Goal: Information Seeking & Learning: Learn about a topic

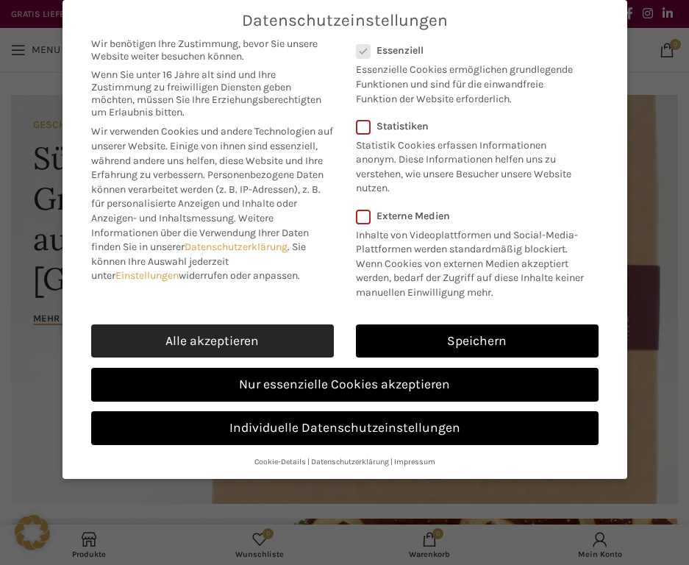
click at [233, 334] on link "Alle akzeptieren" at bounding box center [212, 341] width 243 height 34
checkbox input "true"
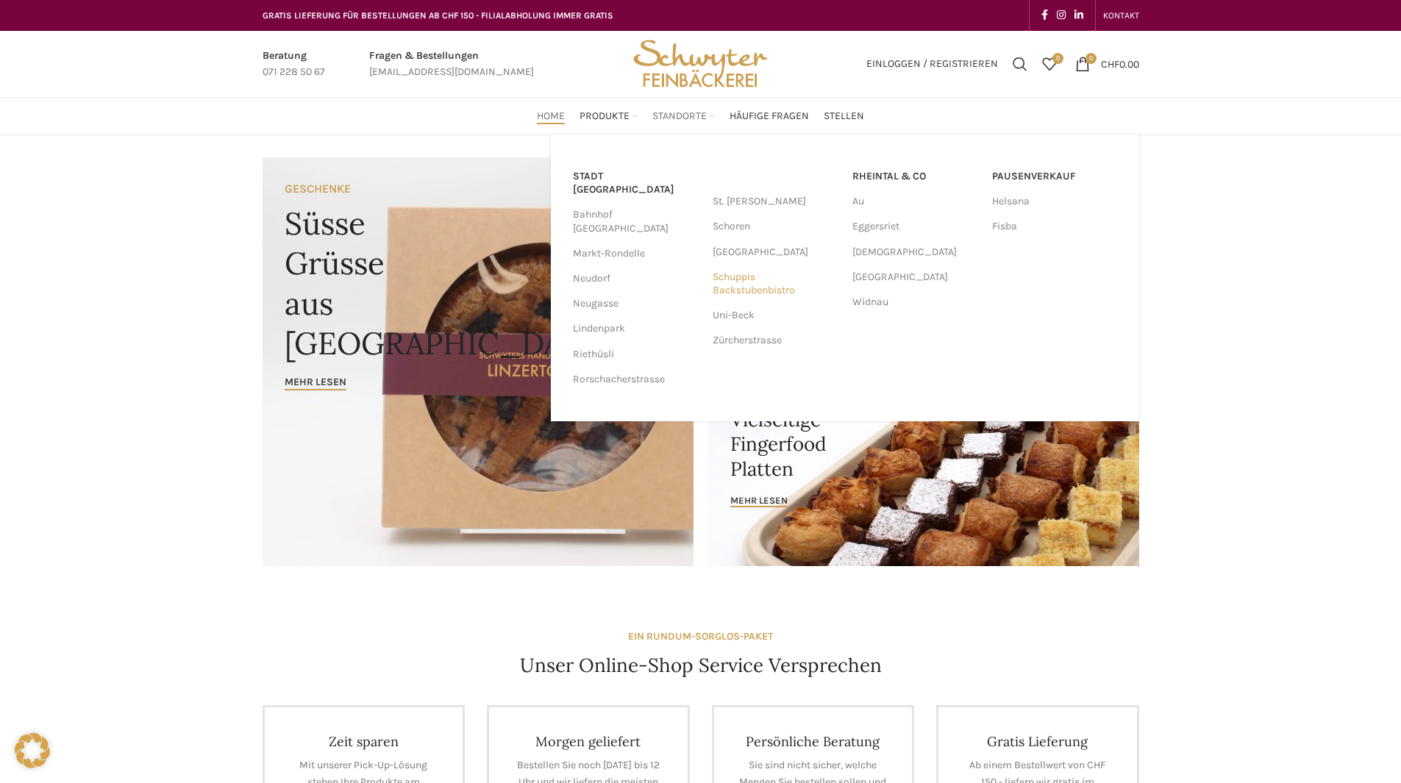
click at [689, 292] on link "Schuppis Backstubenbistro" at bounding box center [775, 284] width 125 height 38
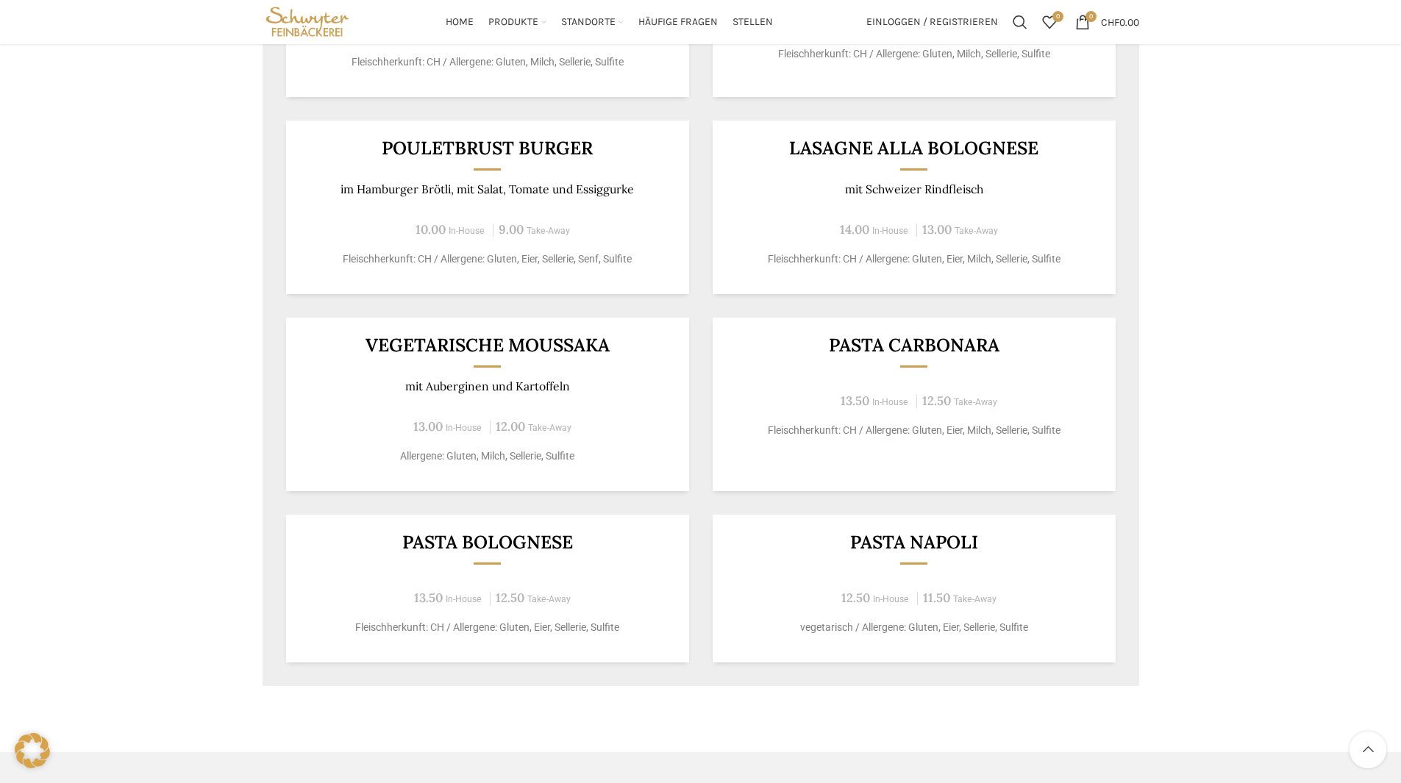
scroll to position [759, 0]
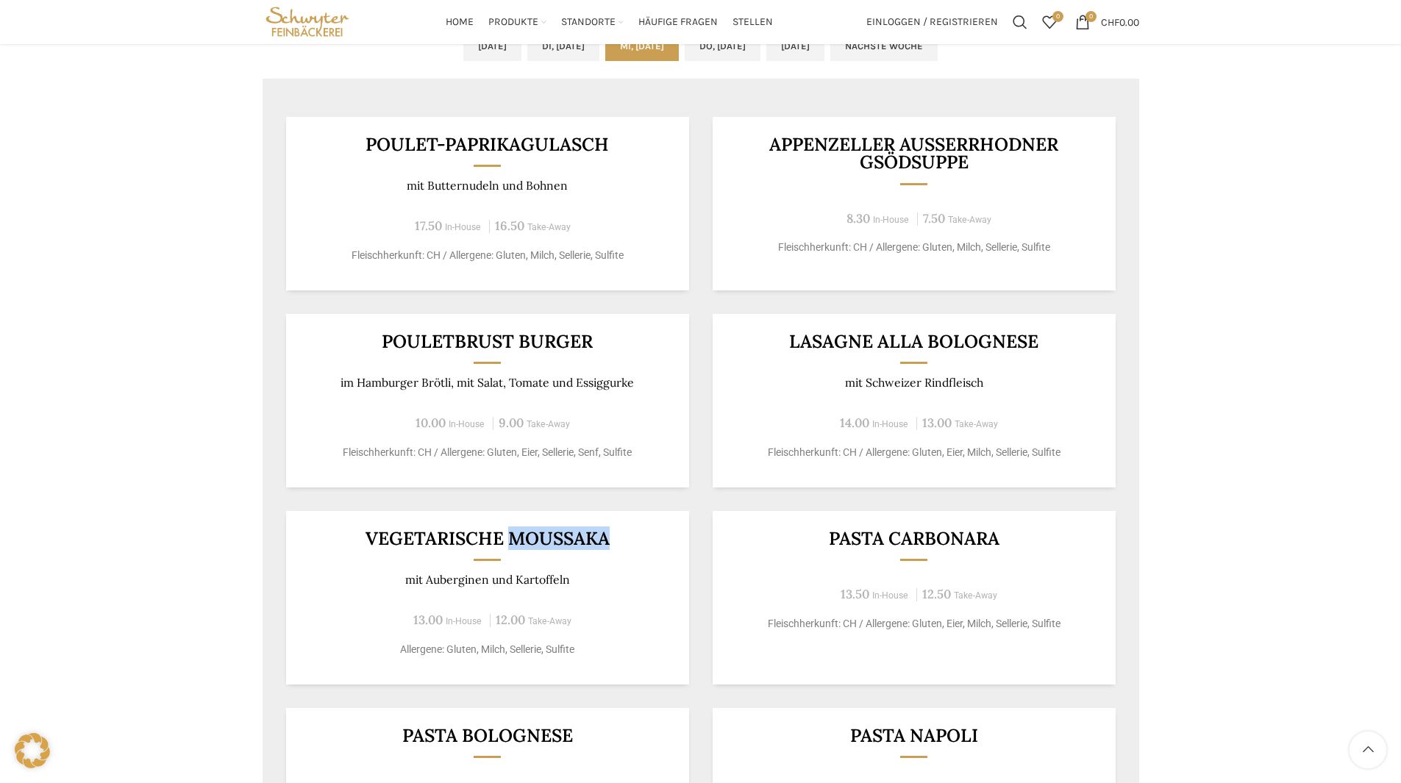
drag, startPoint x: 613, startPoint y: 547, endPoint x: 513, endPoint y: 541, distance: 100.9
click at [513, 541] on h3 "Vegetarische Moussaka" at bounding box center [487, 539] width 367 height 18
copy h3 "Moussaka"
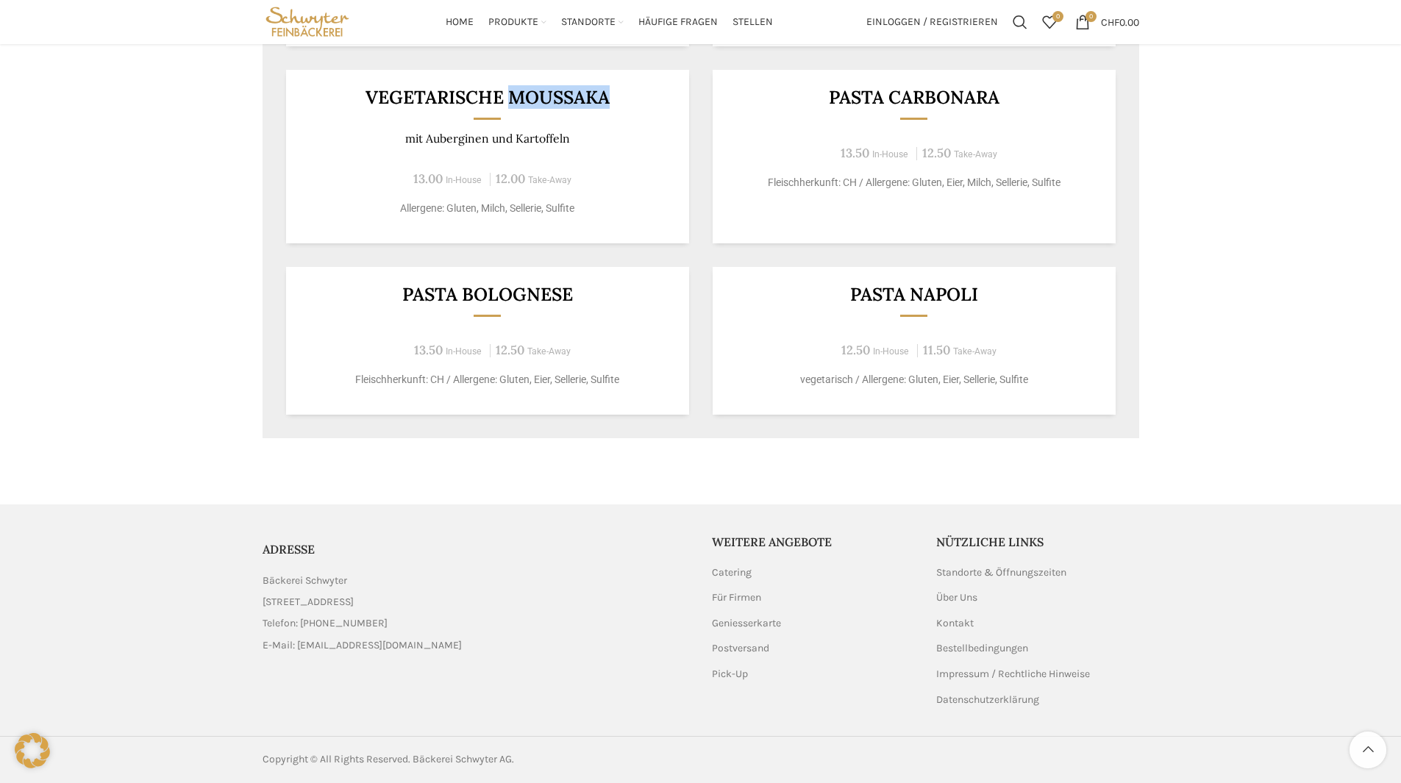
scroll to position [612, 0]
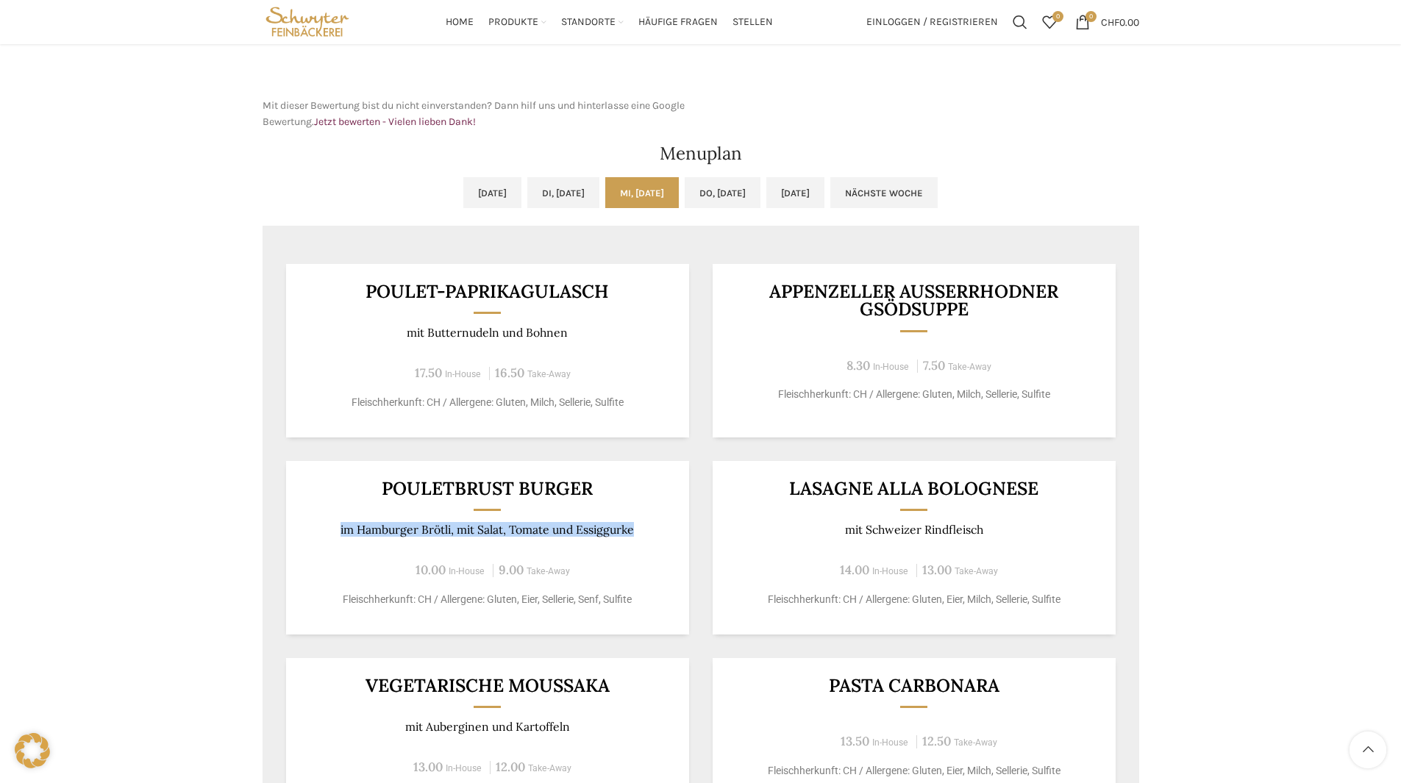
drag, startPoint x: 647, startPoint y: 523, endPoint x: 341, endPoint y: 501, distance: 306.8
click at [341, 501] on div "Pouletbrust Burger im Hamburger Brötli, mit Salat, Tomate und Essiggurke 10.00 …" at bounding box center [487, 548] width 403 height 174
click at [753, 185] on link "Do, [DATE]" at bounding box center [723, 192] width 76 height 31
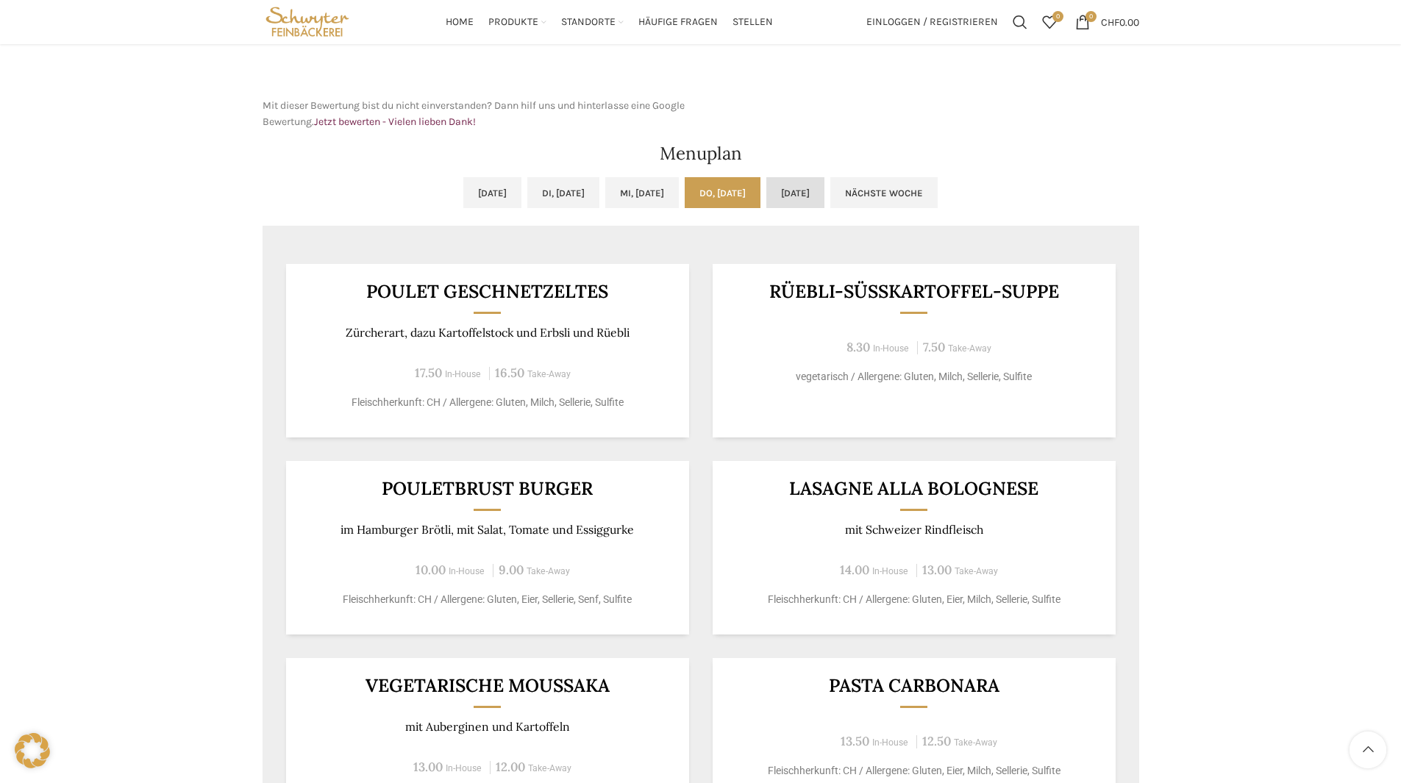
click at [825, 196] on link "Fr, 17.10.2025" at bounding box center [796, 192] width 58 height 31
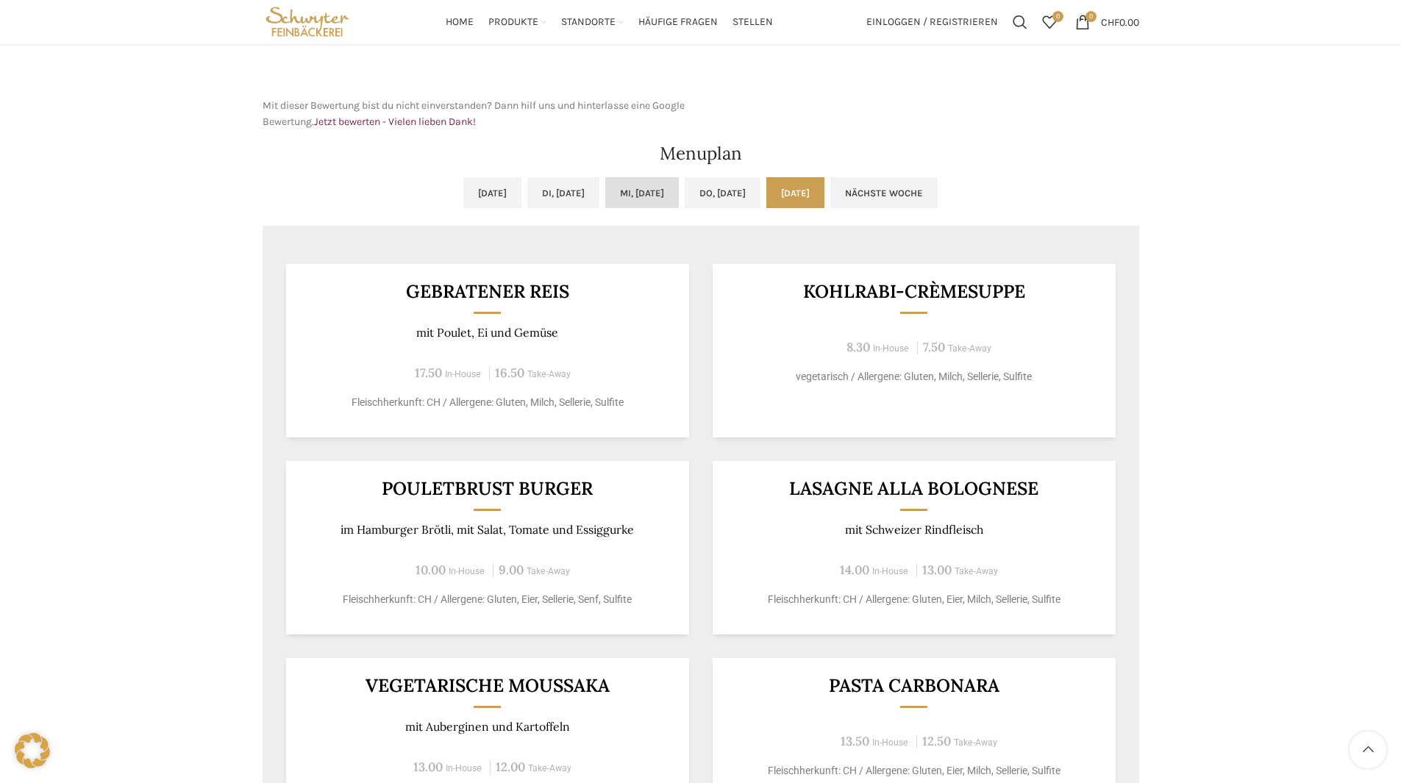
click at [637, 185] on link "Mi, 15.10.2025" at bounding box center [642, 192] width 74 height 31
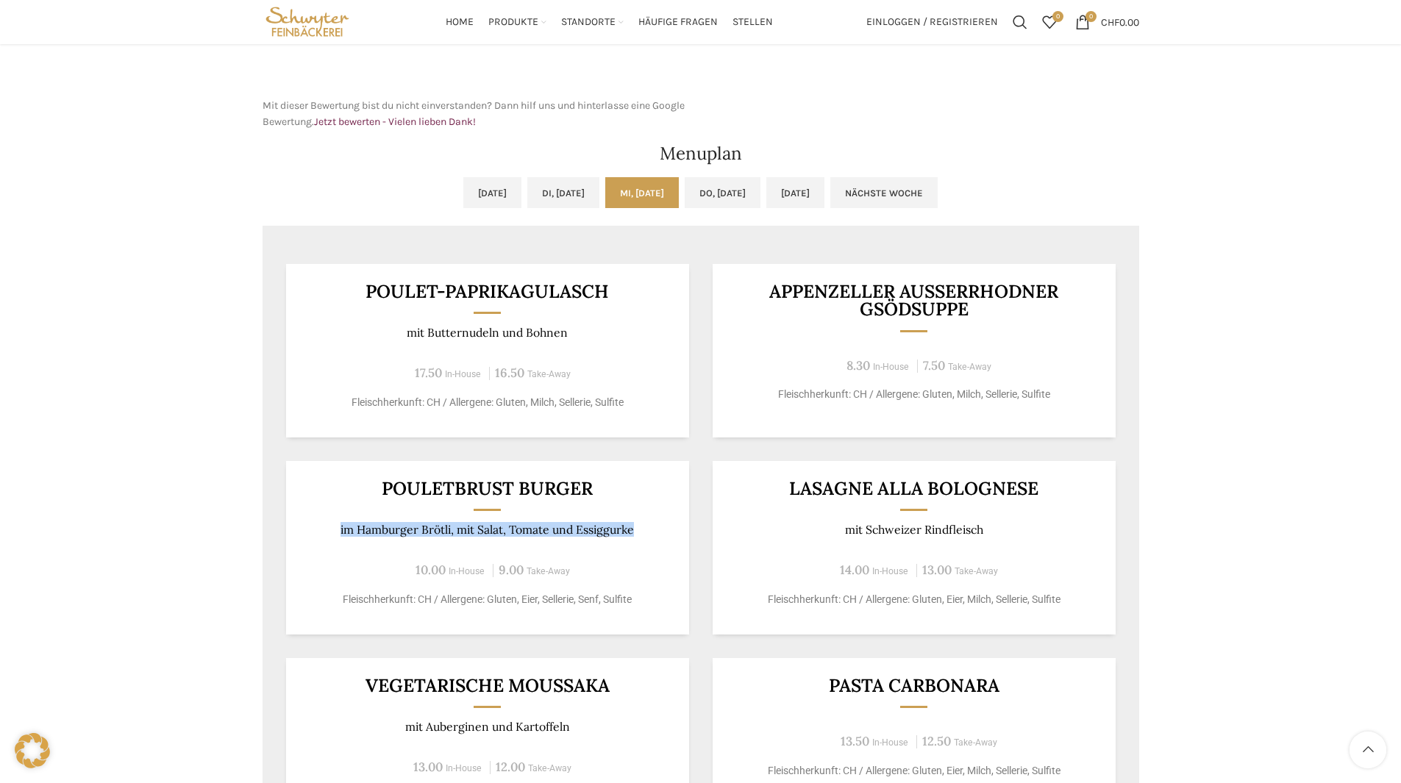
click at [597, 515] on div "Pouletbrust Burger im Hamburger Brötli, mit Salat, Tomate und Essiggurke 10.00 …" at bounding box center [487, 548] width 403 height 174
click at [761, 193] on link "Do, 16.10.2025" at bounding box center [723, 192] width 76 height 31
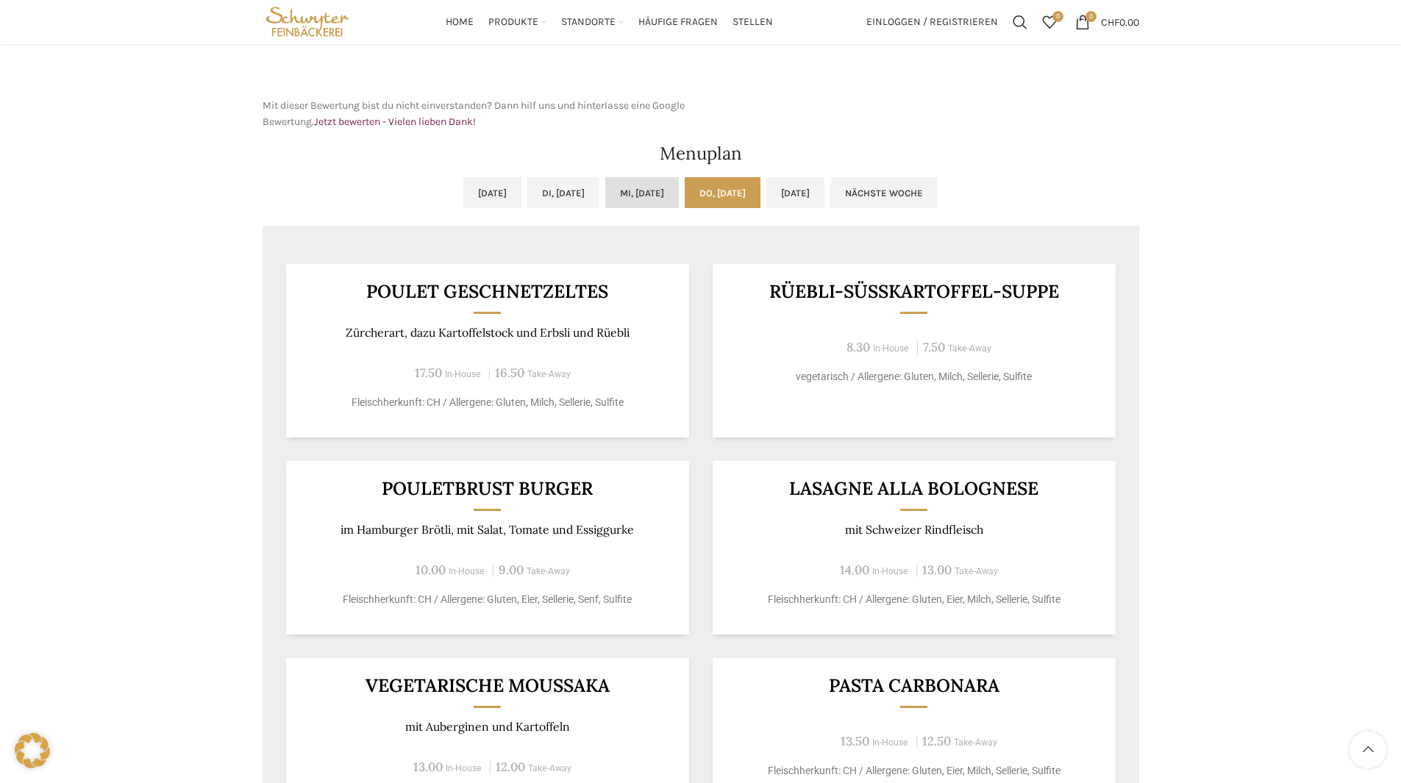
click at [663, 199] on link "Mi, 15.10.2025" at bounding box center [642, 192] width 74 height 31
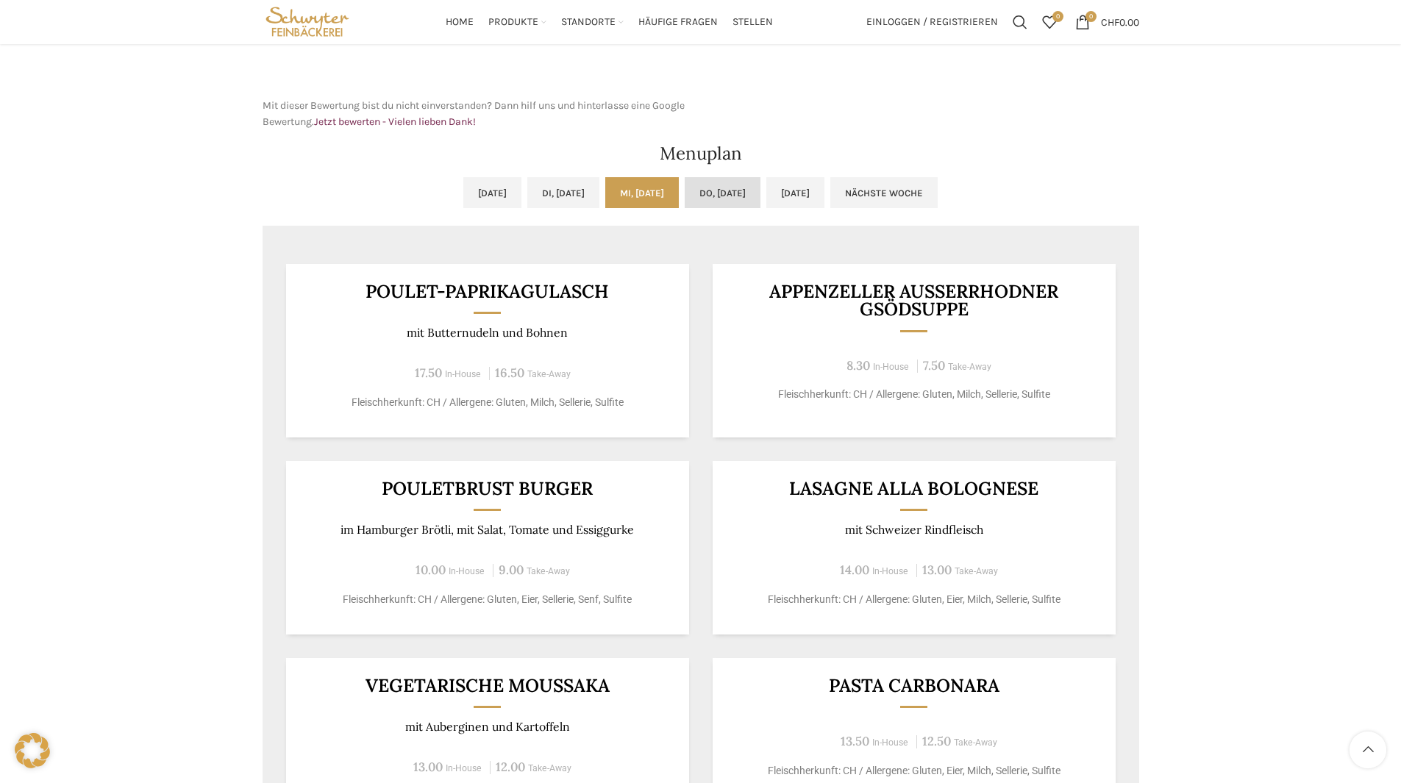
click at [727, 185] on link "Do, 16.10.2025" at bounding box center [723, 192] width 76 height 31
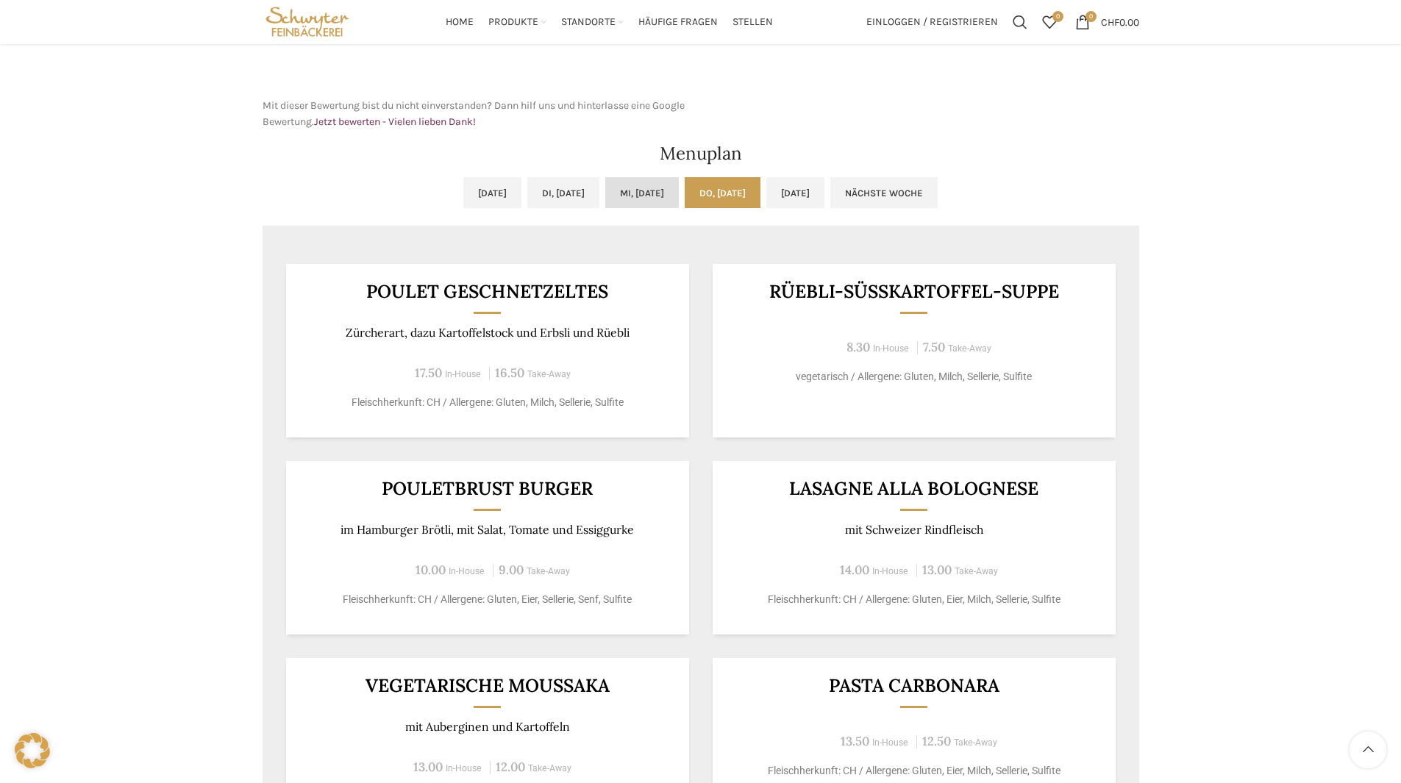
click at [643, 205] on link "[DATE]" at bounding box center [642, 192] width 74 height 31
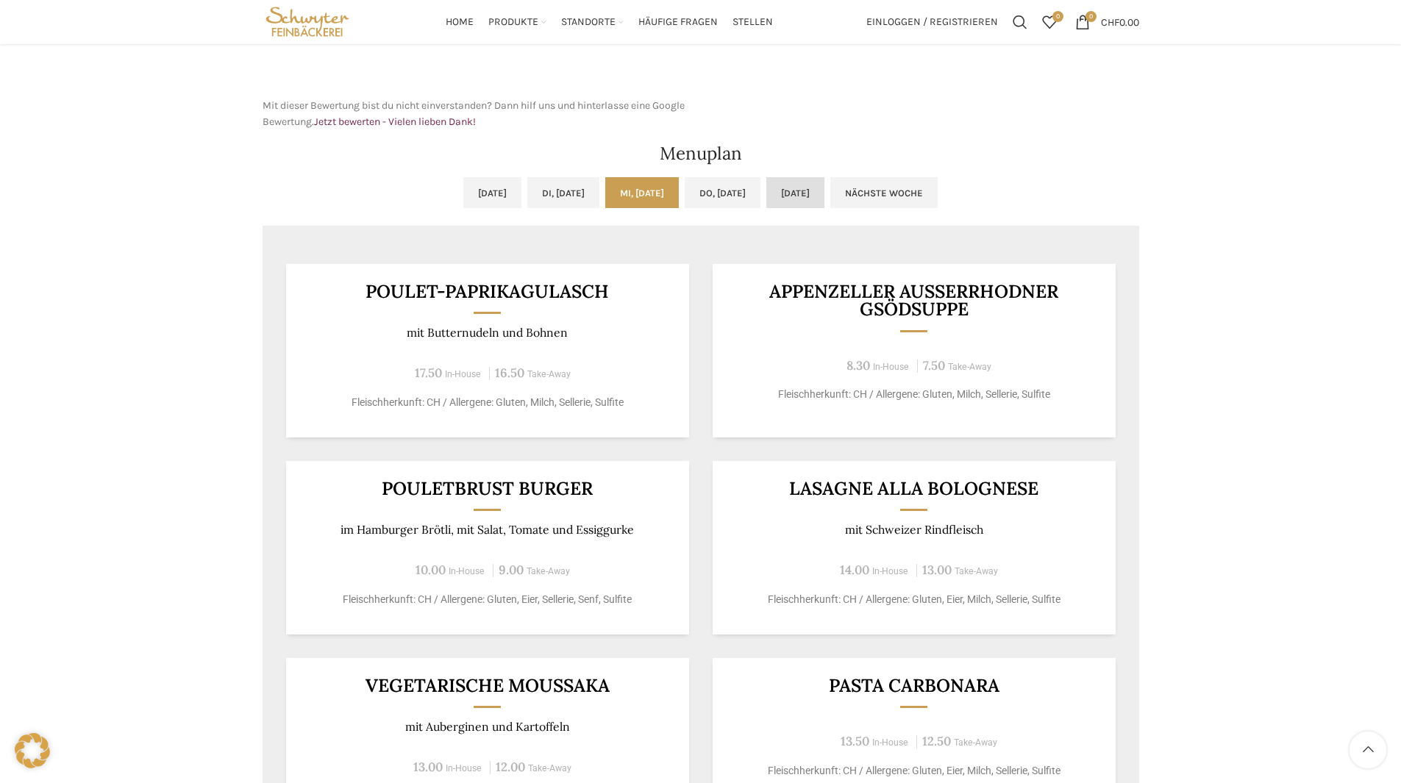
click at [825, 199] on link "[DATE]" at bounding box center [796, 192] width 58 height 31
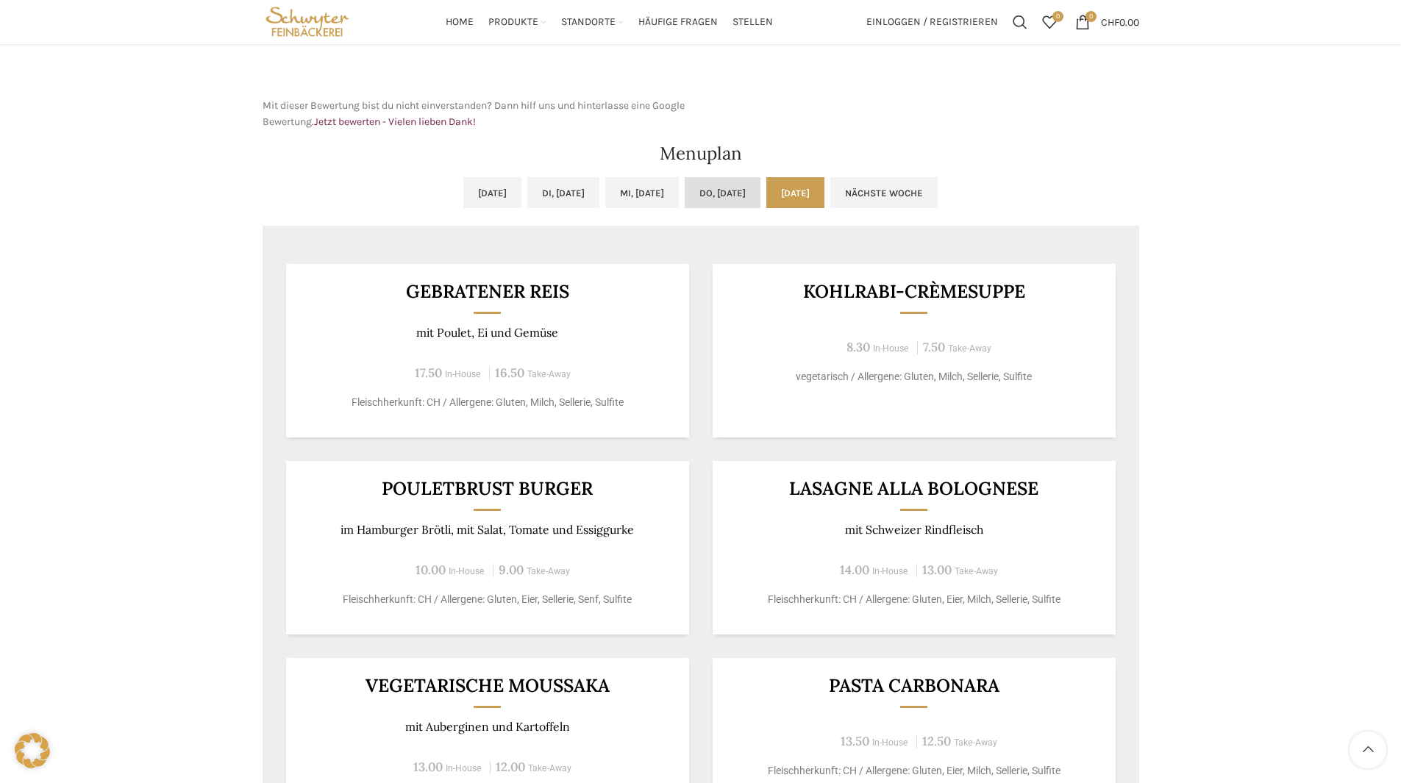
click at [758, 195] on link "[DATE]" at bounding box center [723, 192] width 76 height 31
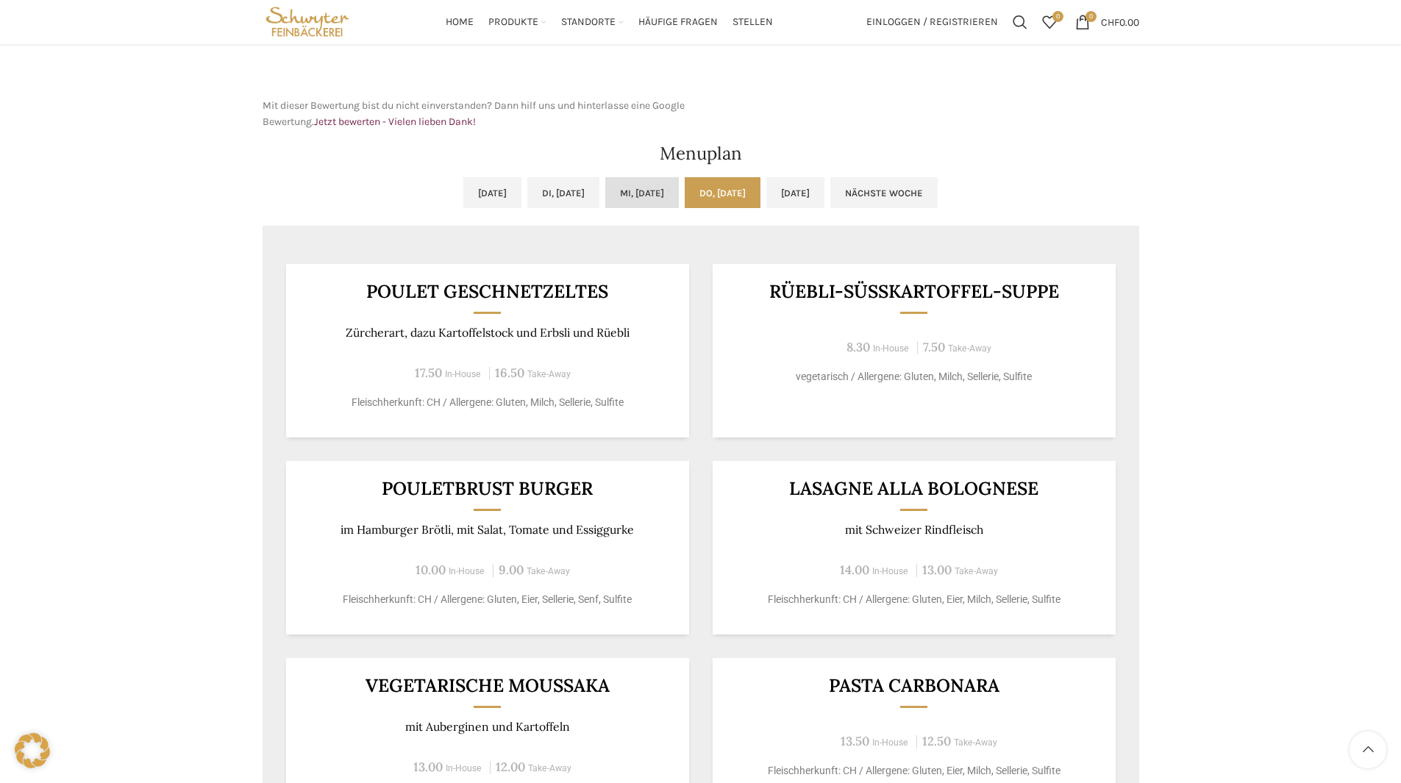
click at [623, 195] on link "[DATE]" at bounding box center [642, 192] width 74 height 31
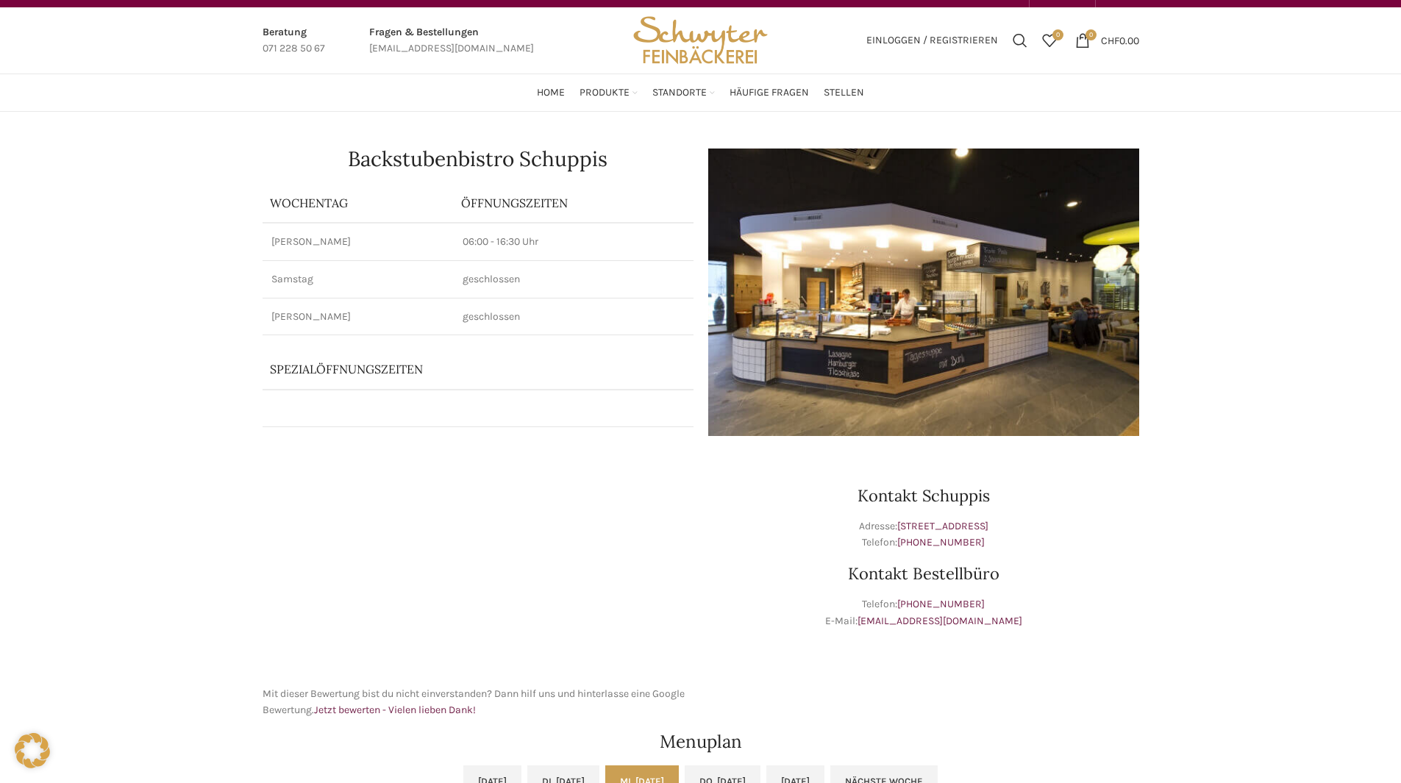
scroll to position [0, 0]
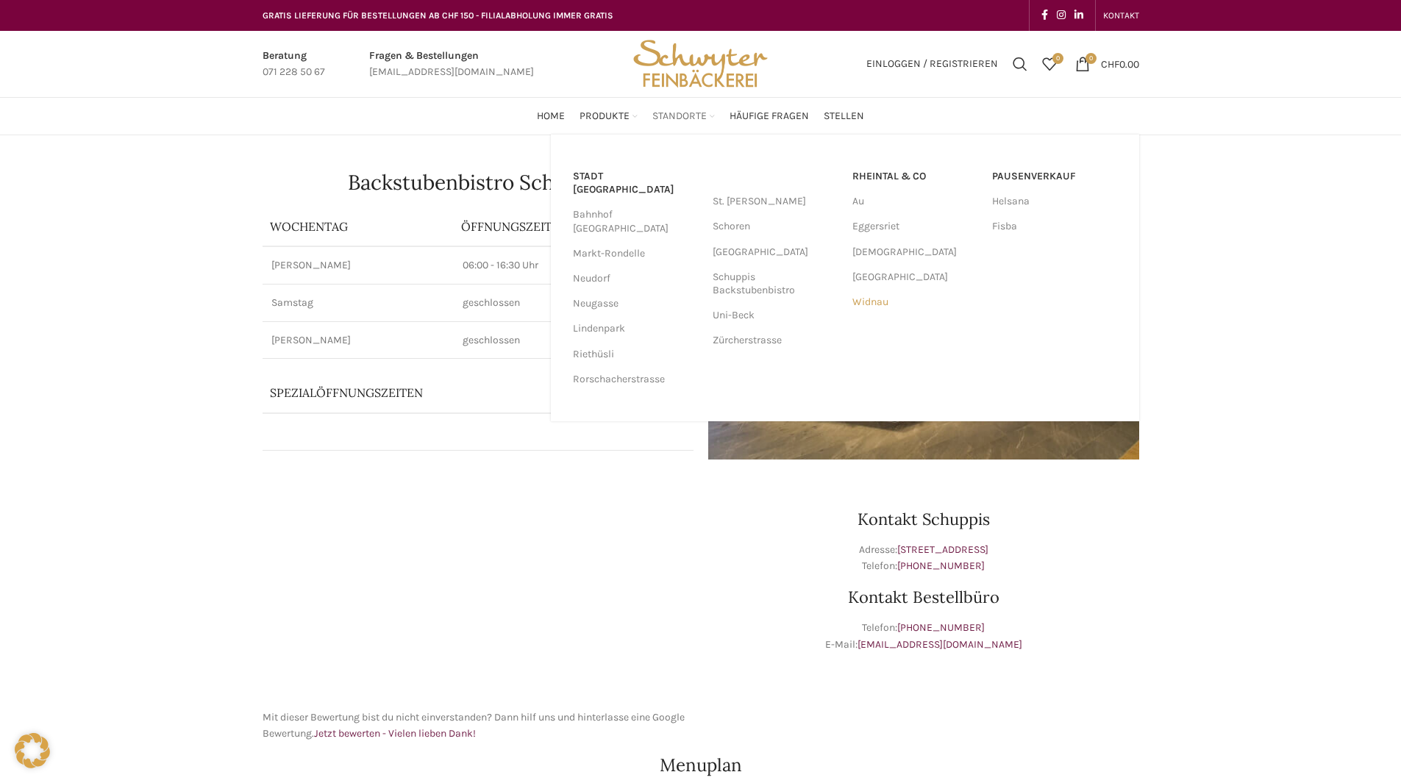
click at [889, 305] on link "Widnau" at bounding box center [915, 302] width 125 height 25
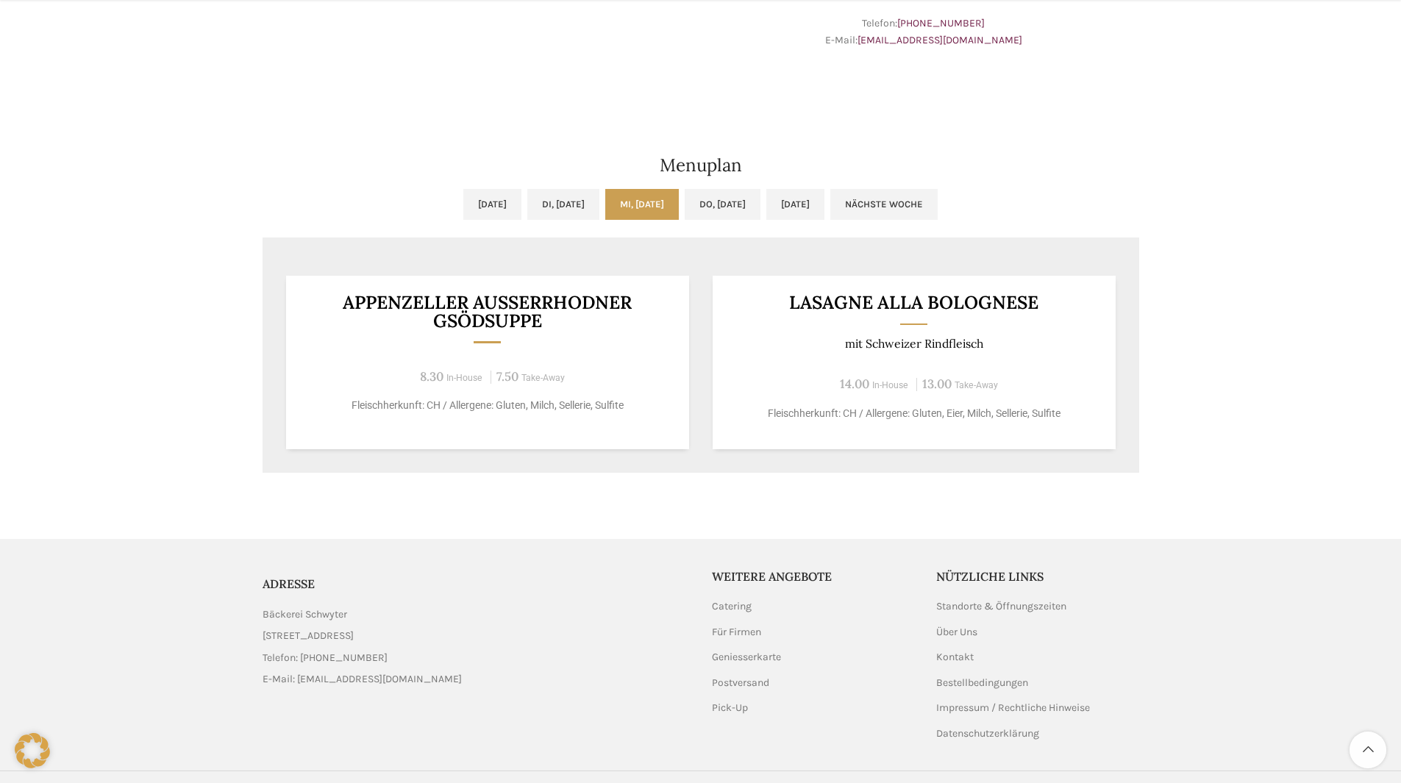
scroll to position [616, 0]
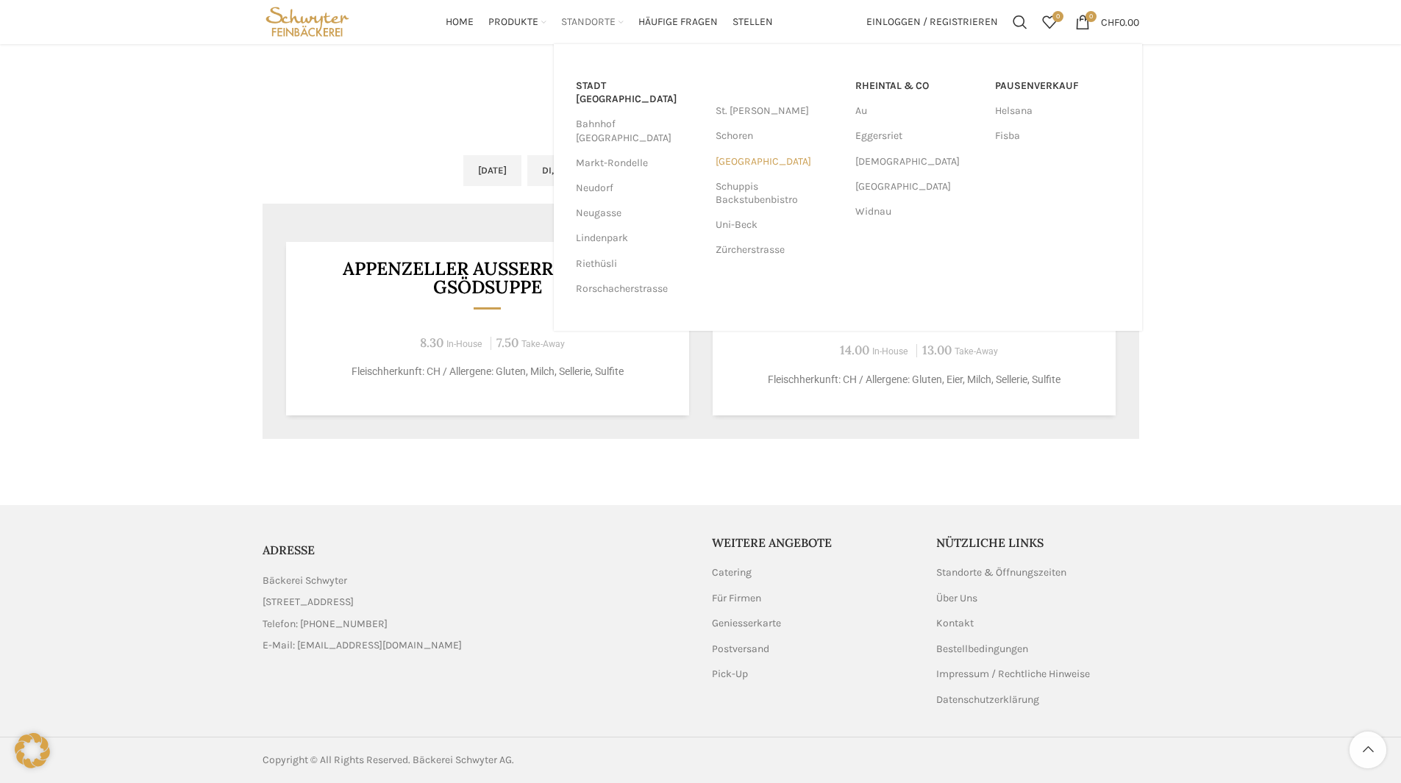
click at [763, 162] on link "[GEOGRAPHIC_DATA]" at bounding box center [778, 161] width 125 height 25
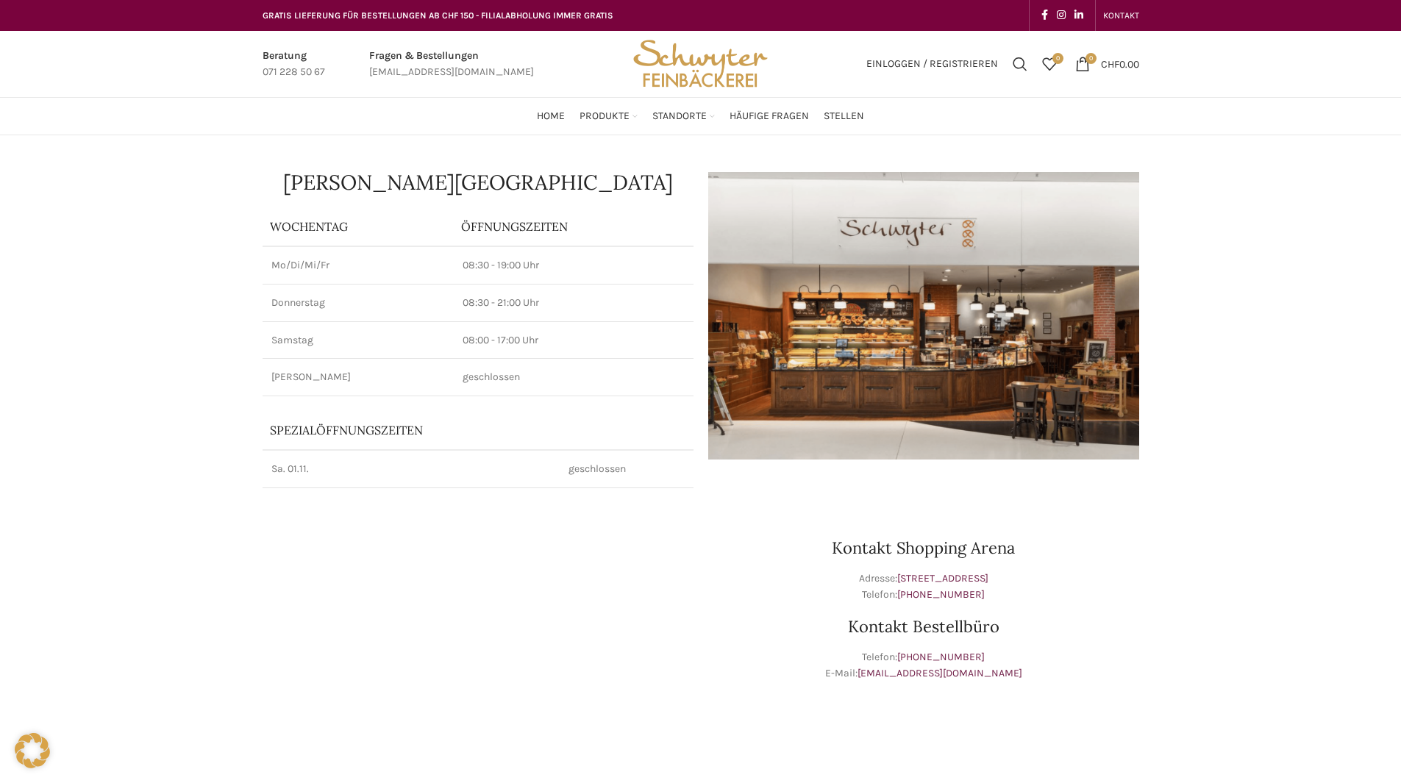
click at [964, 347] on img at bounding box center [923, 316] width 431 height 288
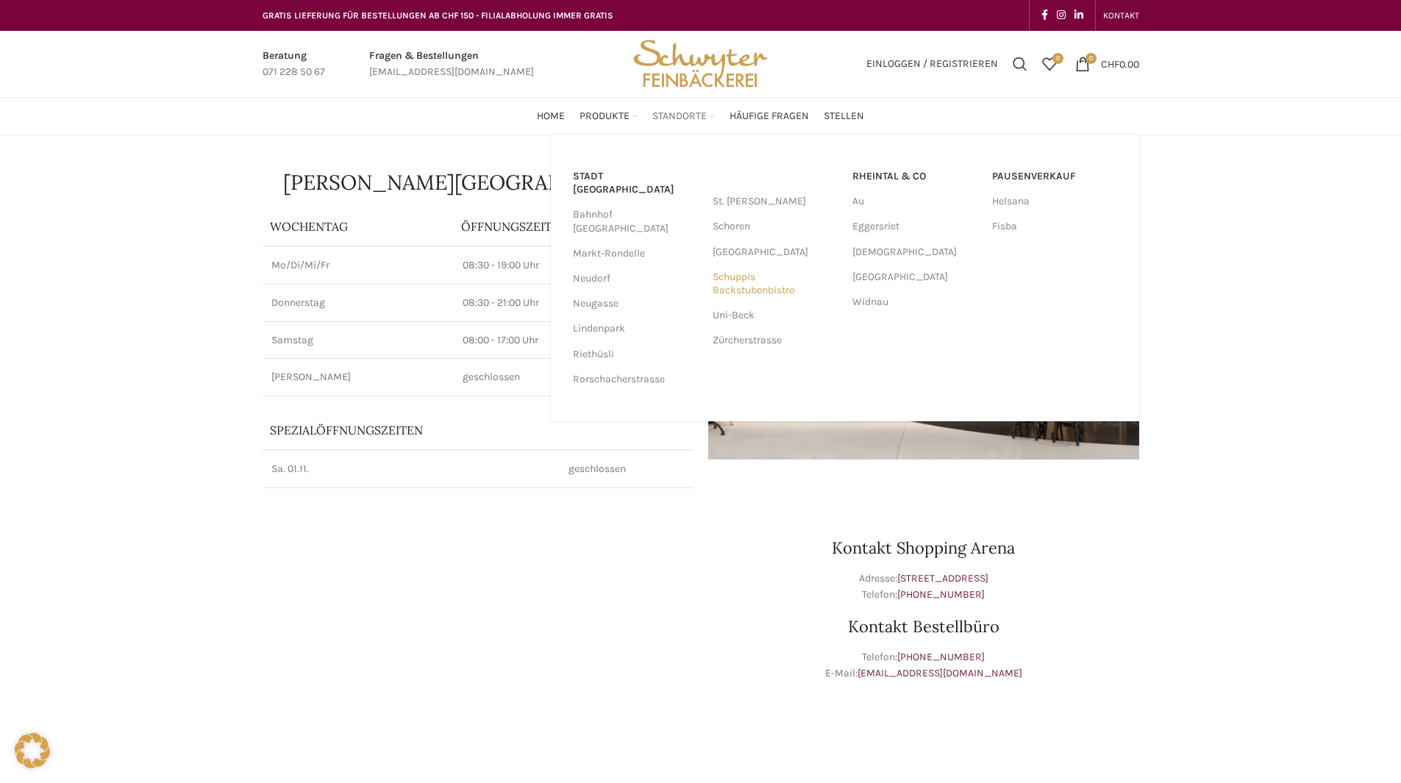
click at [755, 297] on link "Schuppis Backstubenbistro" at bounding box center [775, 284] width 125 height 38
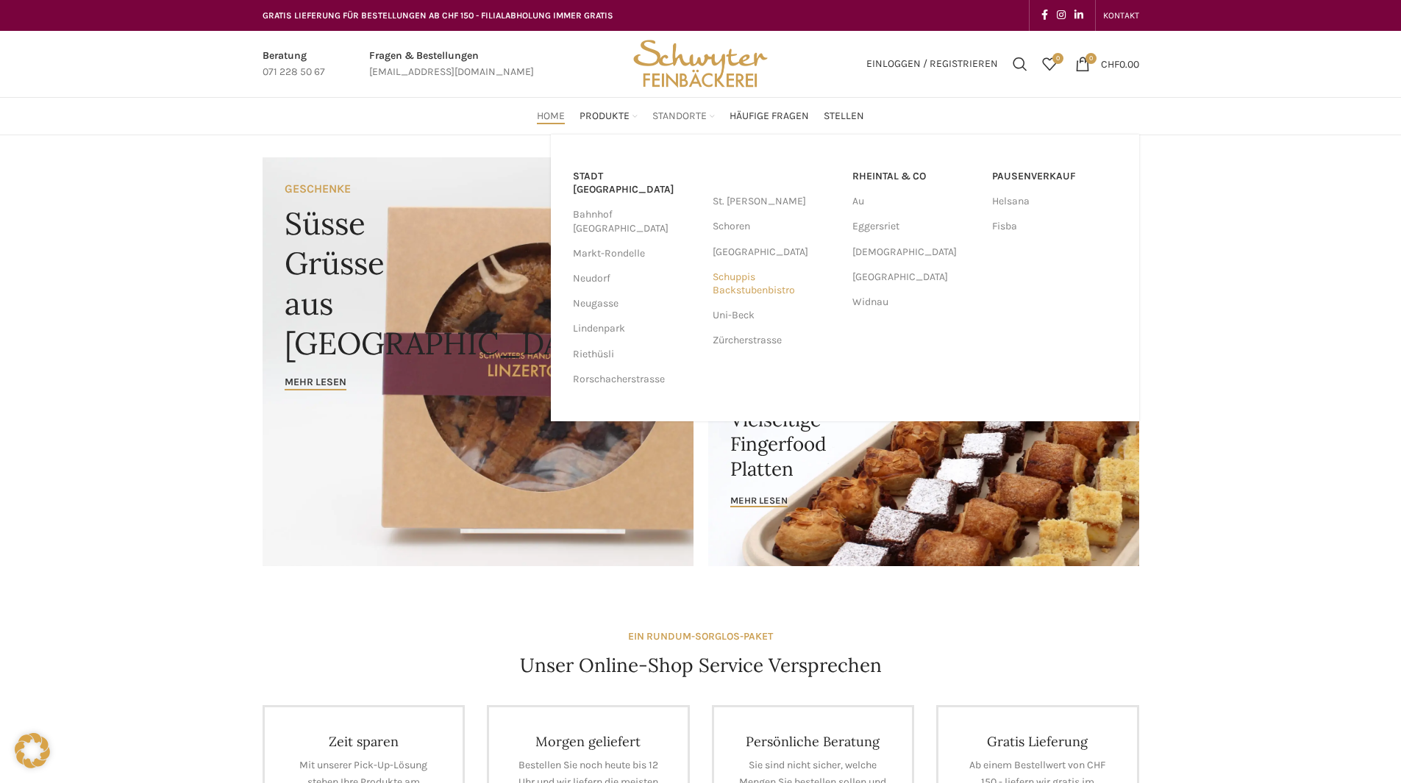
click at [742, 287] on link "Schuppis Backstubenbistro" at bounding box center [775, 284] width 125 height 38
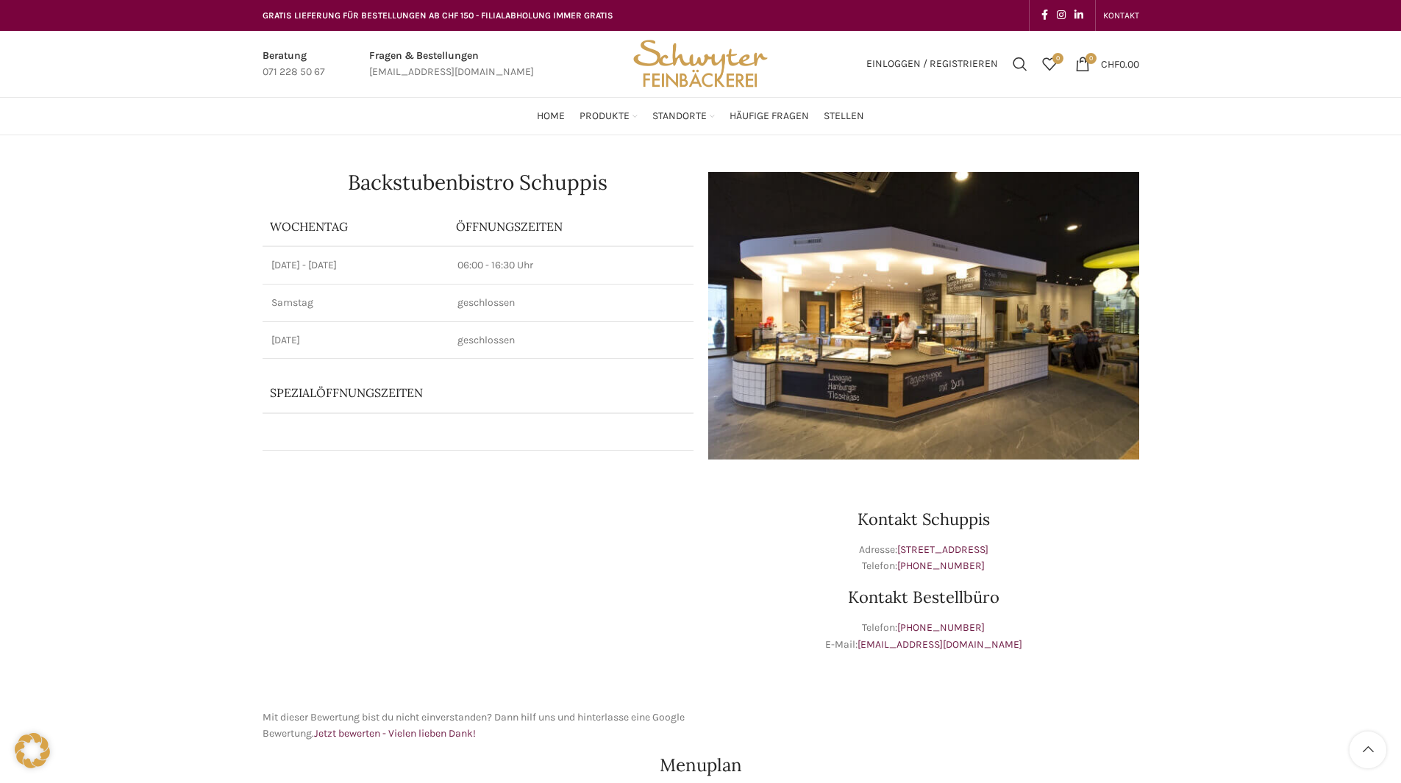
scroll to position [588, 0]
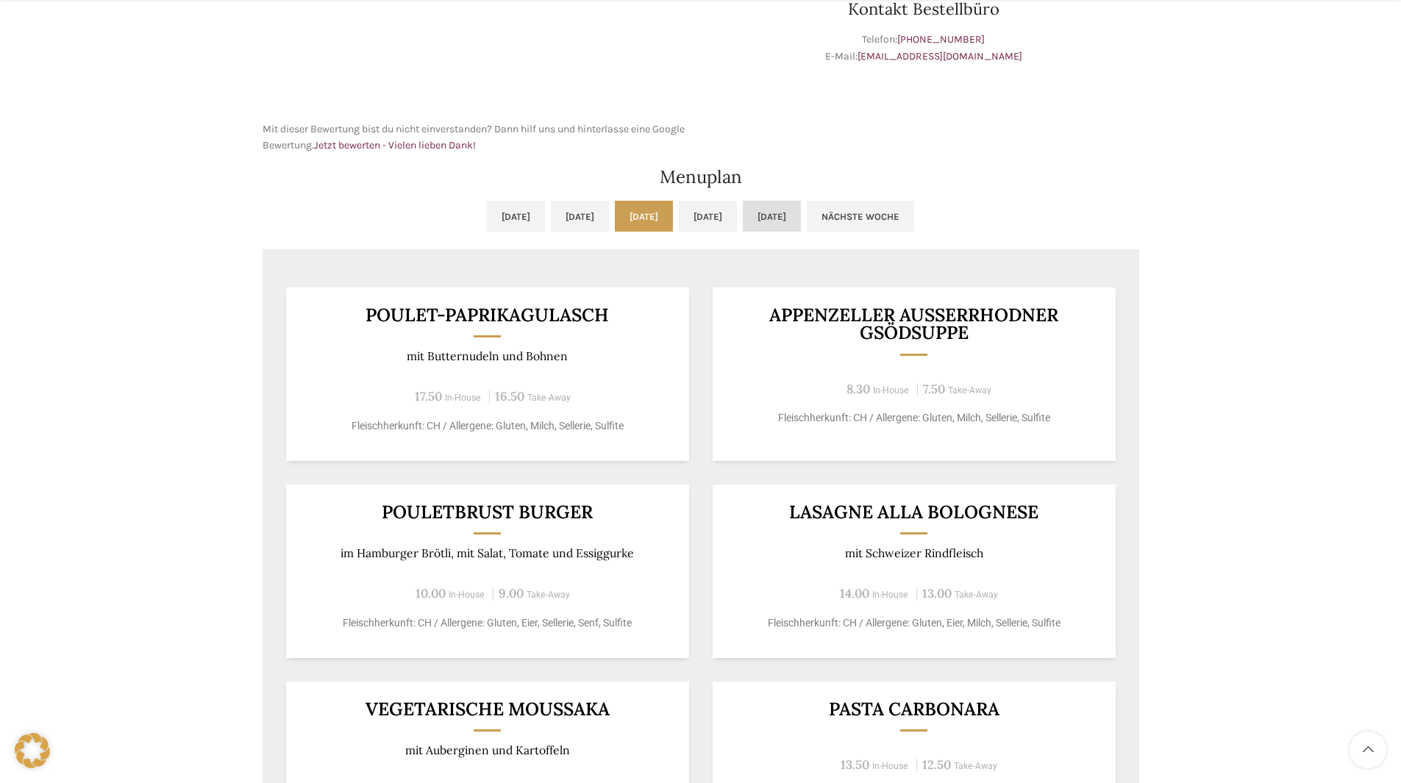
click at [801, 207] on link "[DATE]" at bounding box center [772, 216] width 58 height 31
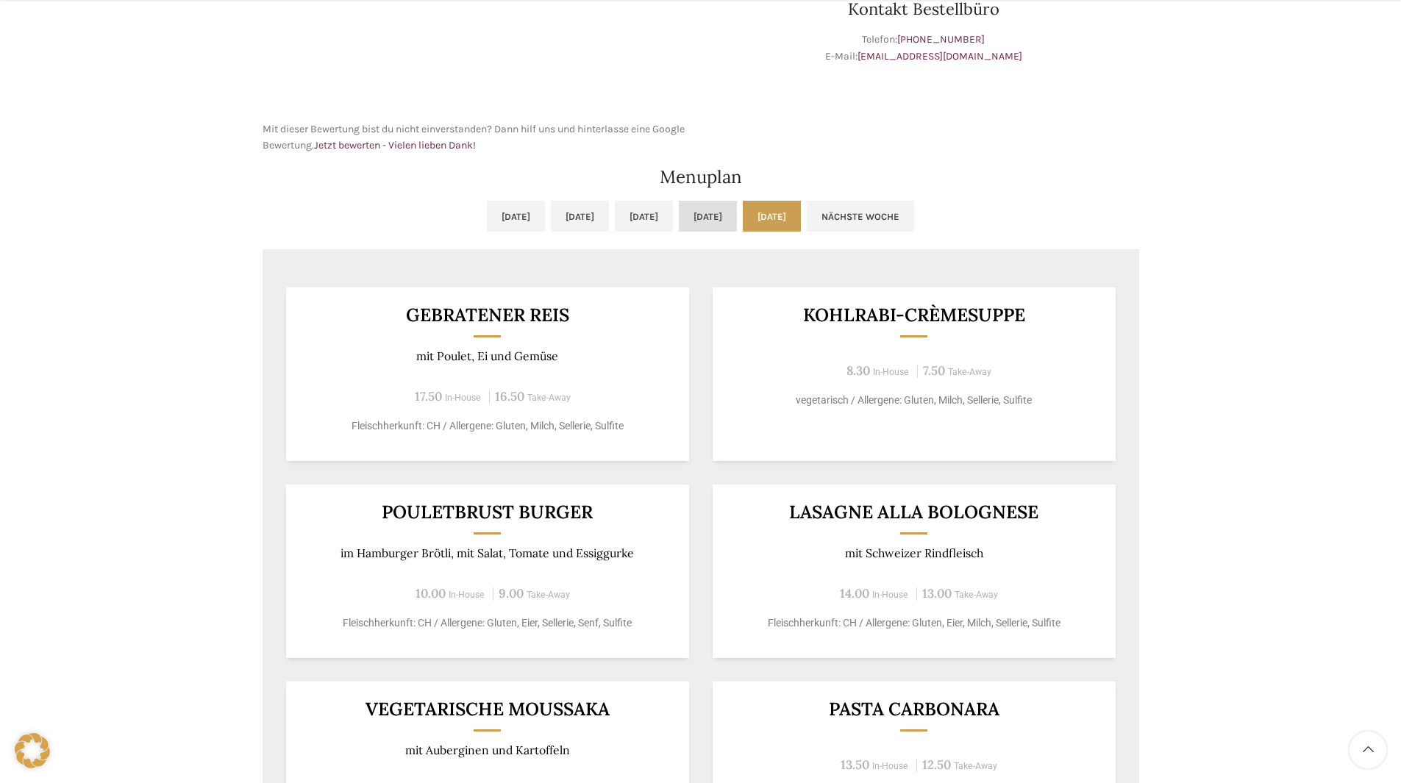
click at [737, 216] on link "[DATE]" at bounding box center [708, 216] width 58 height 31
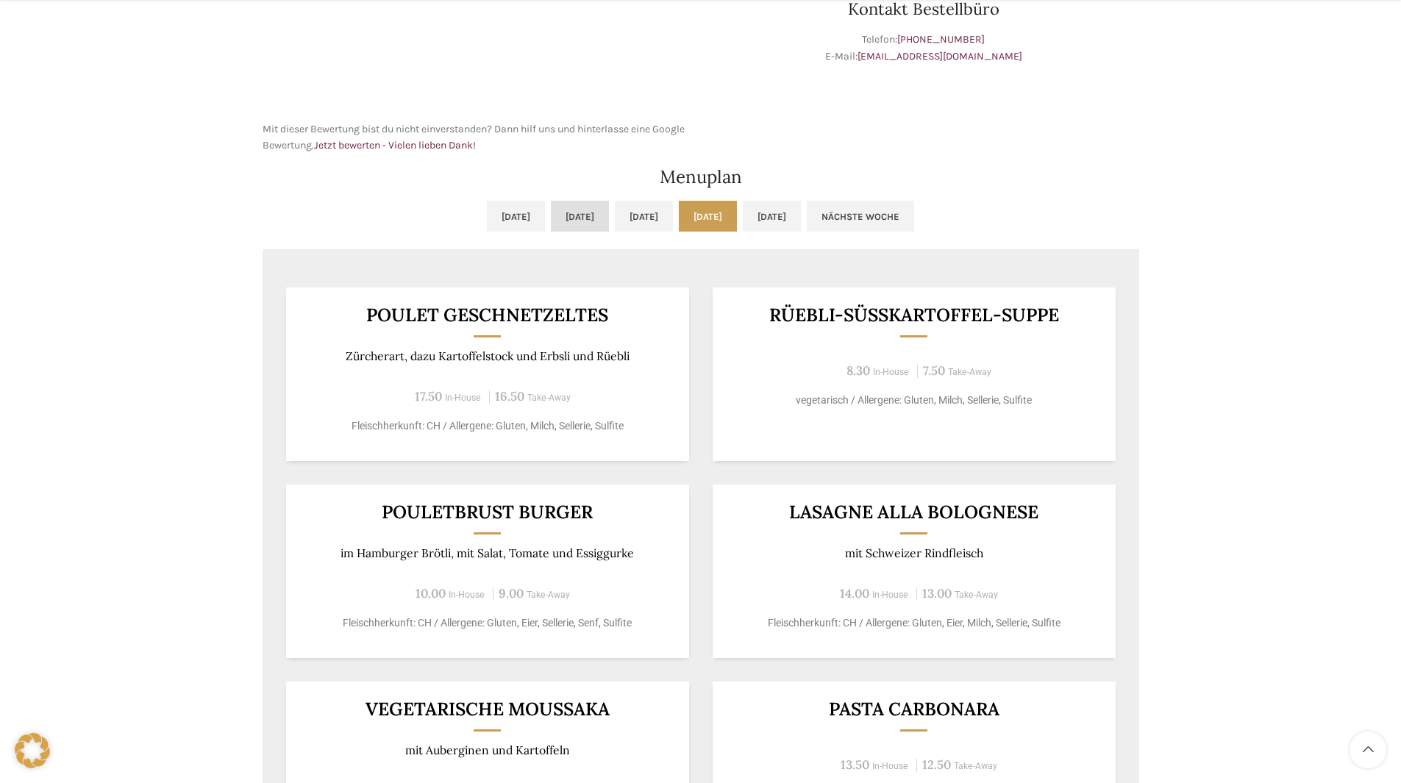
click at [569, 213] on link "[DATE]" at bounding box center [580, 216] width 58 height 31
click at [551, 213] on link "[DATE]" at bounding box center [580, 216] width 58 height 31
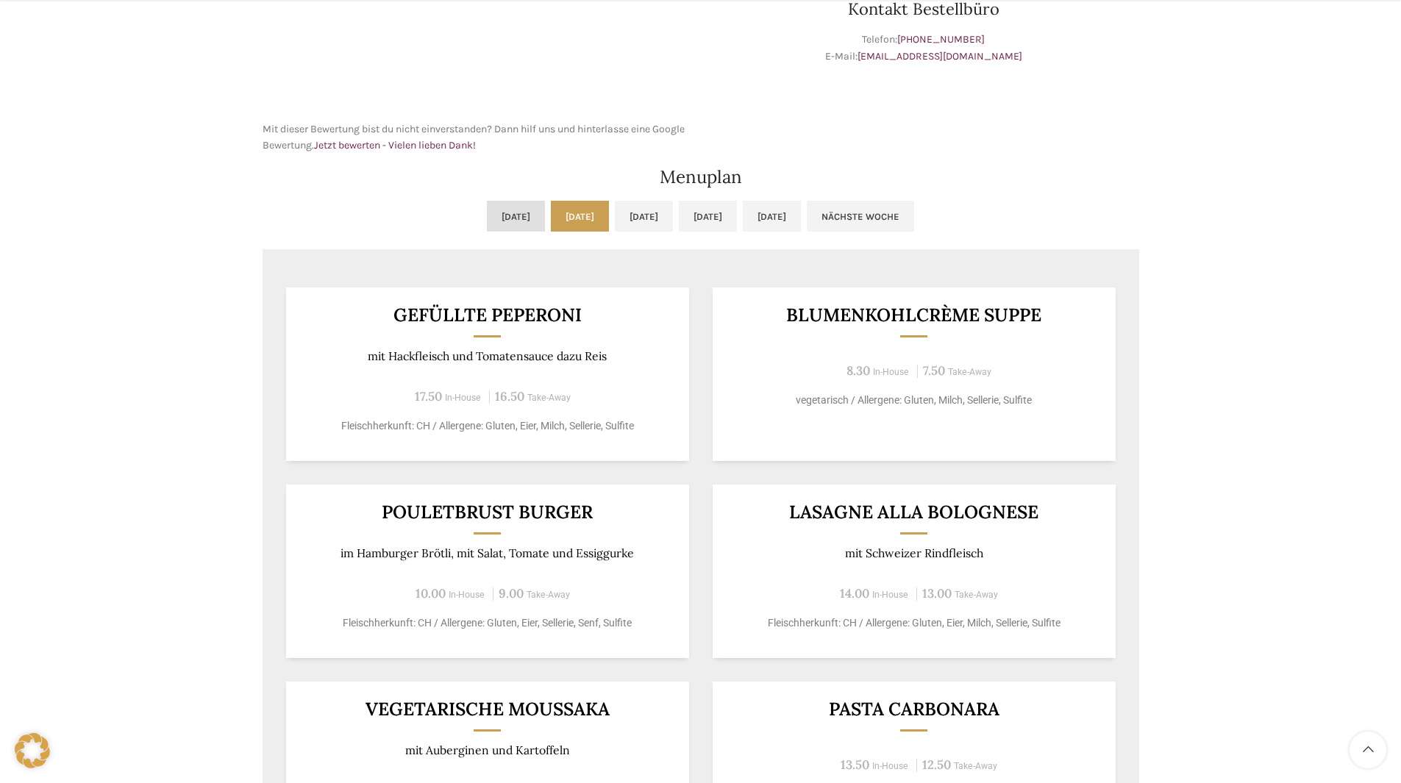
click at [495, 213] on link "[DATE]" at bounding box center [516, 216] width 58 height 31
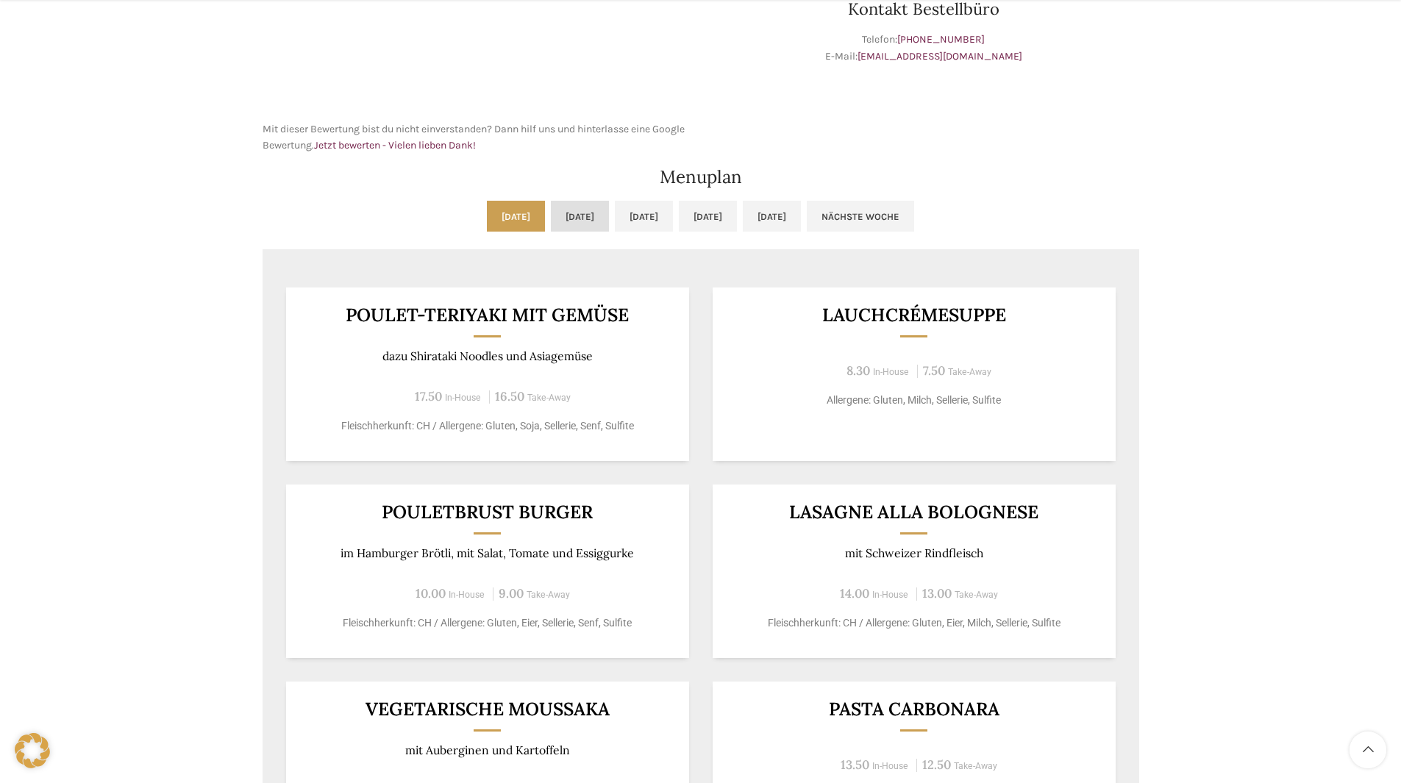
click at [551, 213] on link "[DATE]" at bounding box center [580, 216] width 58 height 31
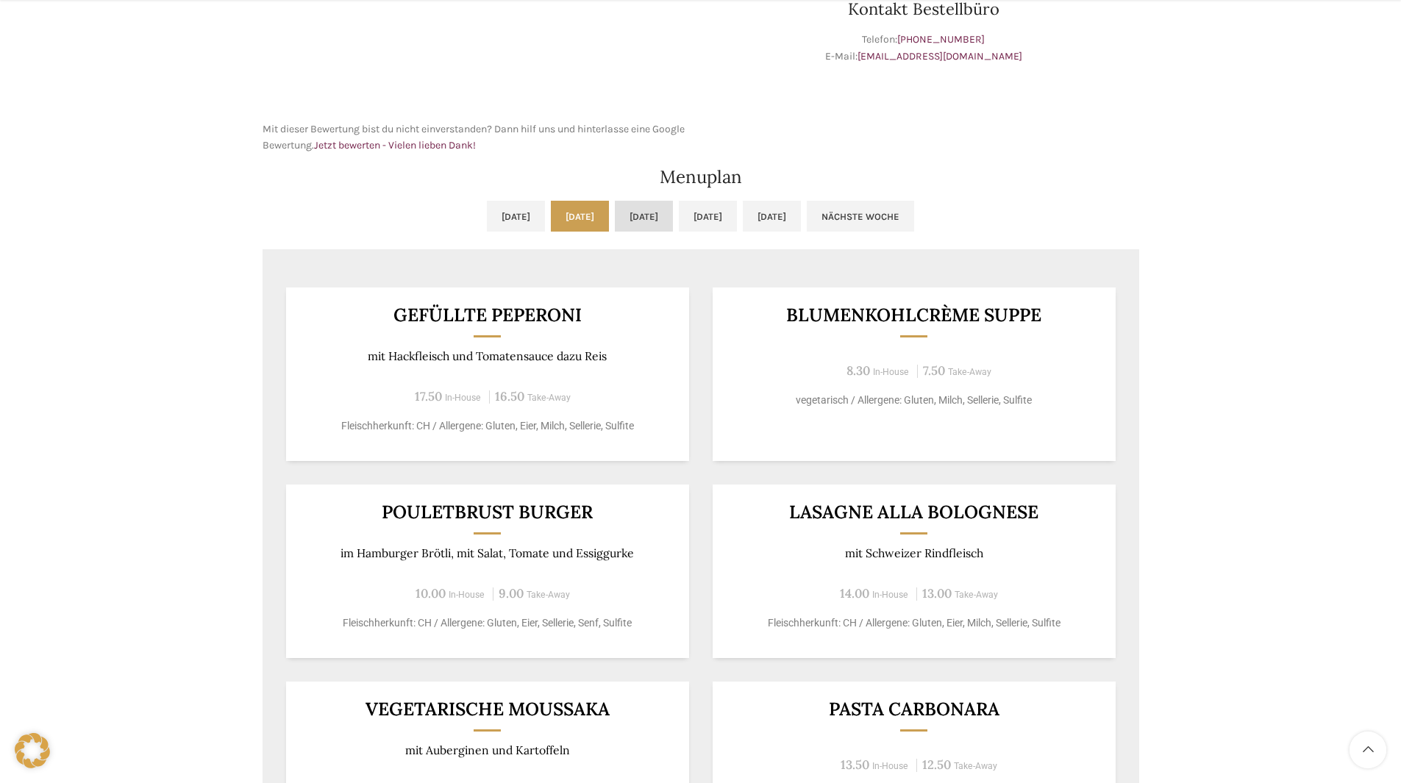
click at [615, 214] on link "[DATE]" at bounding box center [644, 216] width 58 height 31
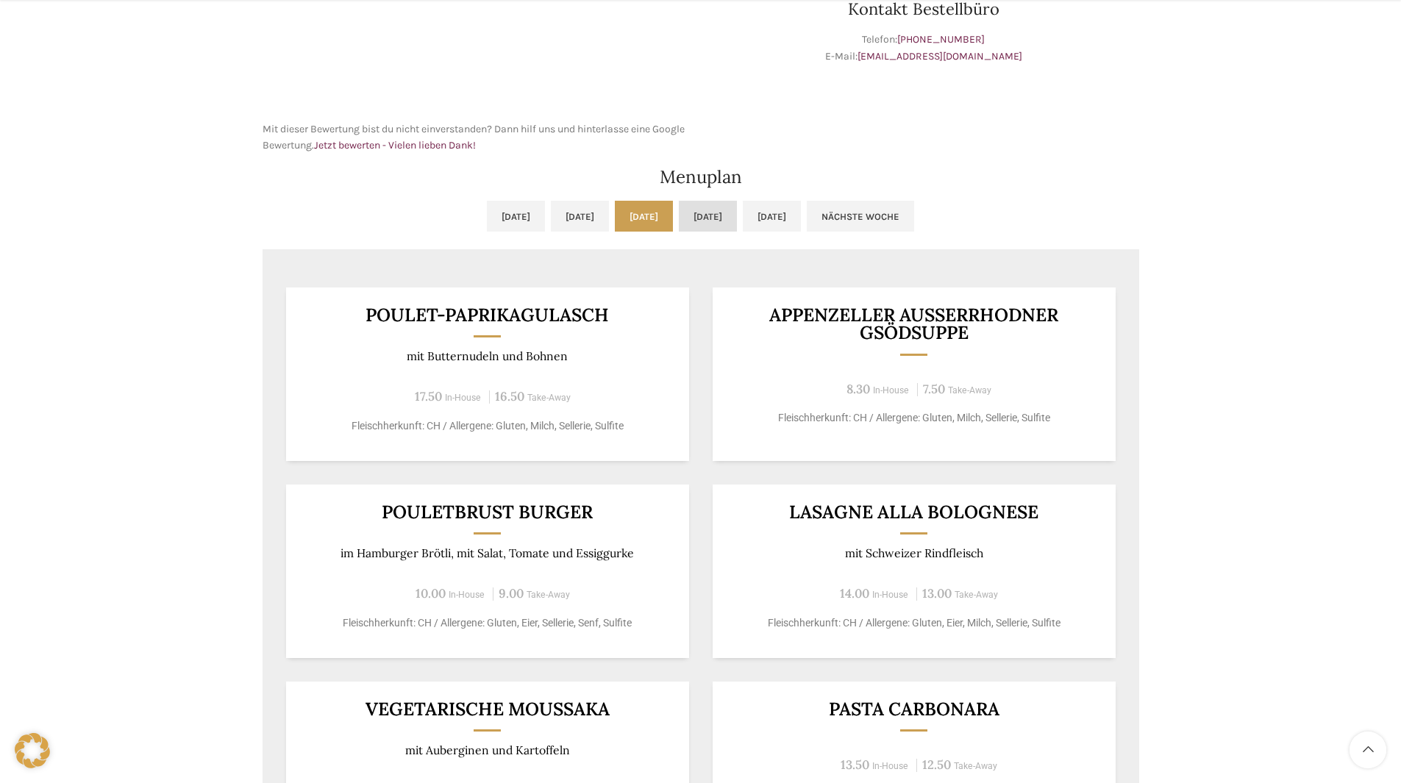
click at [720, 216] on link "[DATE]" at bounding box center [708, 216] width 58 height 31
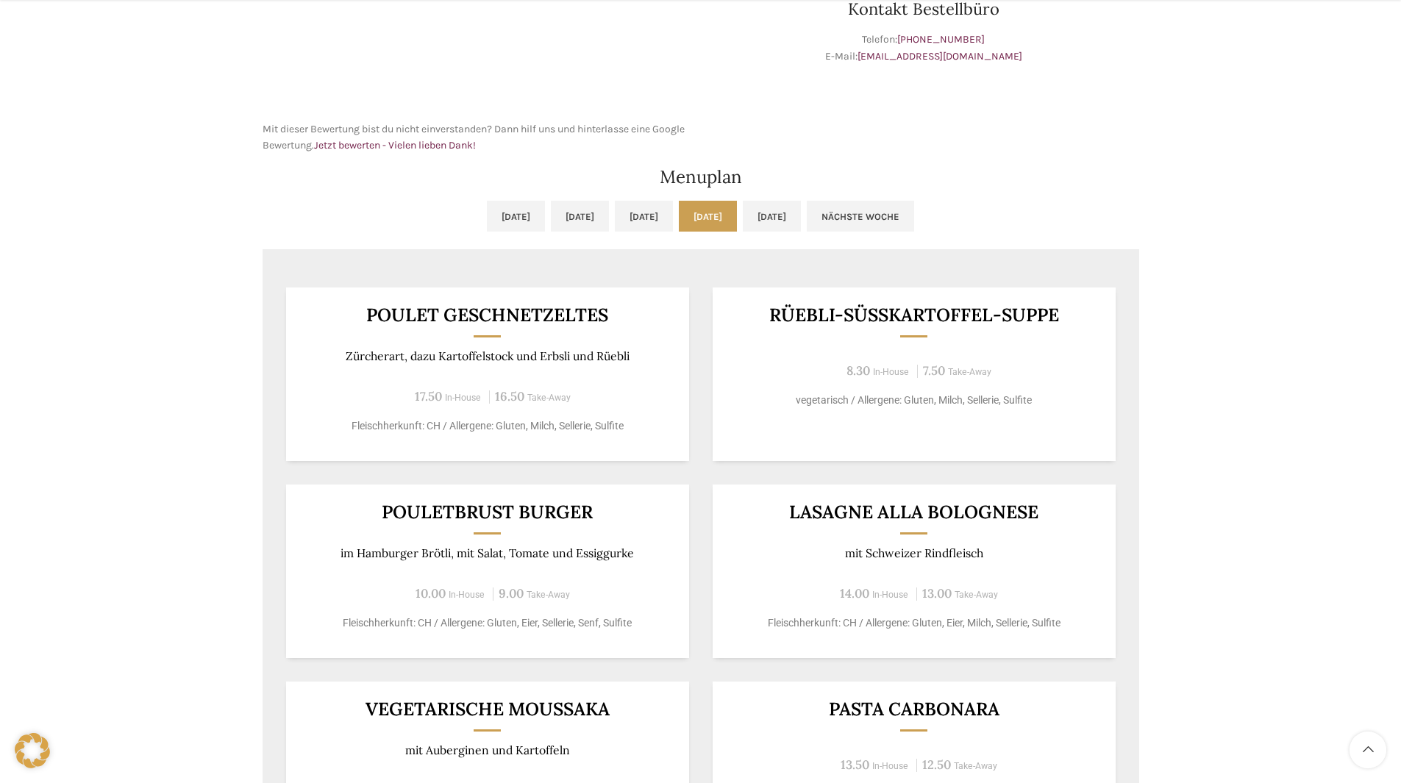
click at [737, 218] on link "[DATE]" at bounding box center [708, 216] width 58 height 31
click at [801, 225] on link "[DATE]" at bounding box center [772, 216] width 58 height 31
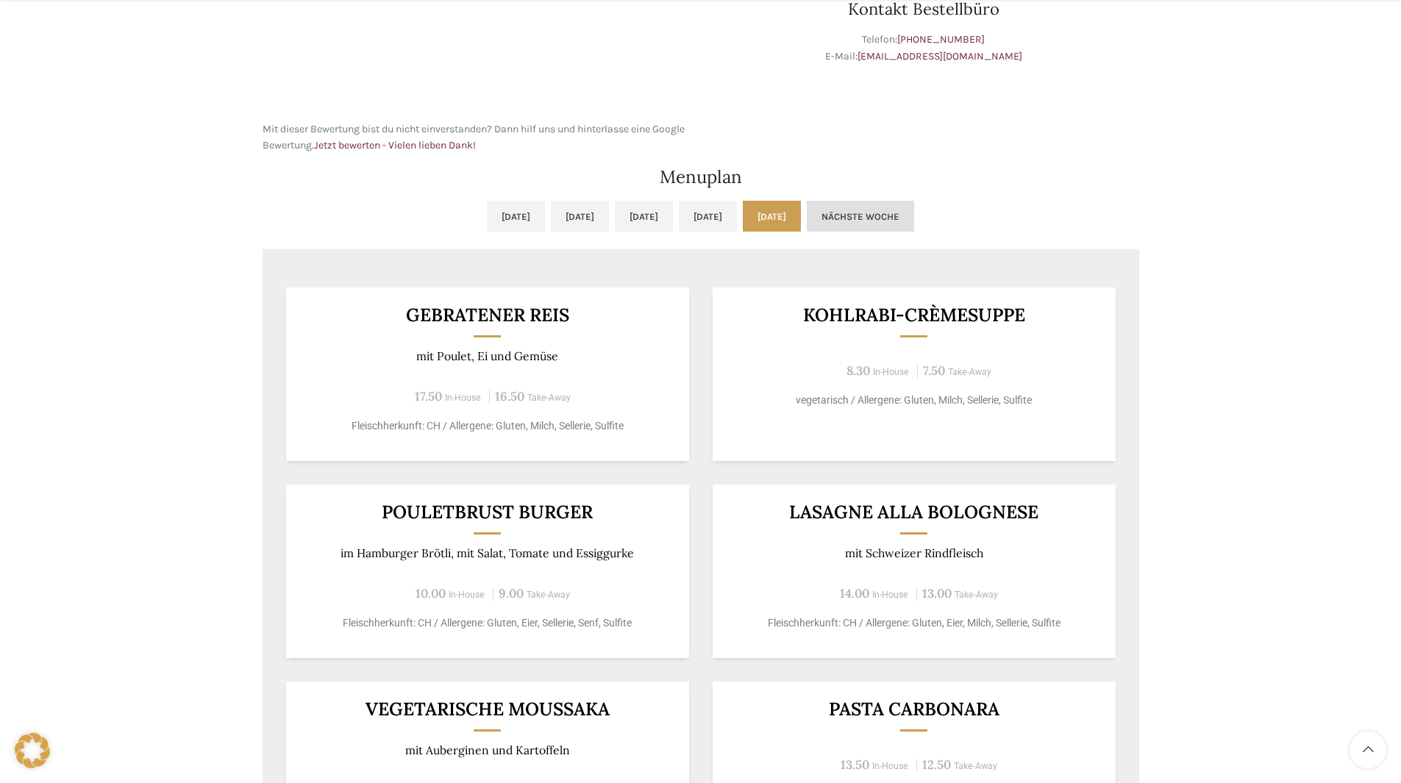
click at [914, 215] on link "Nächste Woche" at bounding box center [860, 216] width 107 height 31
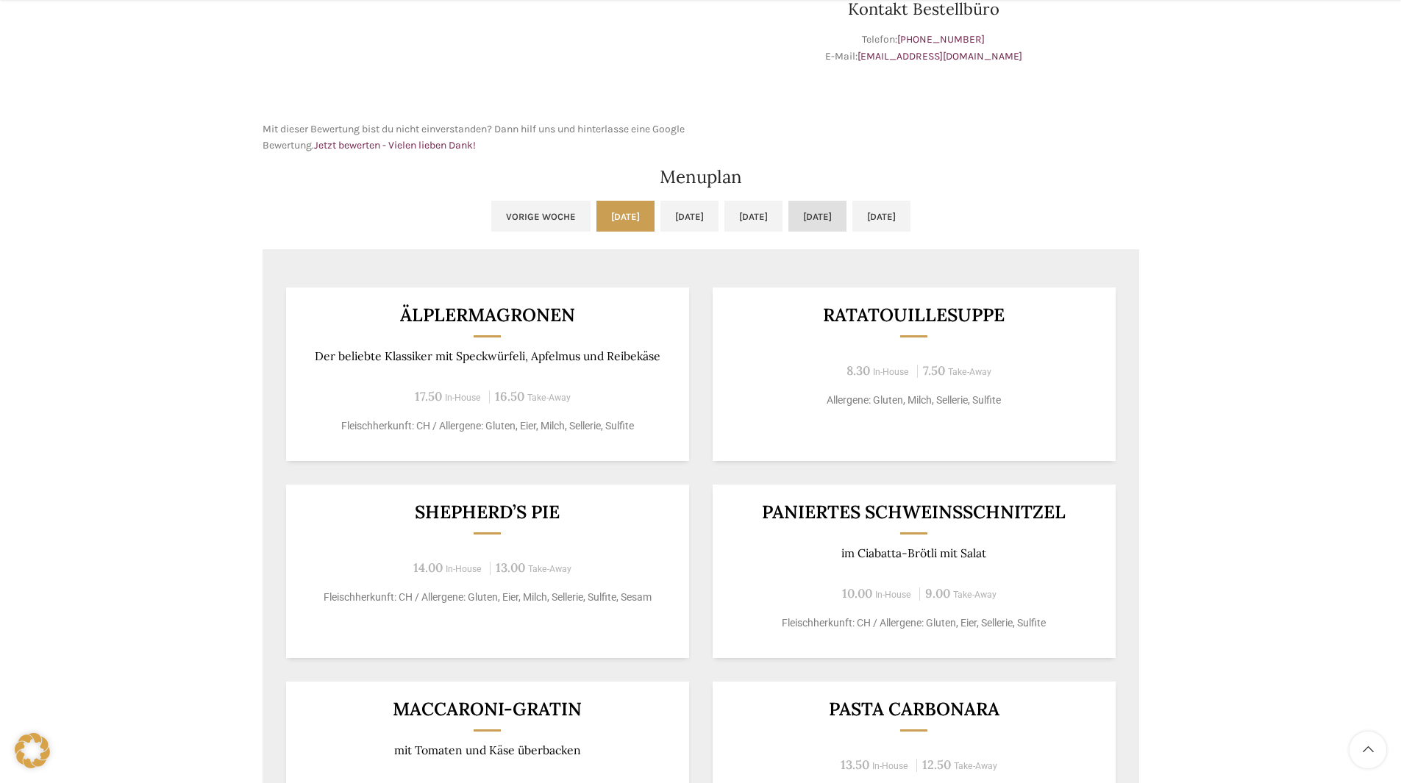
click at [808, 216] on link "[DATE]" at bounding box center [818, 216] width 58 height 31
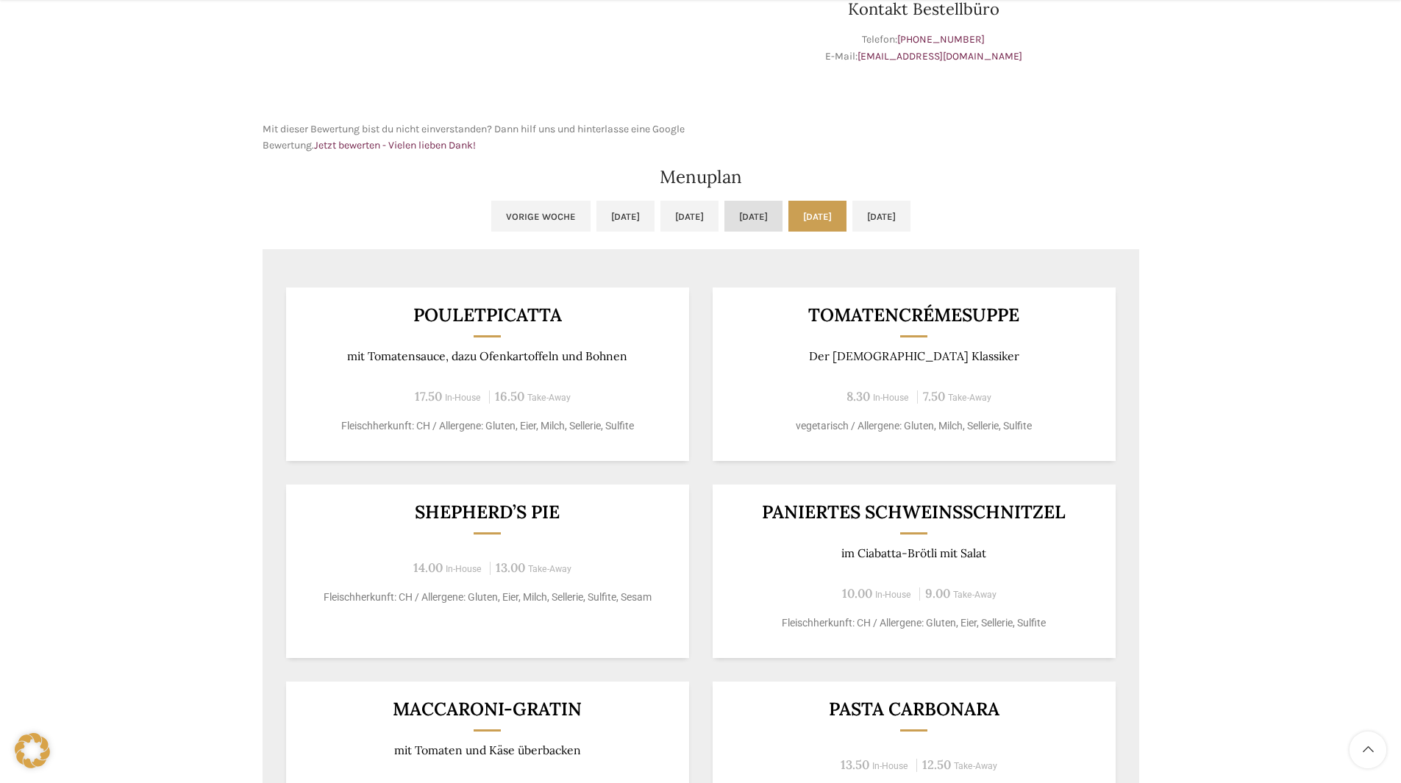
click at [725, 205] on link "[DATE]" at bounding box center [754, 216] width 58 height 31
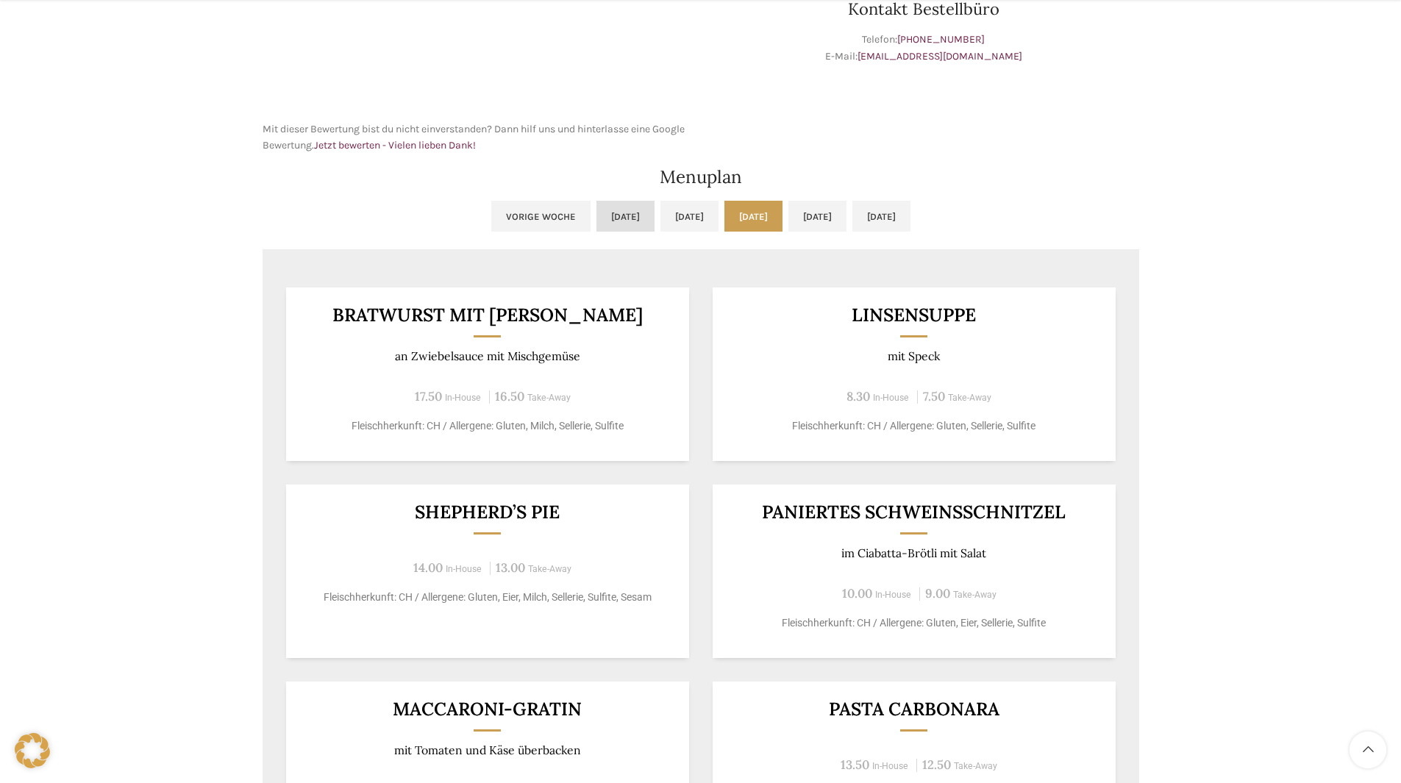
click at [597, 202] on link "[DATE]" at bounding box center [626, 216] width 58 height 31
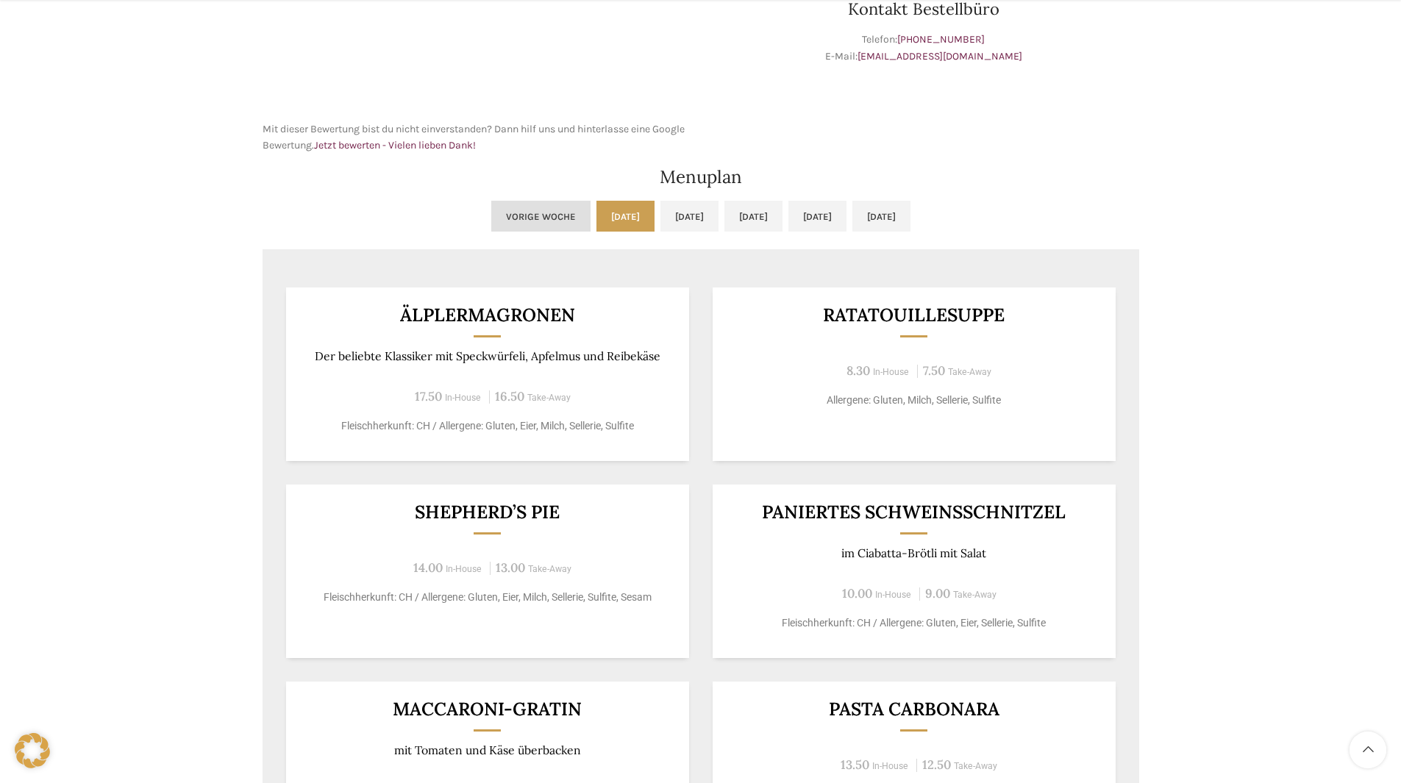
click at [491, 212] on link "Vorige Woche" at bounding box center [540, 216] width 99 height 31
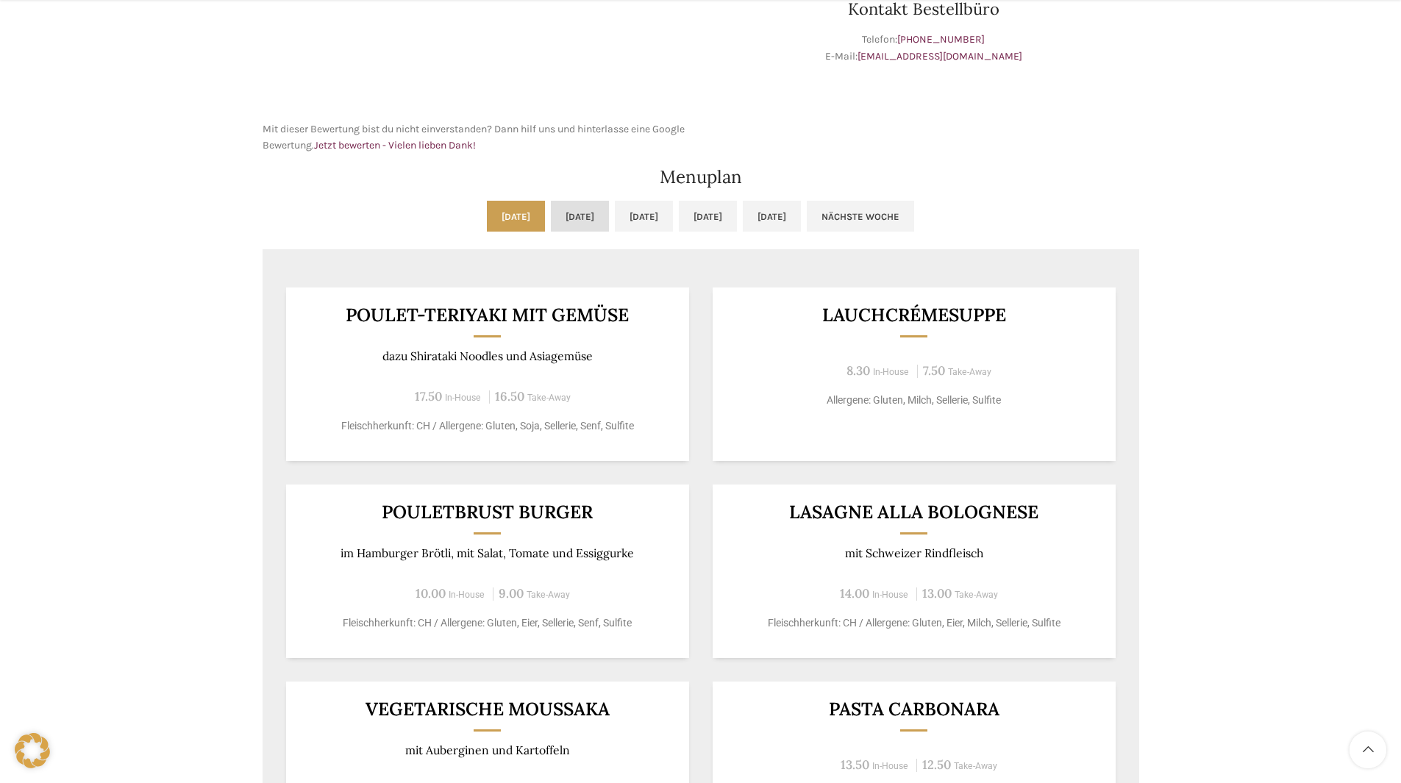
click at [581, 216] on link "[DATE]" at bounding box center [580, 216] width 58 height 31
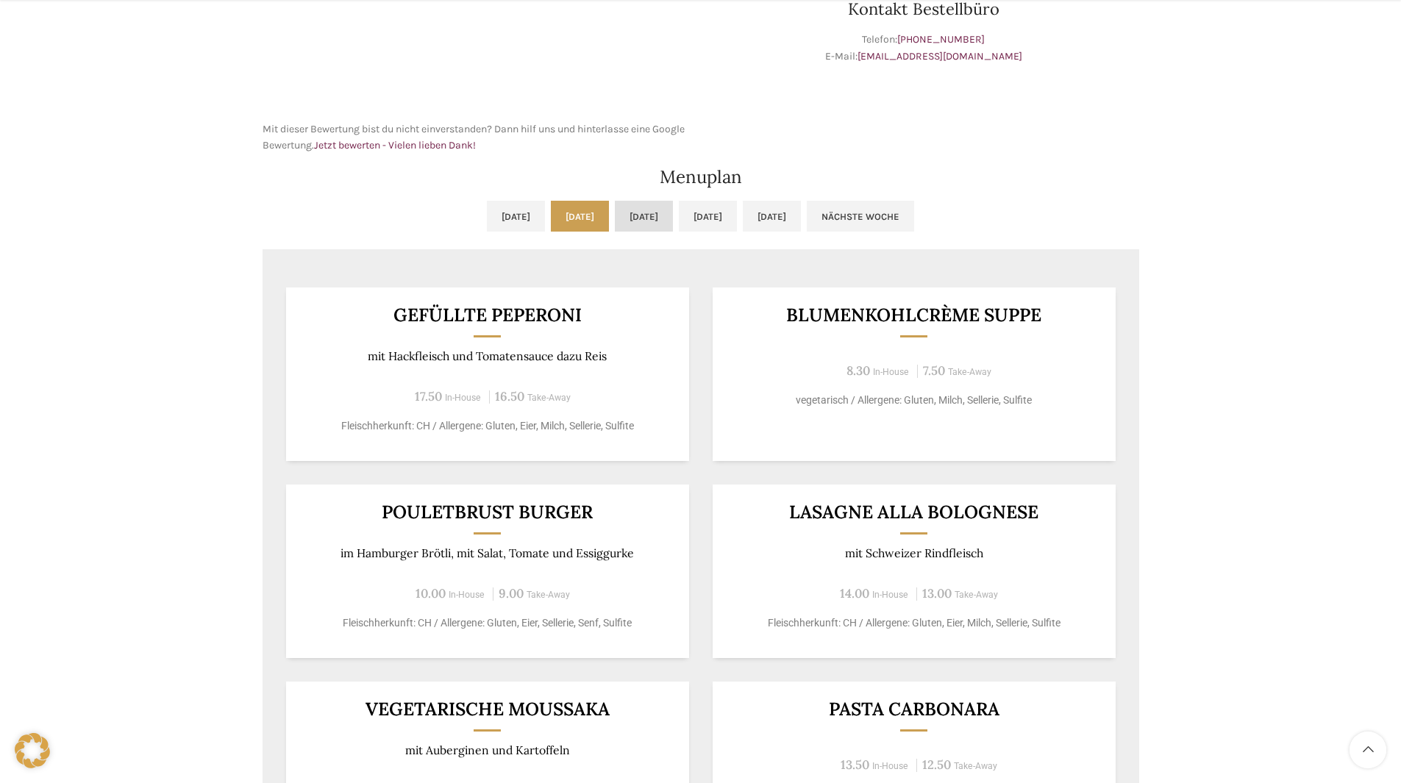
click at [658, 224] on link "[DATE]" at bounding box center [644, 216] width 58 height 31
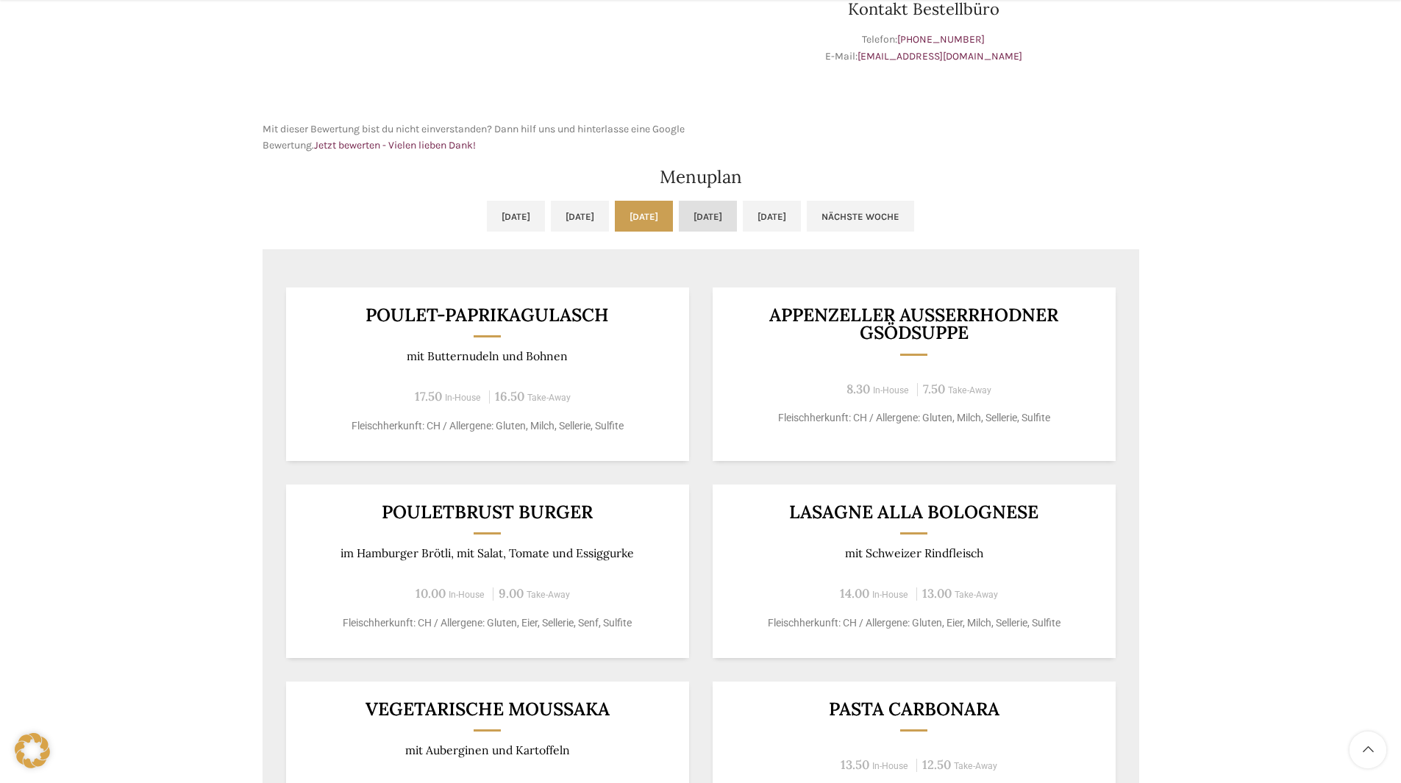
click at [737, 223] on link "[DATE]" at bounding box center [708, 216] width 58 height 31
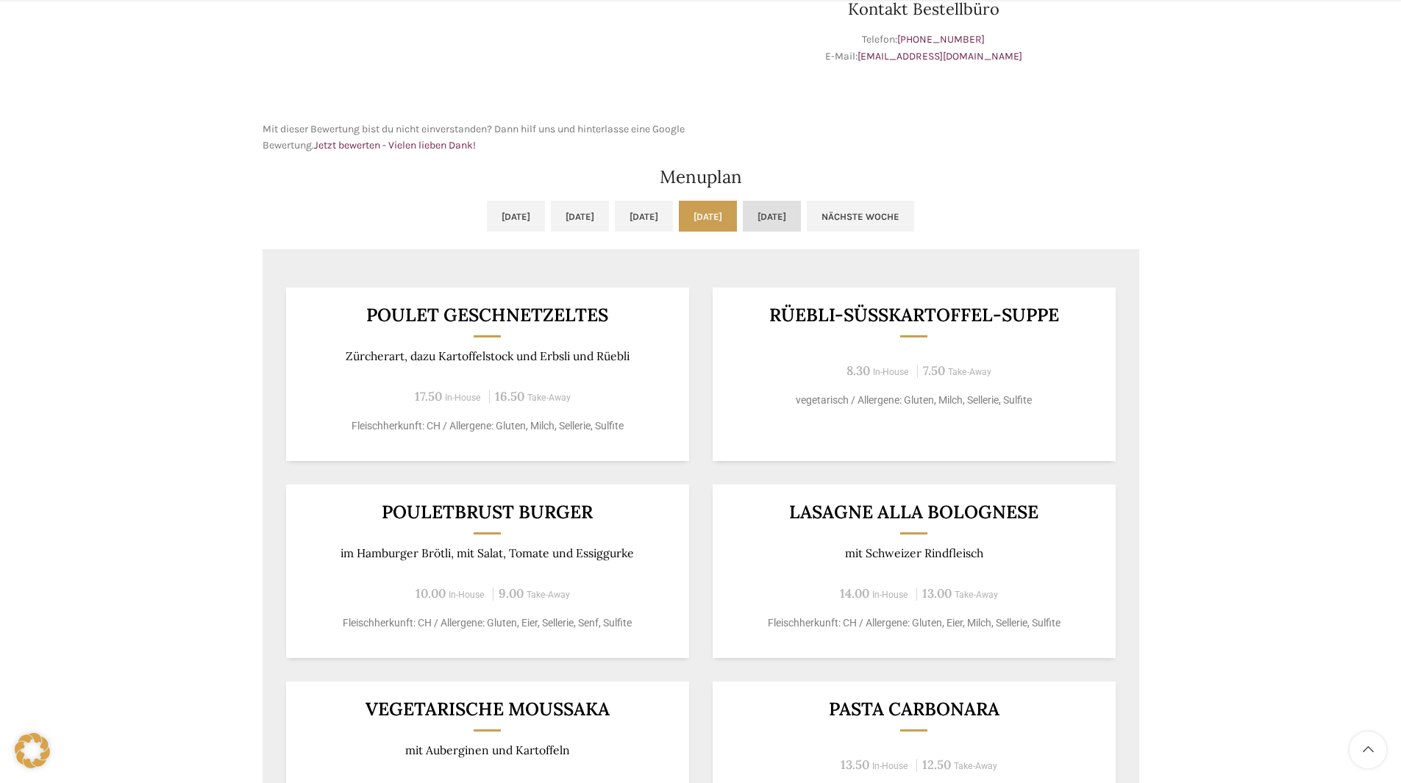
click at [801, 213] on link "[DATE]" at bounding box center [772, 216] width 58 height 31
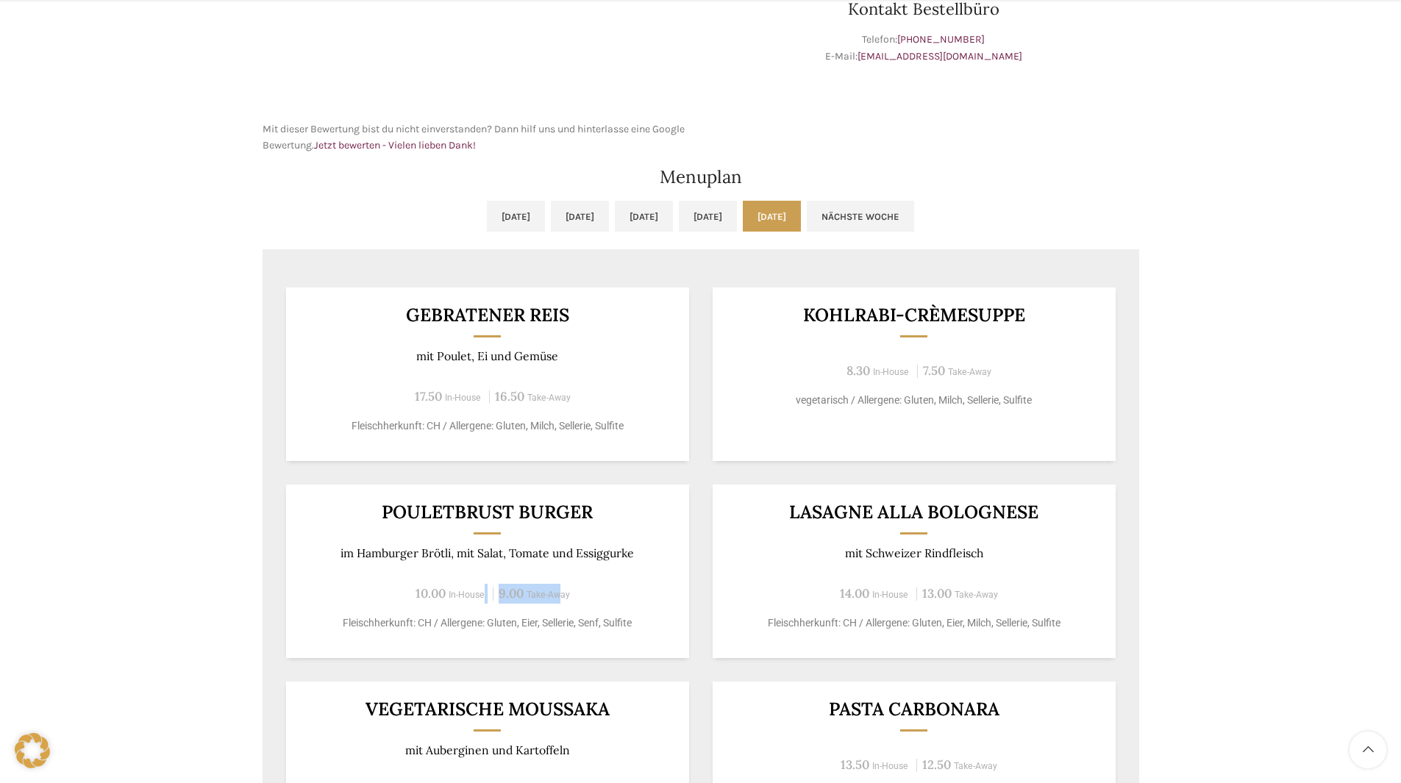
drag, startPoint x: 561, startPoint y: 594, endPoint x: 483, endPoint y: 590, distance: 78.1
click at [483, 590] on div "10.00 In-House 9.00 Take-Away" at bounding box center [487, 594] width 367 height 20
click at [494, 558] on p "im Hamburger Brötli, mit Salat, Tomate und Essiggurke" at bounding box center [487, 554] width 367 height 14
drag, startPoint x: 608, startPoint y: 597, endPoint x: 476, endPoint y: 585, distance: 132.2
click at [476, 585] on div "10.00 In-House 9.00 Take-Away" at bounding box center [487, 594] width 367 height 20
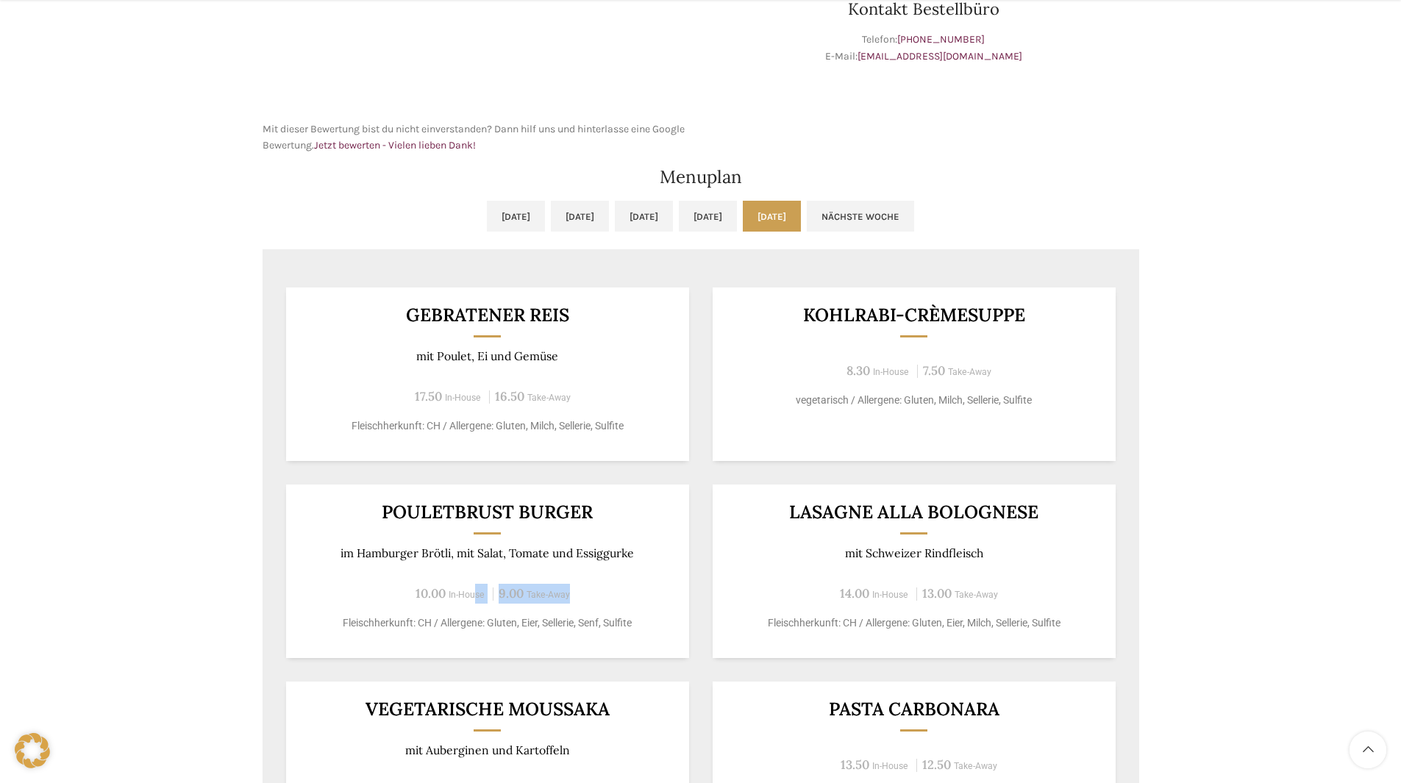
click at [527, 569] on div "Pouletbrust Burger im [GEOGRAPHIC_DATA], mit Salat, Tomate und Essiggurke 10.00…" at bounding box center [487, 572] width 403 height 174
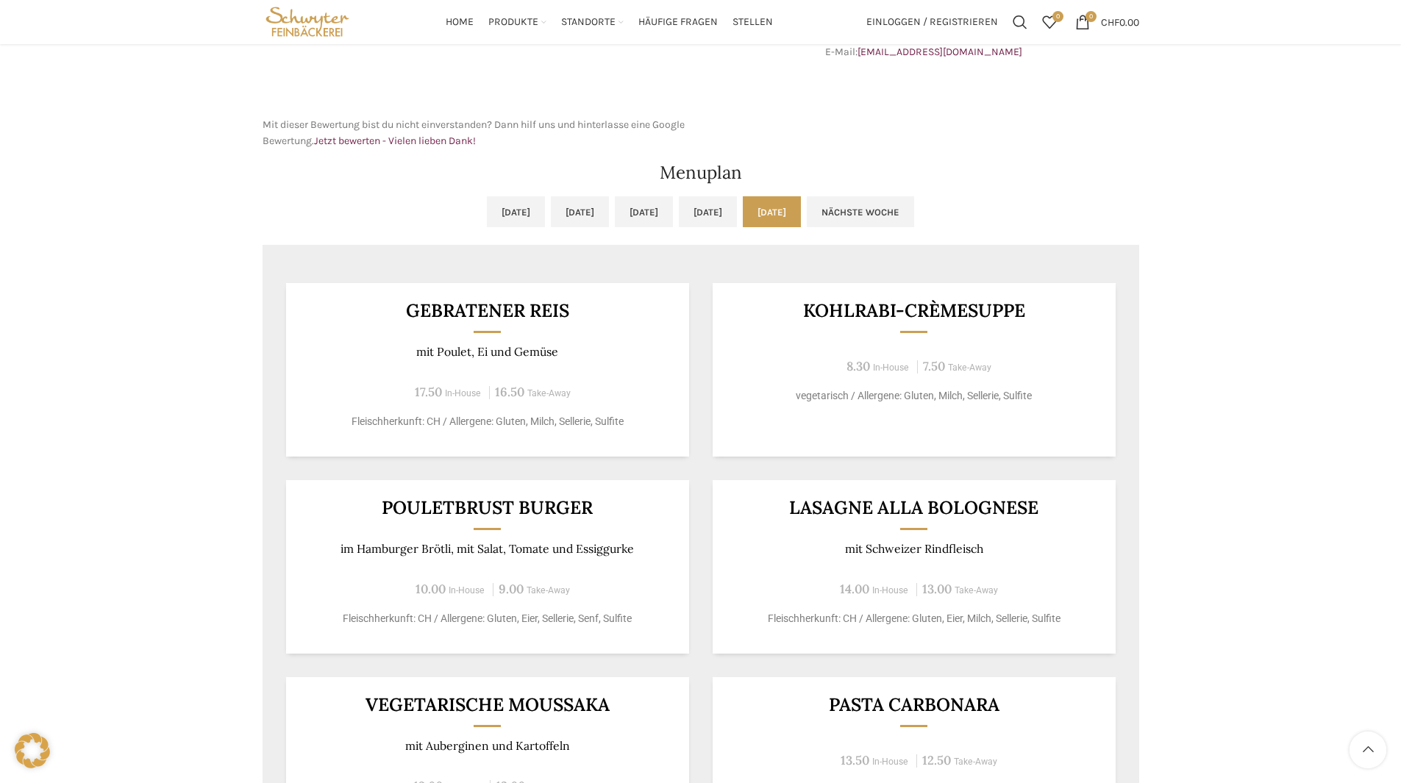
scroll to position [147, 0]
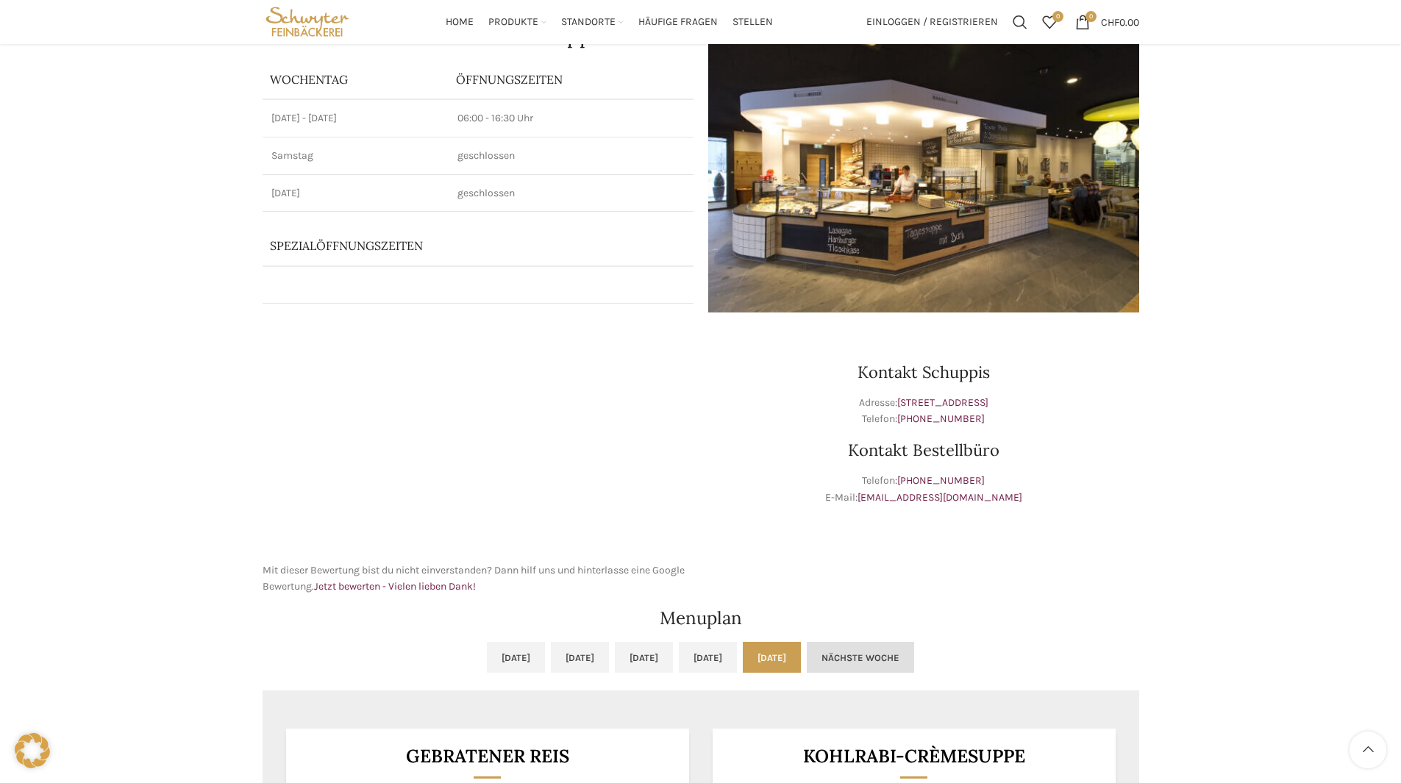
click at [914, 670] on link "Nächste Woche" at bounding box center [860, 657] width 107 height 31
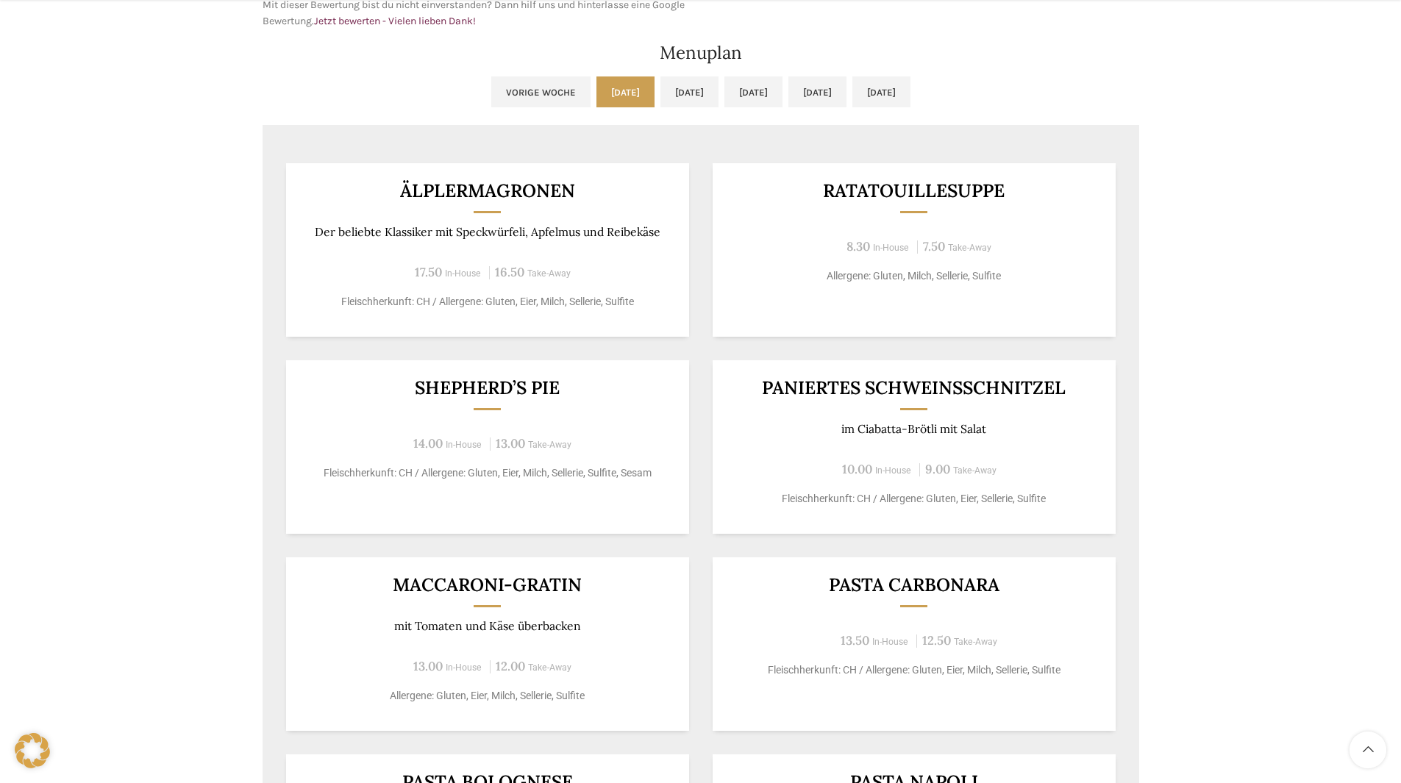
scroll to position [736, 0]
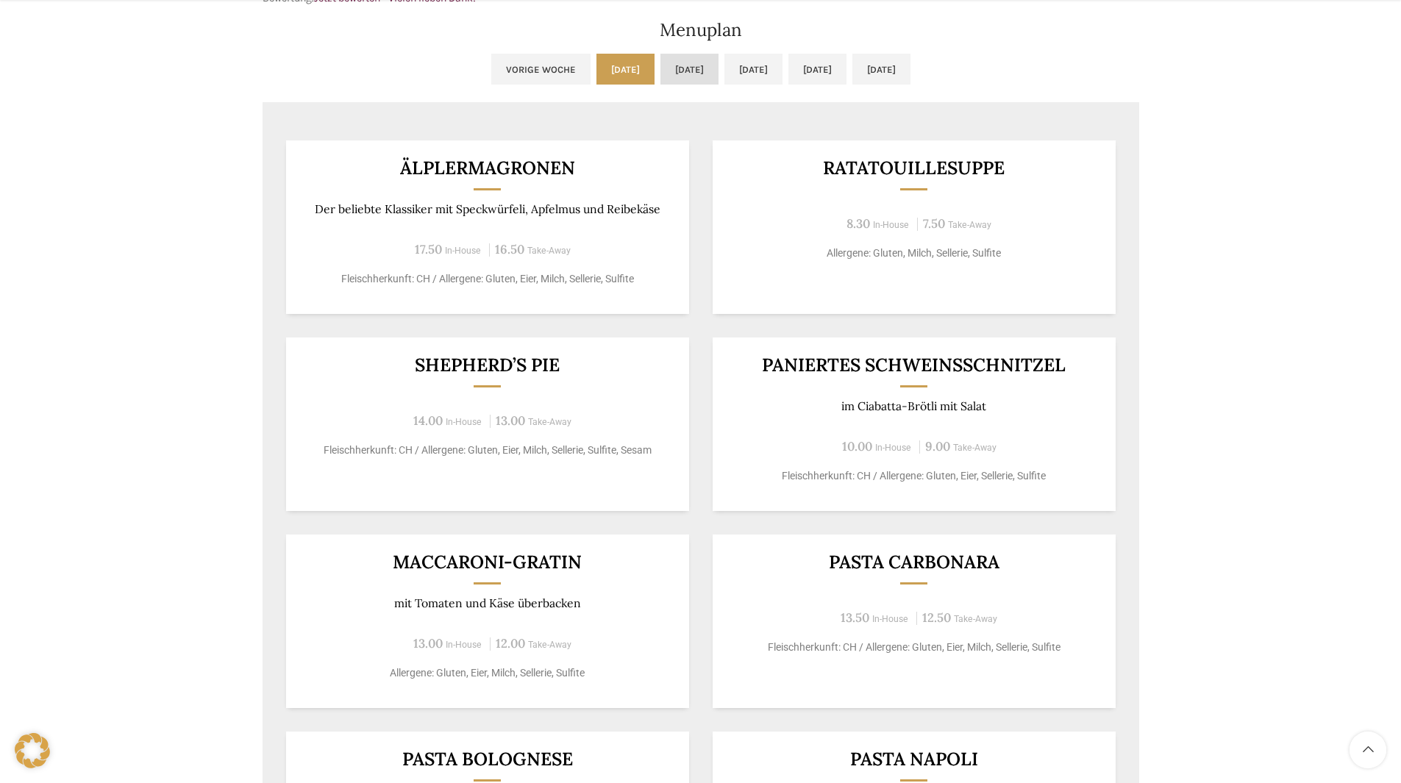
click at [661, 76] on link "[DATE]" at bounding box center [690, 69] width 58 height 31
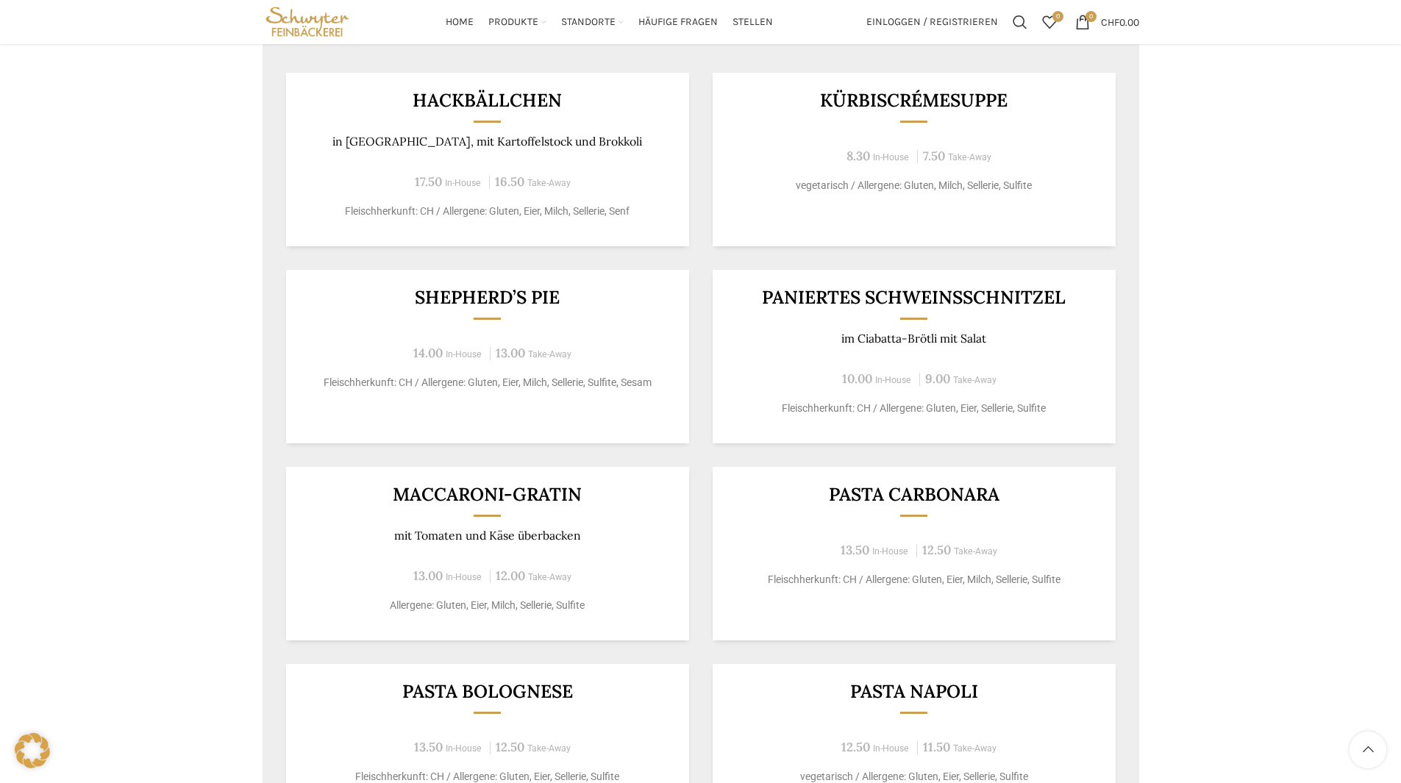
scroll to position [662, 0]
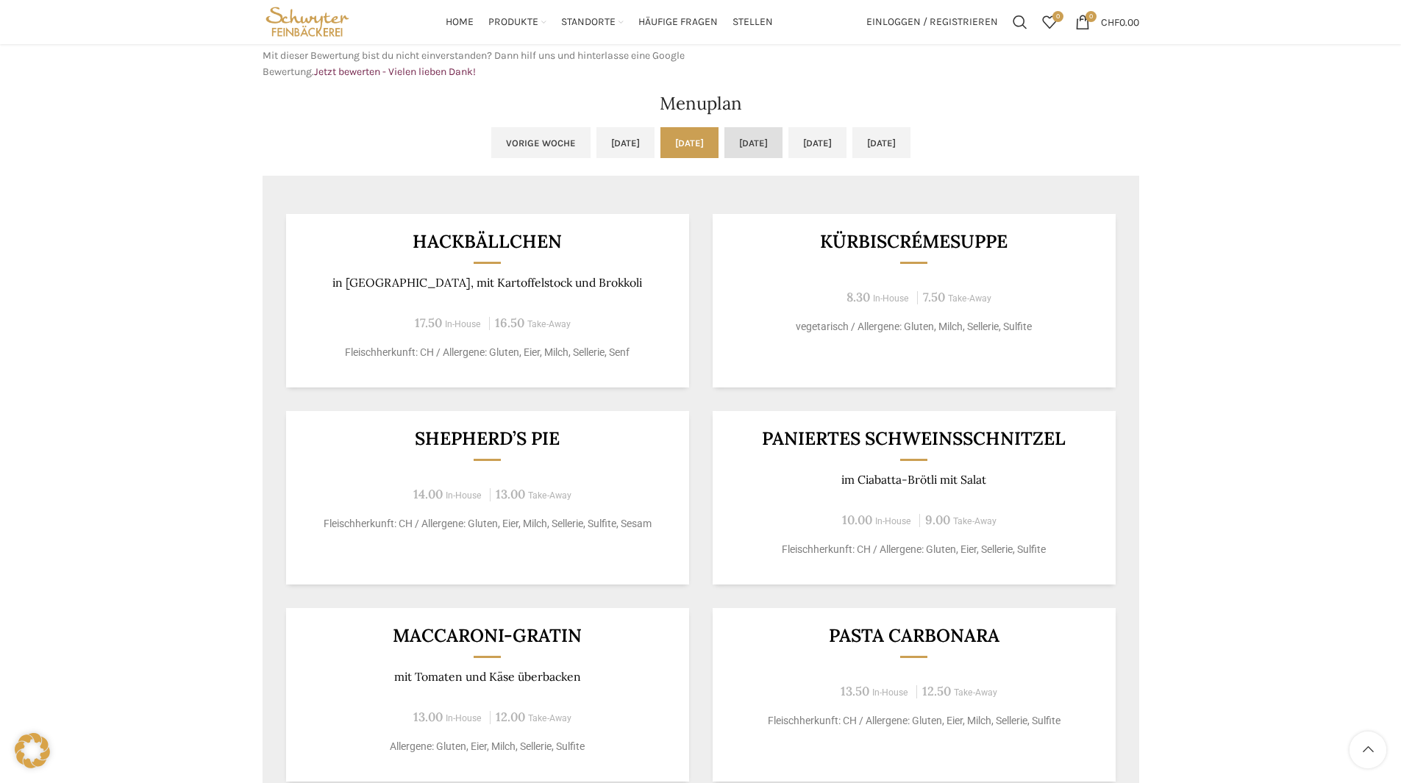
click at [760, 145] on link "[DATE]" at bounding box center [754, 142] width 58 height 31
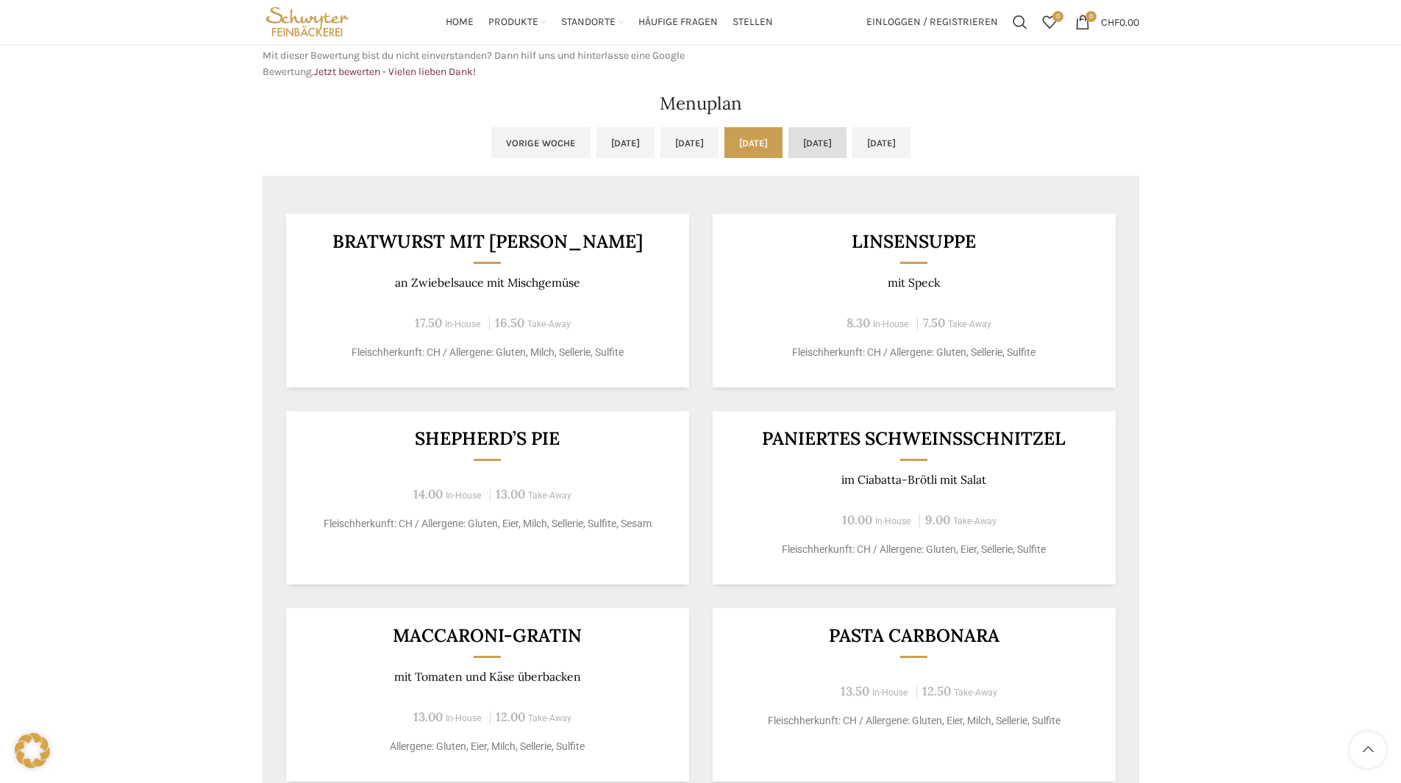
click at [805, 151] on link "[DATE]" at bounding box center [818, 142] width 58 height 31
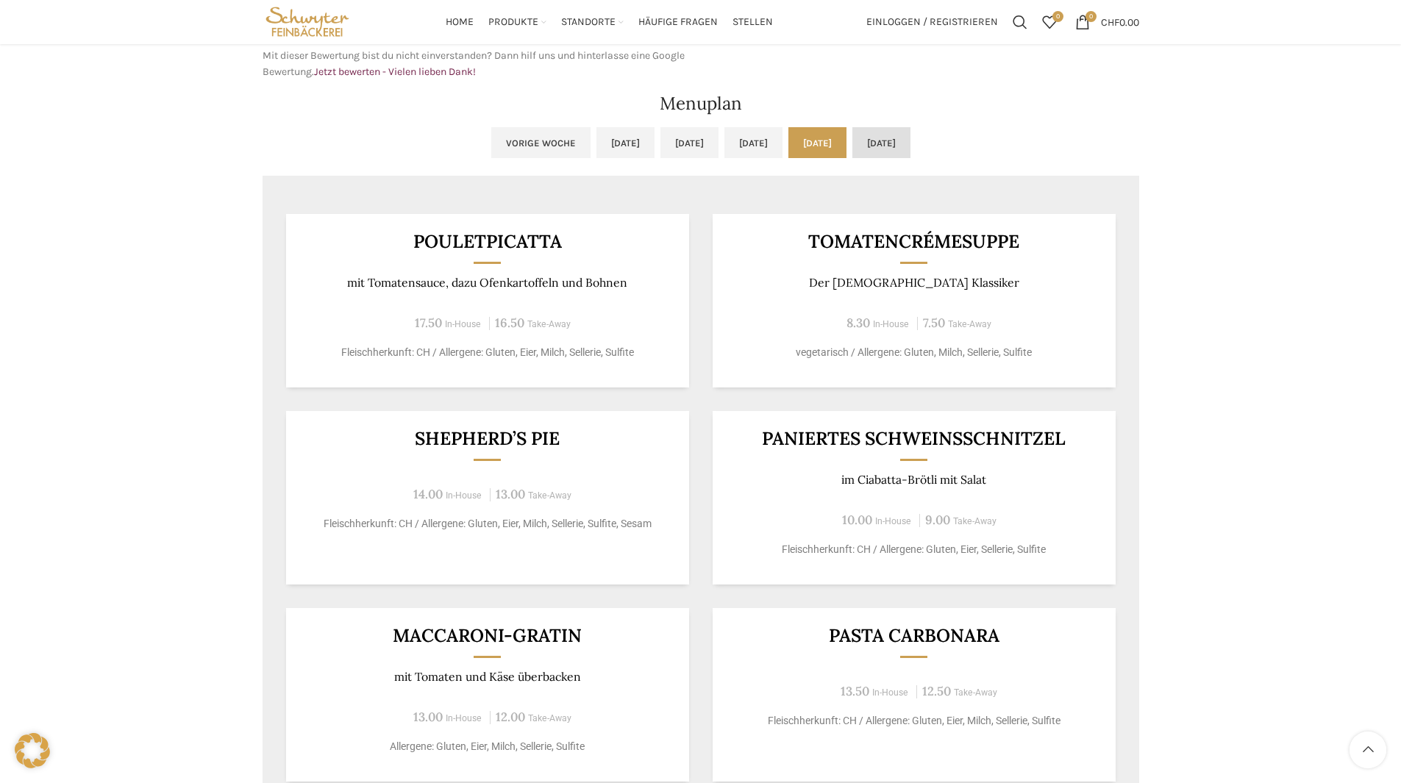
click at [911, 157] on link "[DATE]" at bounding box center [882, 142] width 58 height 31
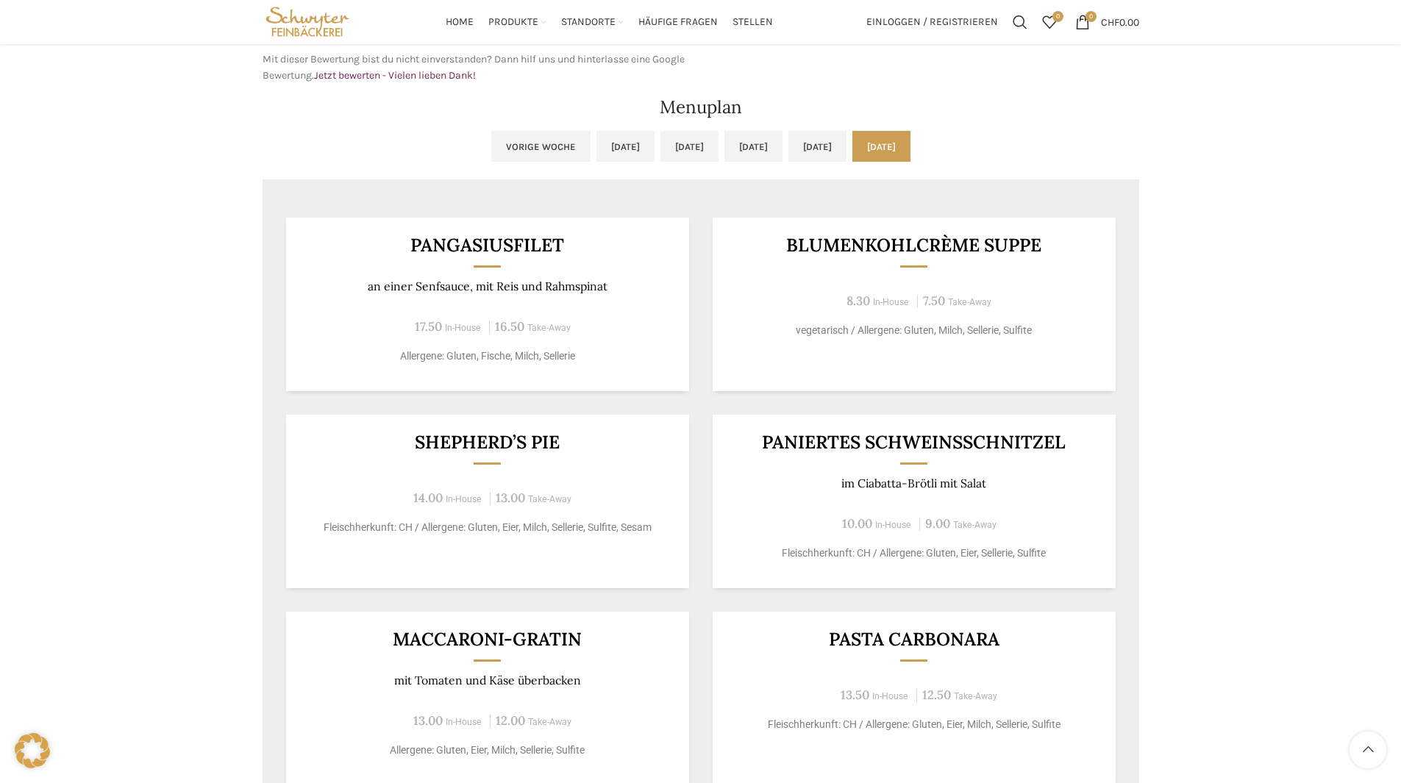
scroll to position [515, 0]
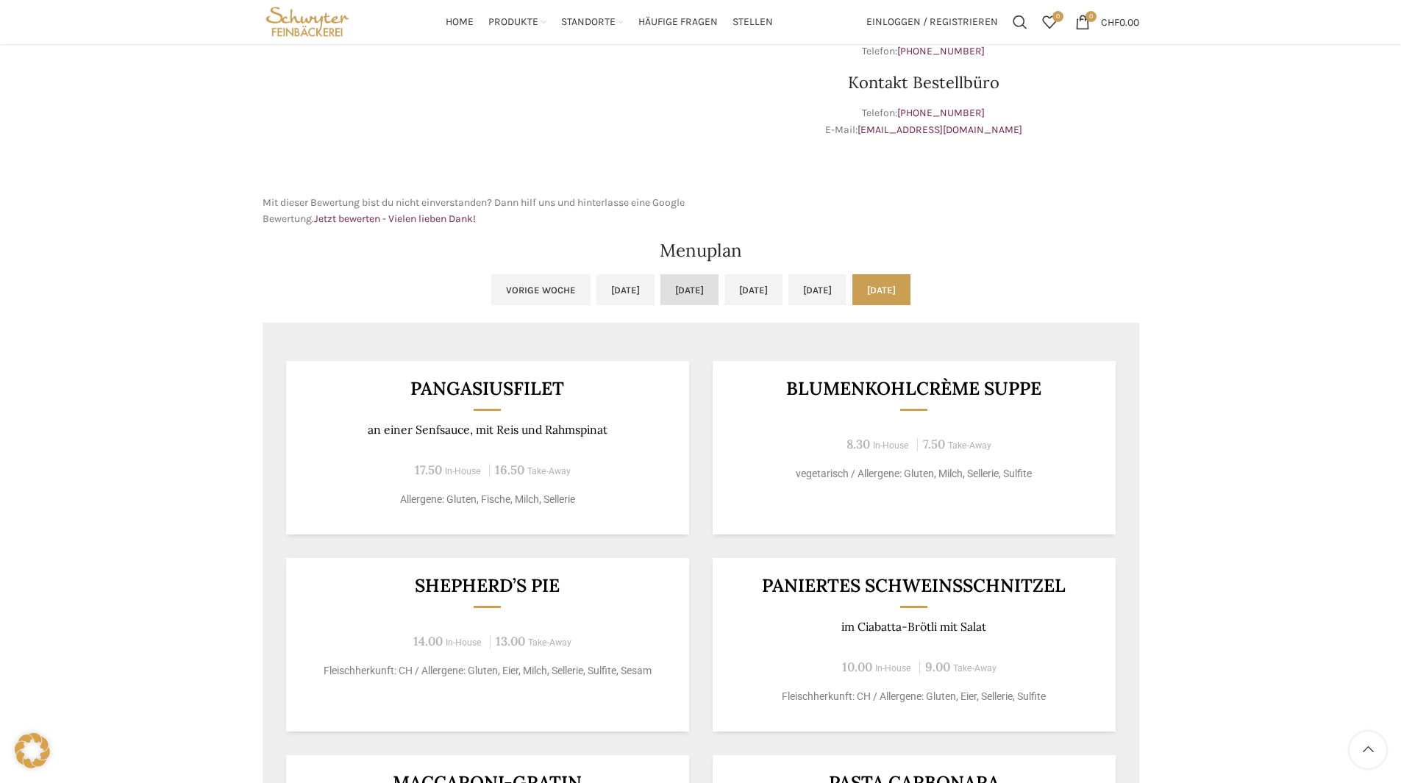
click at [675, 303] on link "[DATE]" at bounding box center [690, 289] width 58 height 31
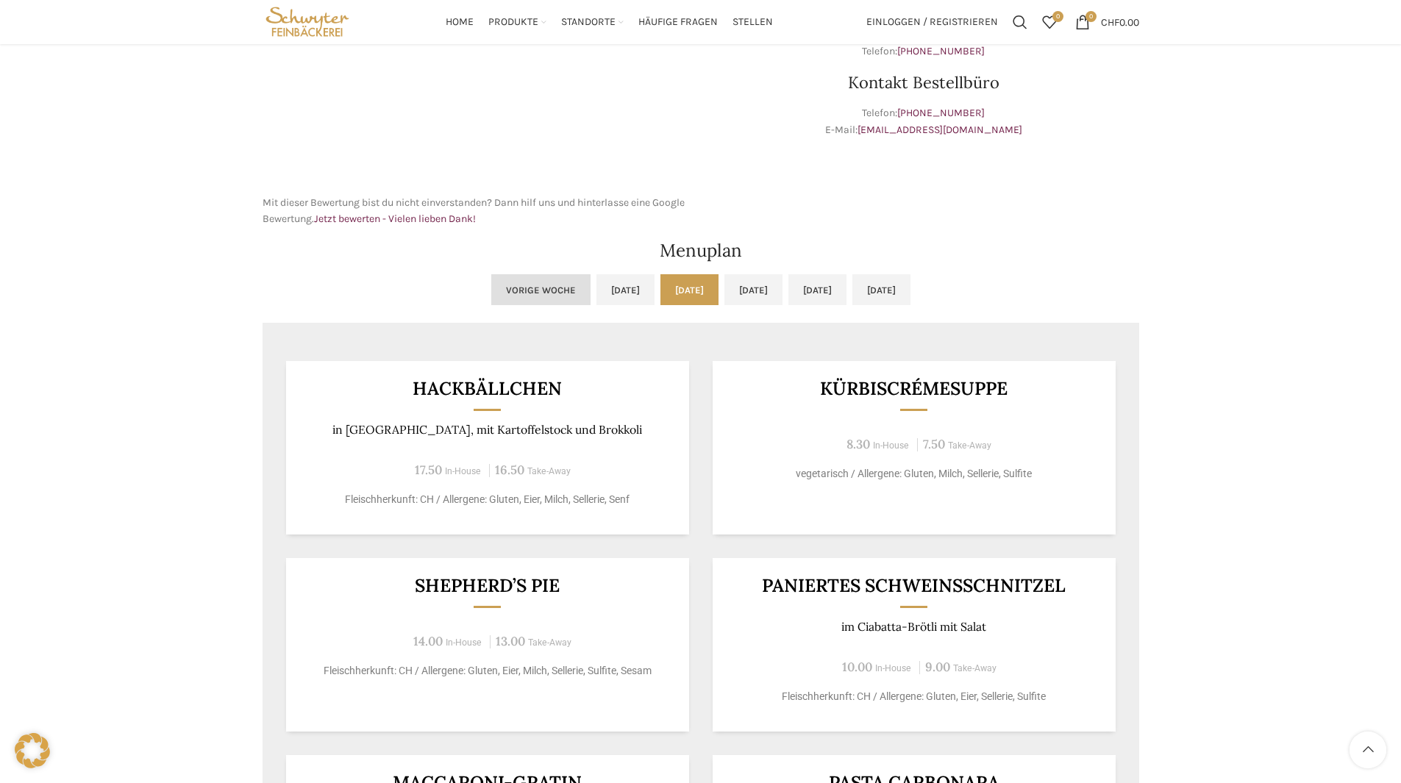
click at [491, 298] on link "Vorige Woche" at bounding box center [540, 289] width 99 height 31
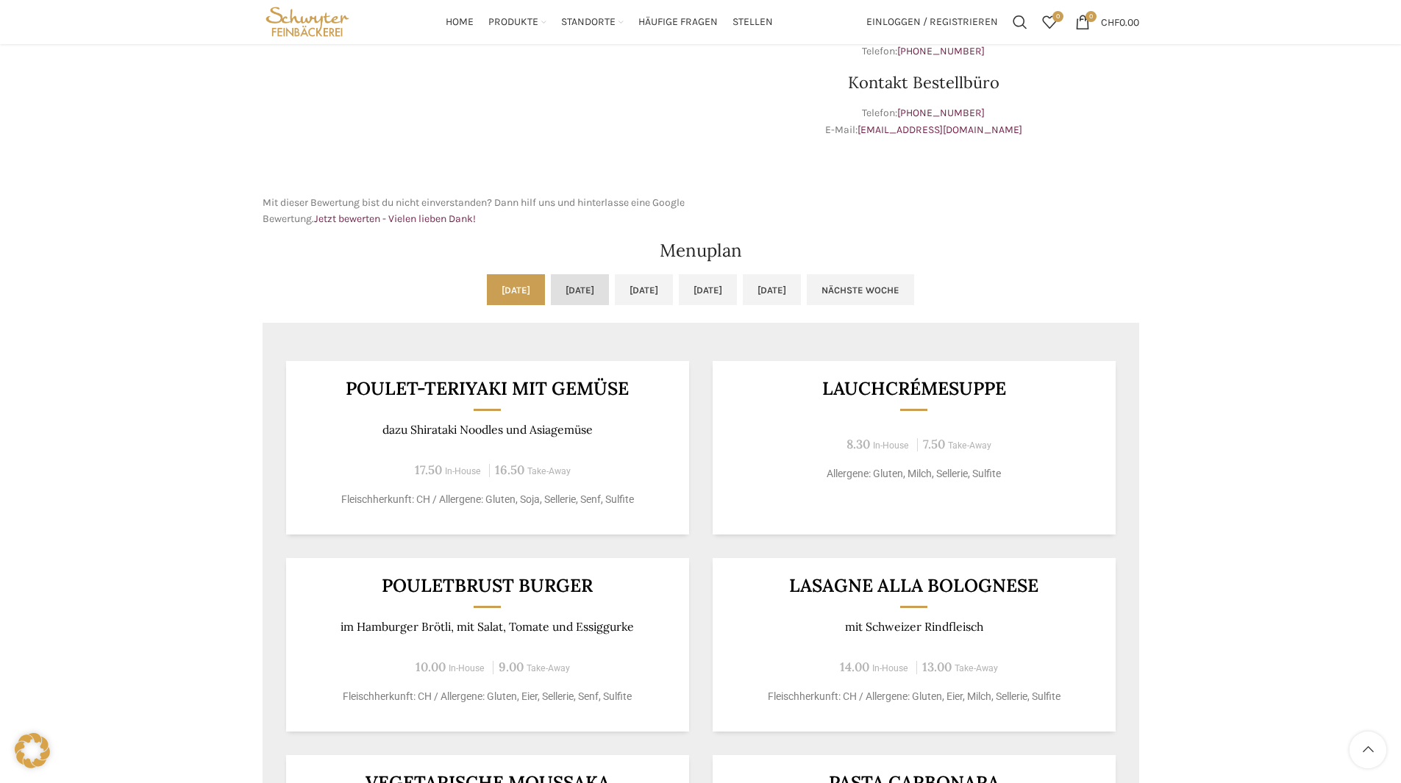
click at [551, 297] on link "[DATE]" at bounding box center [580, 289] width 58 height 31
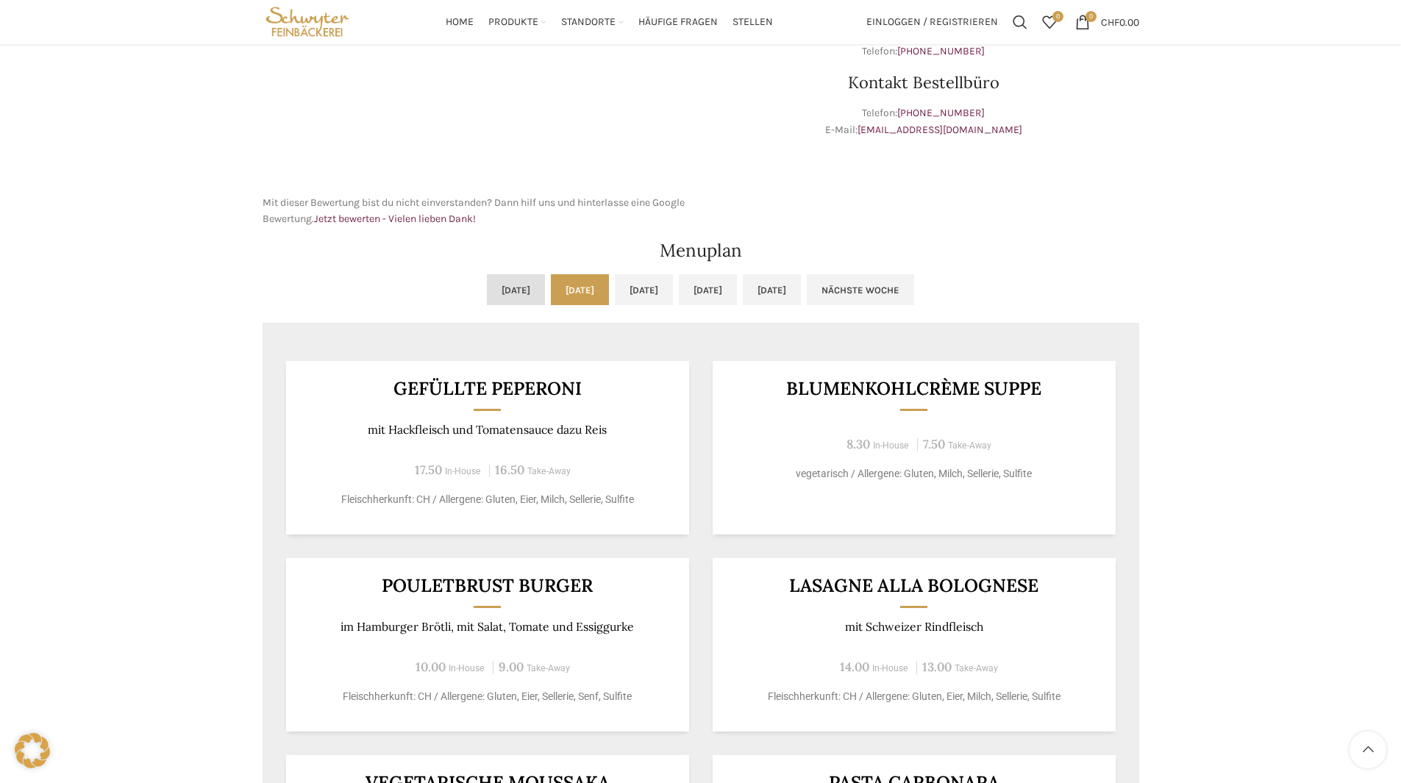
click at [487, 298] on link "[DATE]" at bounding box center [516, 289] width 58 height 31
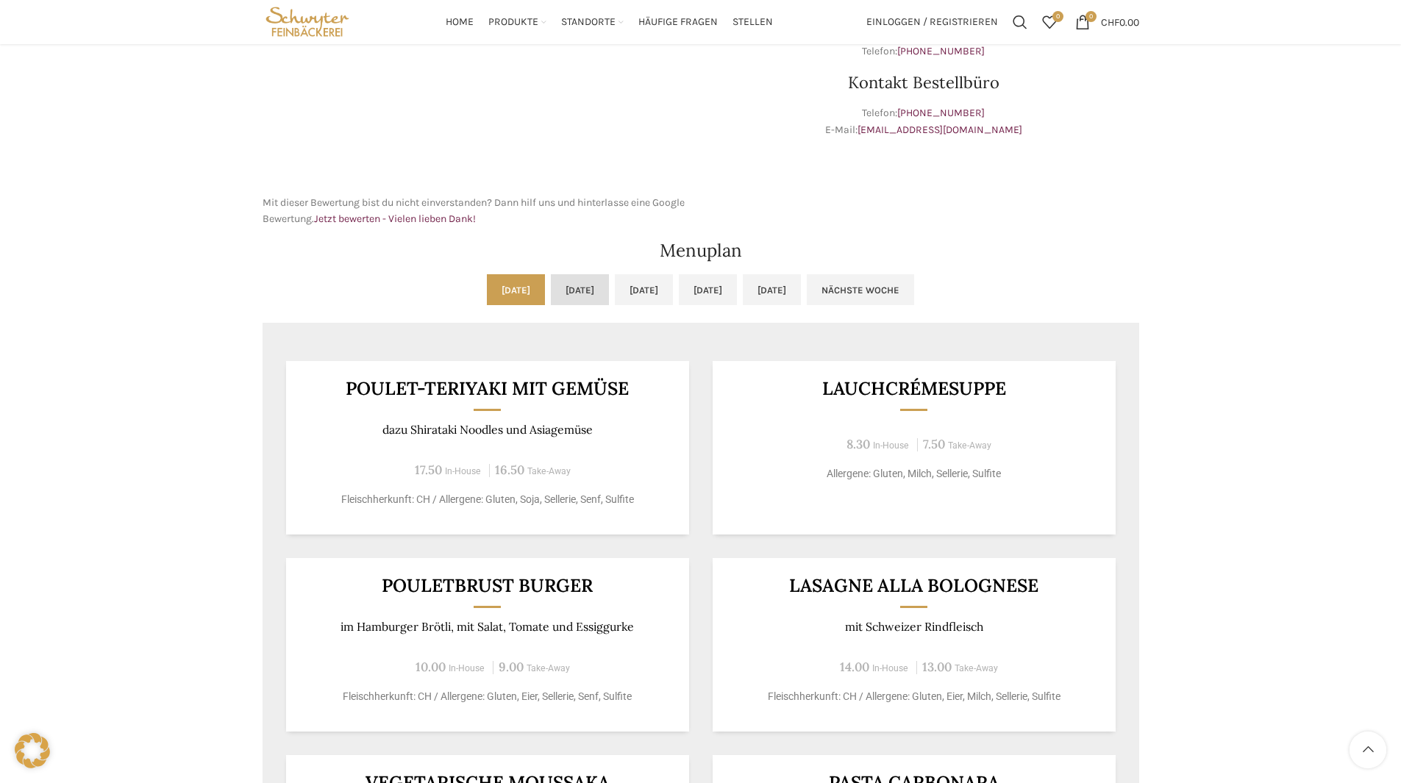
click at [583, 300] on link "[DATE]" at bounding box center [580, 289] width 58 height 31
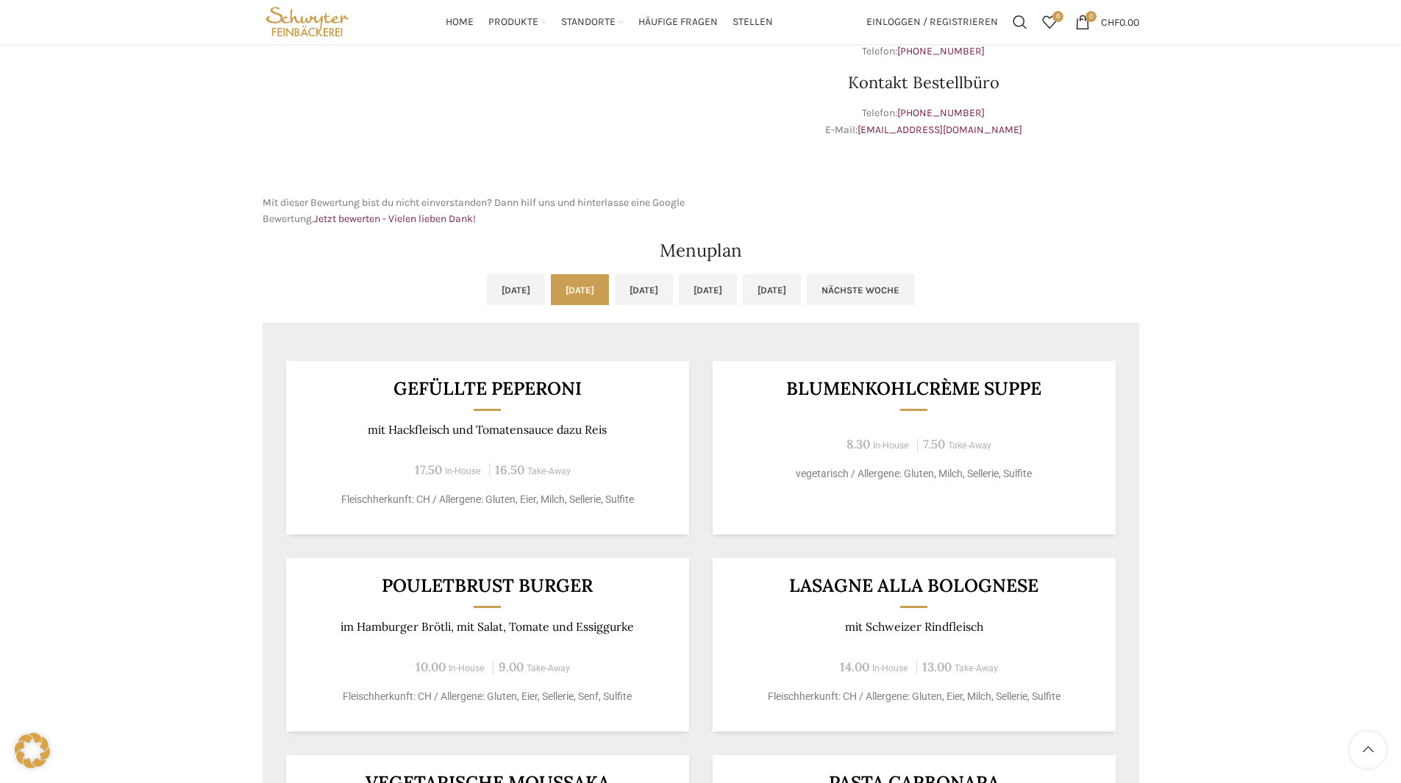
click at [723, 306] on ul "[DATE] [DATE] [DATE] [DATE] [DATE] Nächste Woche" at bounding box center [701, 298] width 877 height 49
click at [938, 260] on div "Menuplan" at bounding box center [701, 251] width 892 height 32
click at [770, 263] on div "Menuplan" at bounding box center [701, 251] width 892 height 32
click at [801, 286] on link "[DATE]" at bounding box center [772, 289] width 58 height 31
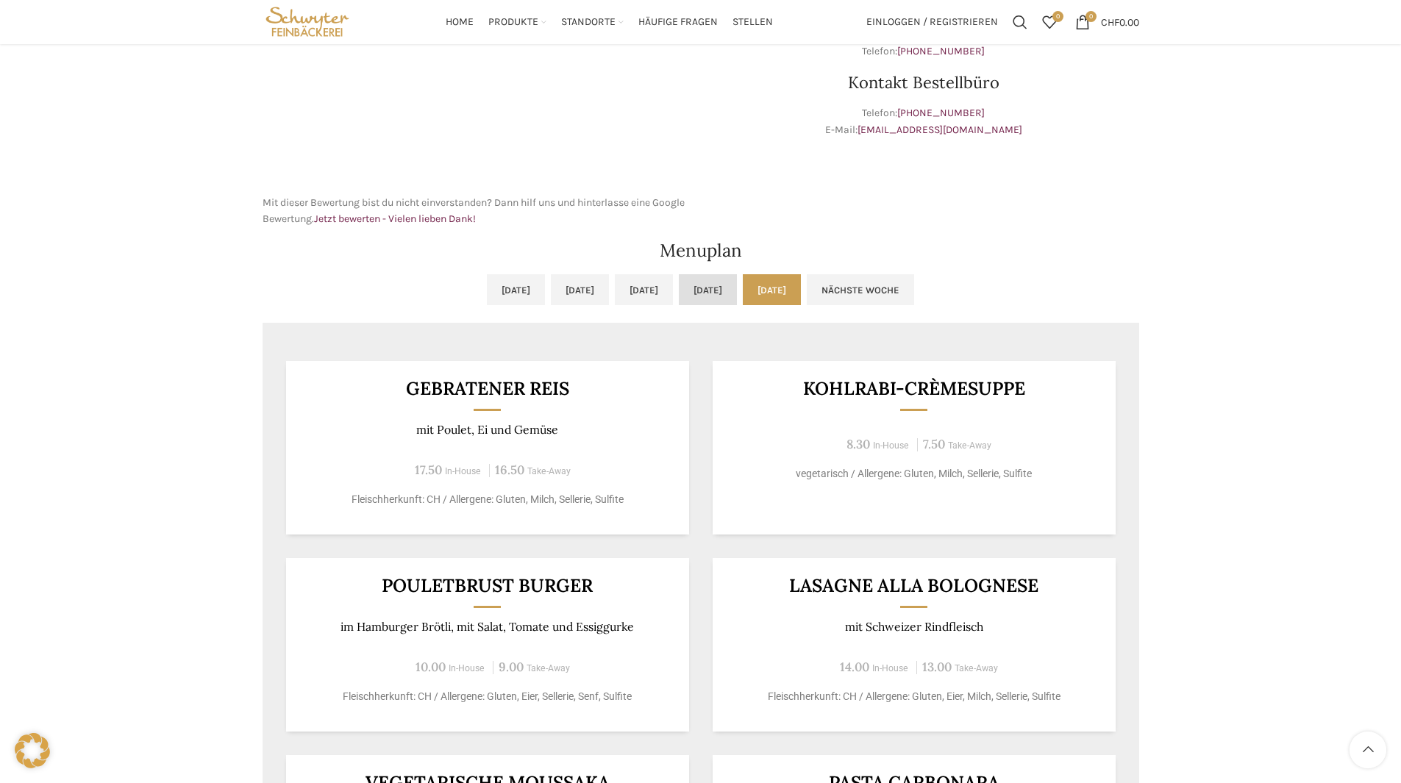
drag, startPoint x: 713, startPoint y: 271, endPoint x: 708, endPoint y: 286, distance: 16.3
click at [713, 273] on div "[DATE] [DATE] [DATE] [DATE] [DATE] Nächste Woche Vorige Woche [DATE] [DATE] [DA…" at bounding box center [701, 699] width 892 height 864
drag, startPoint x: 656, startPoint y: 268, endPoint x: 635, endPoint y: 285, distance: 26.8
click at [656, 273] on div "[DATE] [DATE] [DATE] [DATE] [DATE] Nächste Woche Vorige Woche [DATE] [DATE] [DA…" at bounding box center [701, 699] width 892 height 864
drag, startPoint x: 599, startPoint y: 286, endPoint x: 565, endPoint y: 294, distance: 34.8
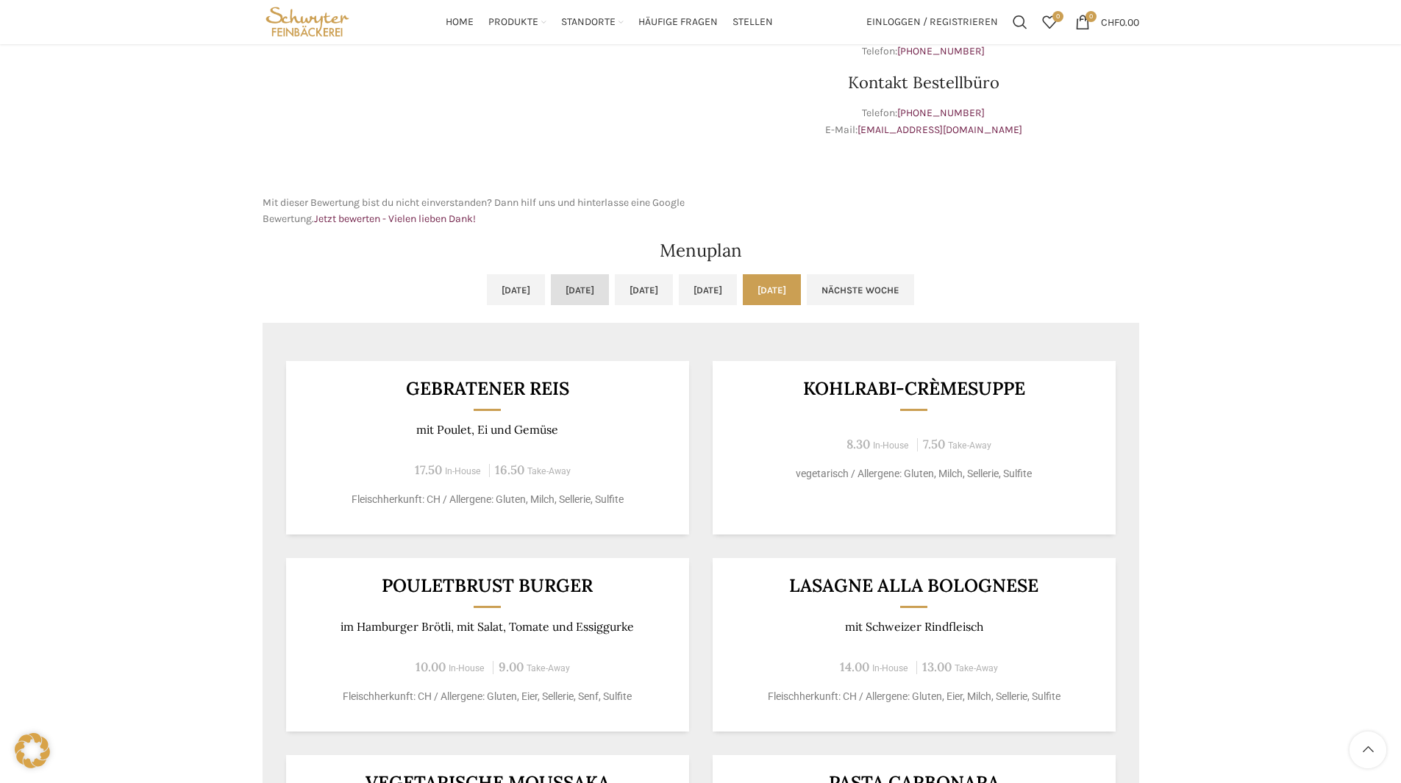
click at [615, 288] on link "[DATE]" at bounding box center [644, 289] width 58 height 31
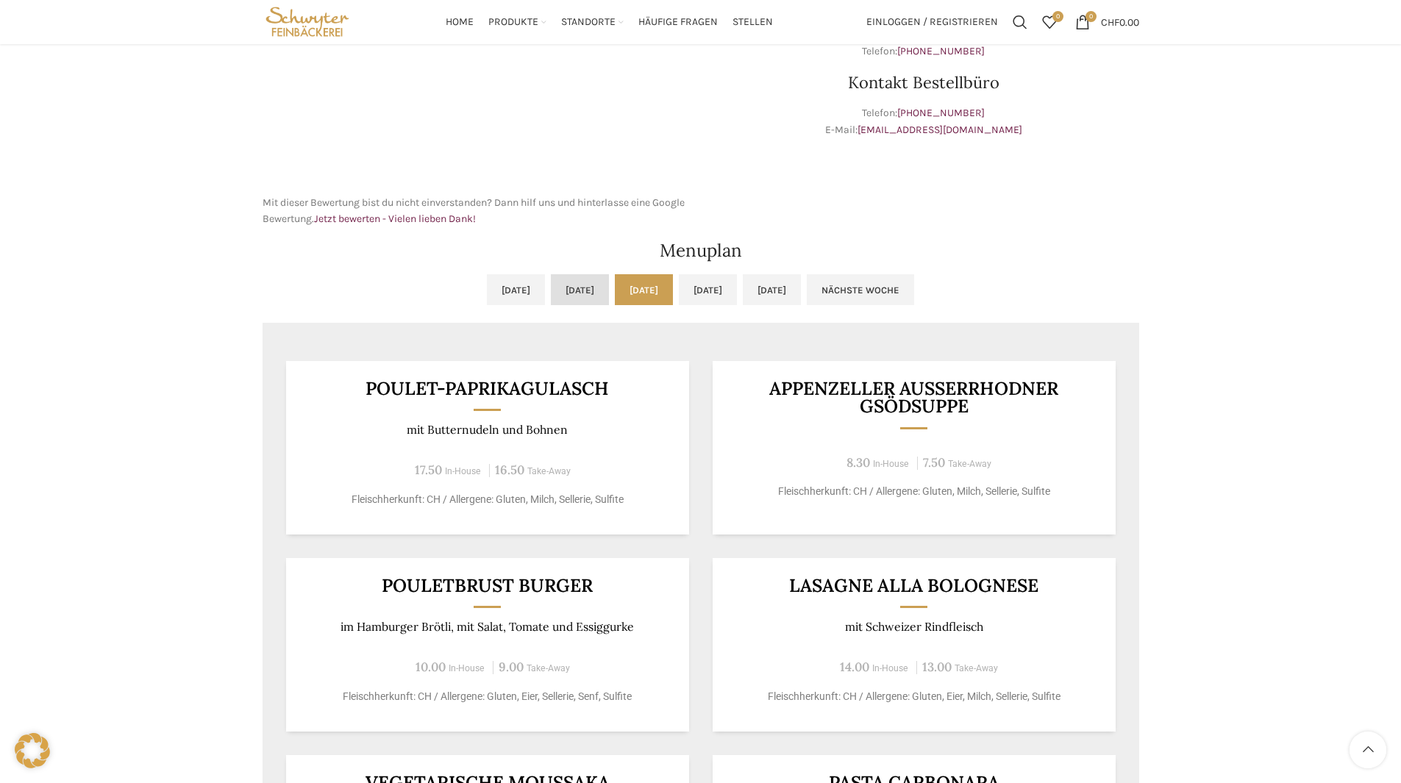
click at [551, 293] on link "[DATE]" at bounding box center [580, 289] width 58 height 31
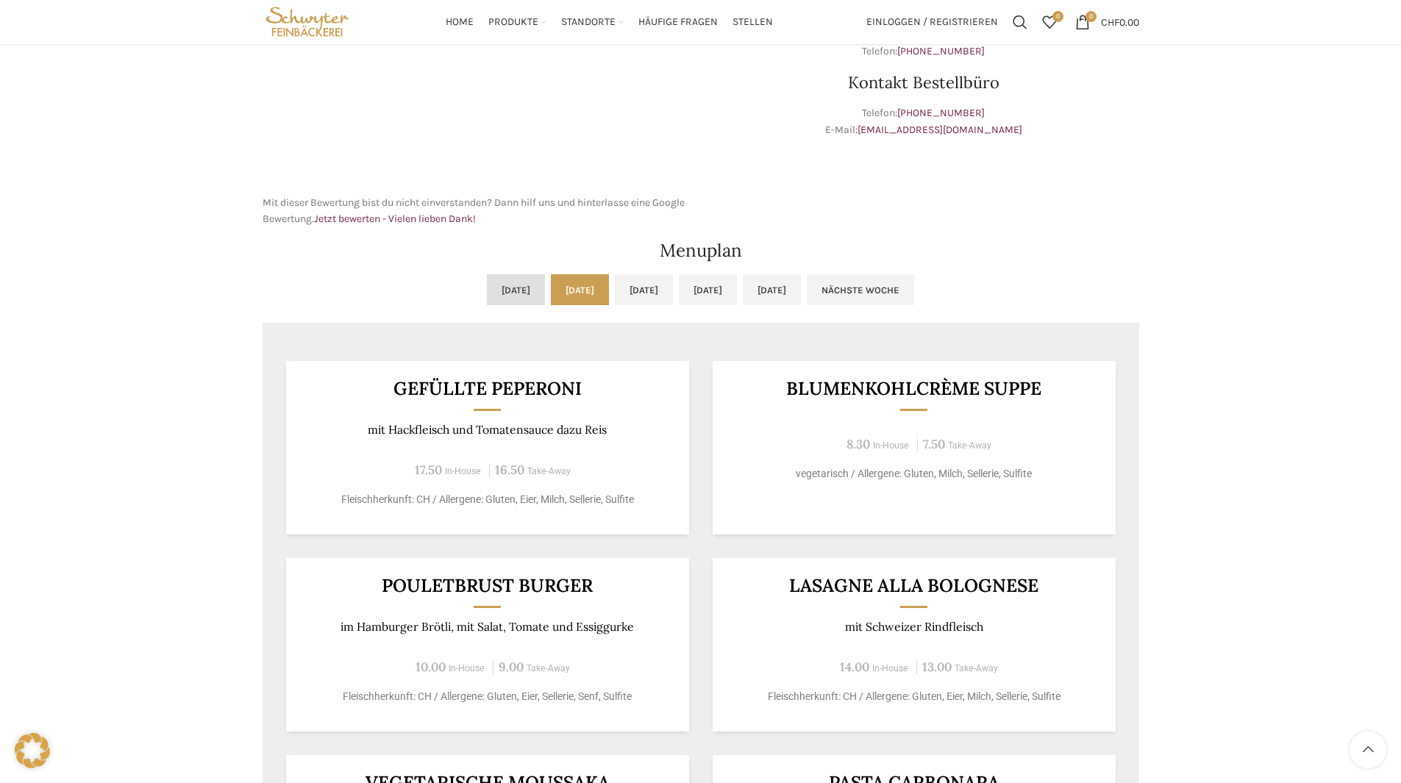
click at [487, 285] on link "[DATE]" at bounding box center [516, 289] width 58 height 31
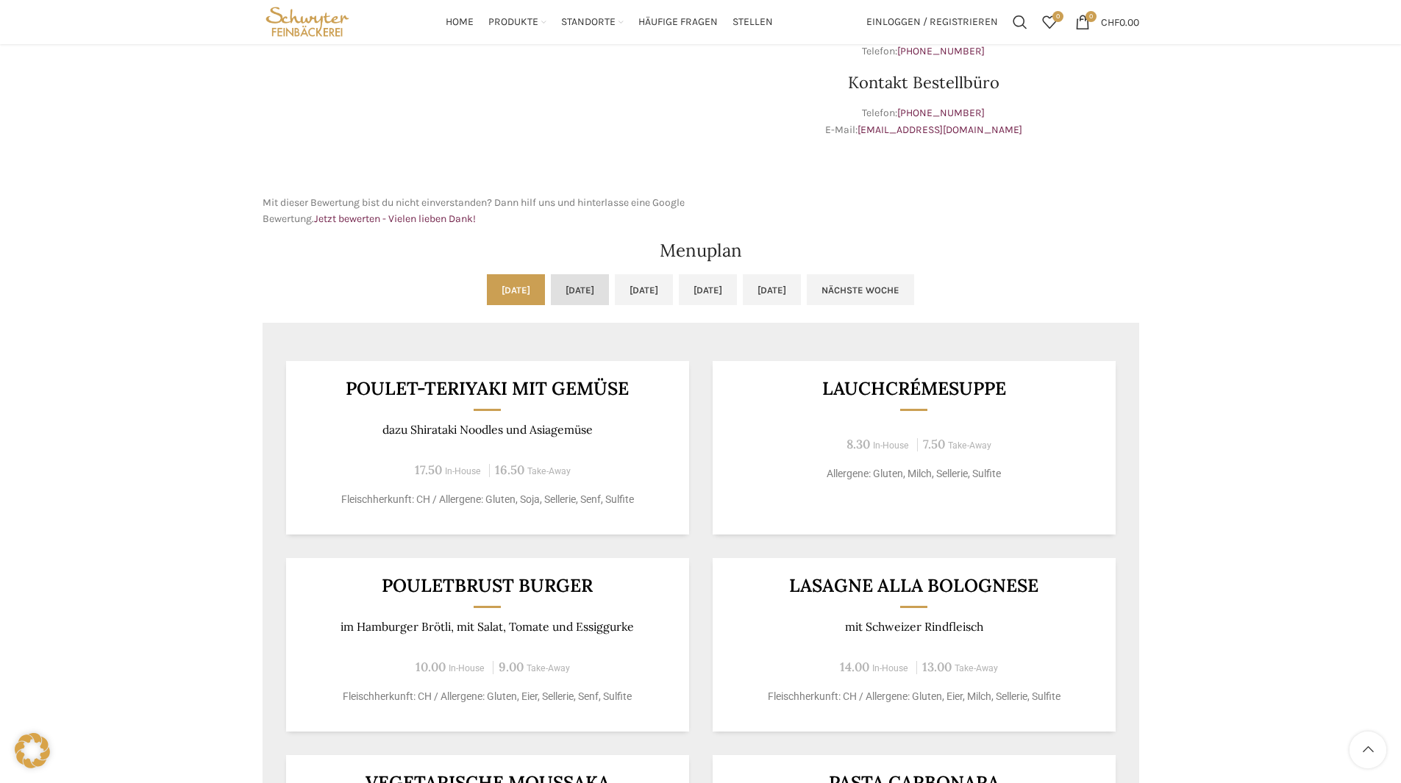
click at [551, 282] on link "[DATE]" at bounding box center [580, 289] width 58 height 31
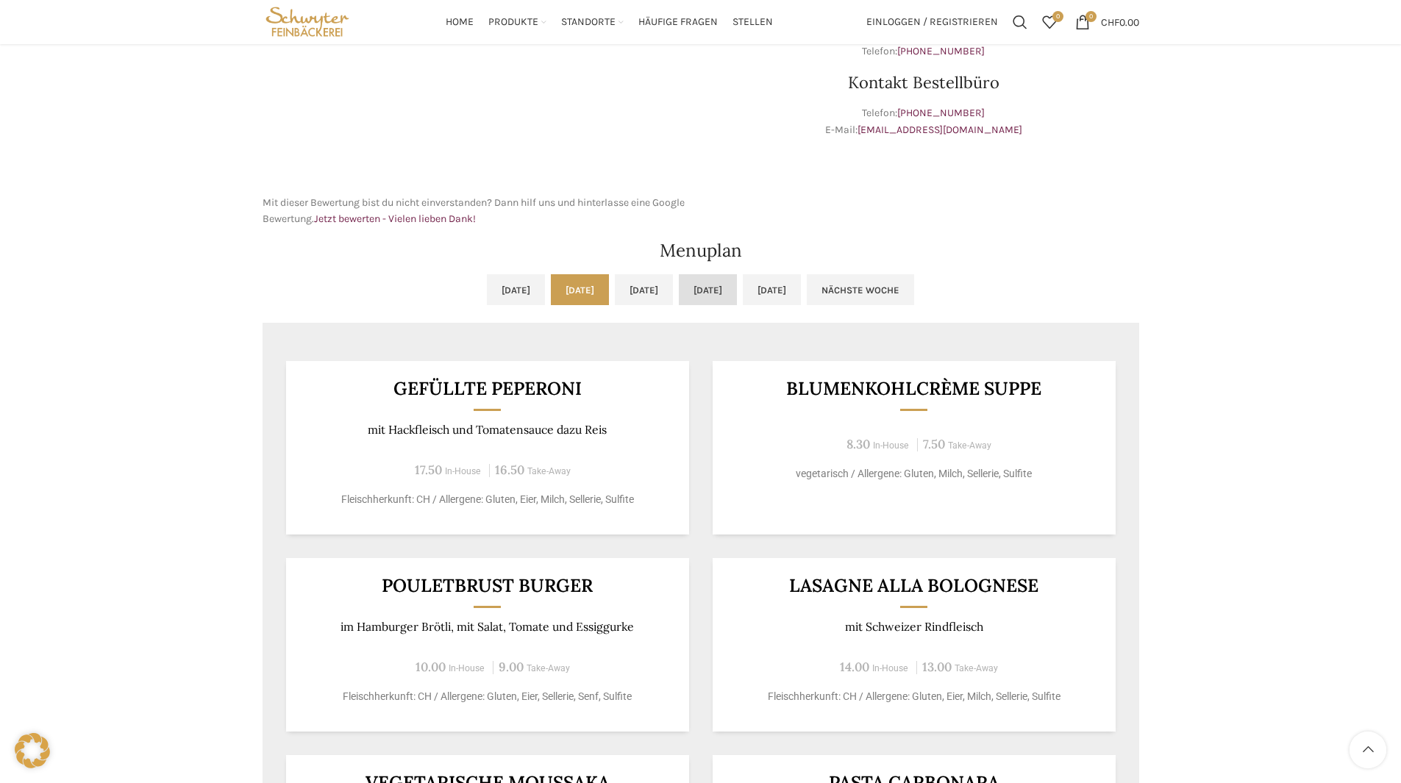
click at [737, 296] on link "[DATE]" at bounding box center [708, 289] width 58 height 31
click at [733, 297] on link "[DATE]" at bounding box center [708, 289] width 58 height 31
click at [596, 279] on ul "[DATE] [DATE] [DATE] [DATE] [DATE] Nächste Woche" at bounding box center [701, 298] width 877 height 49
drag, startPoint x: 569, startPoint y: 293, endPoint x: 586, endPoint y: 297, distance: 17.5
click at [569, 294] on link "[DATE]" at bounding box center [580, 289] width 58 height 31
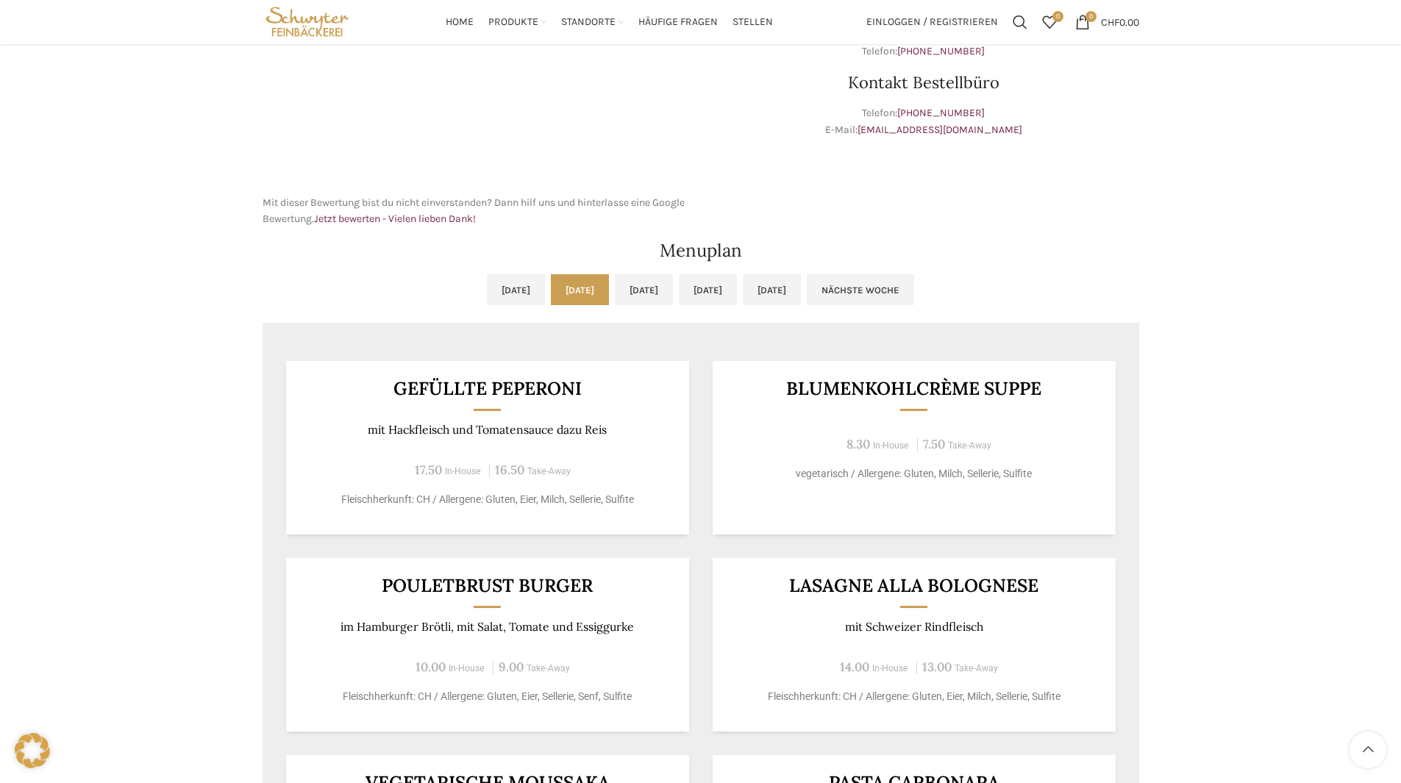
click at [733, 313] on ul "[DATE] [DATE] [DATE] [DATE] [DATE] Nächste Woche" at bounding box center [701, 298] width 877 height 49
click at [736, 304] on link "[DATE]" at bounding box center [708, 289] width 58 height 31
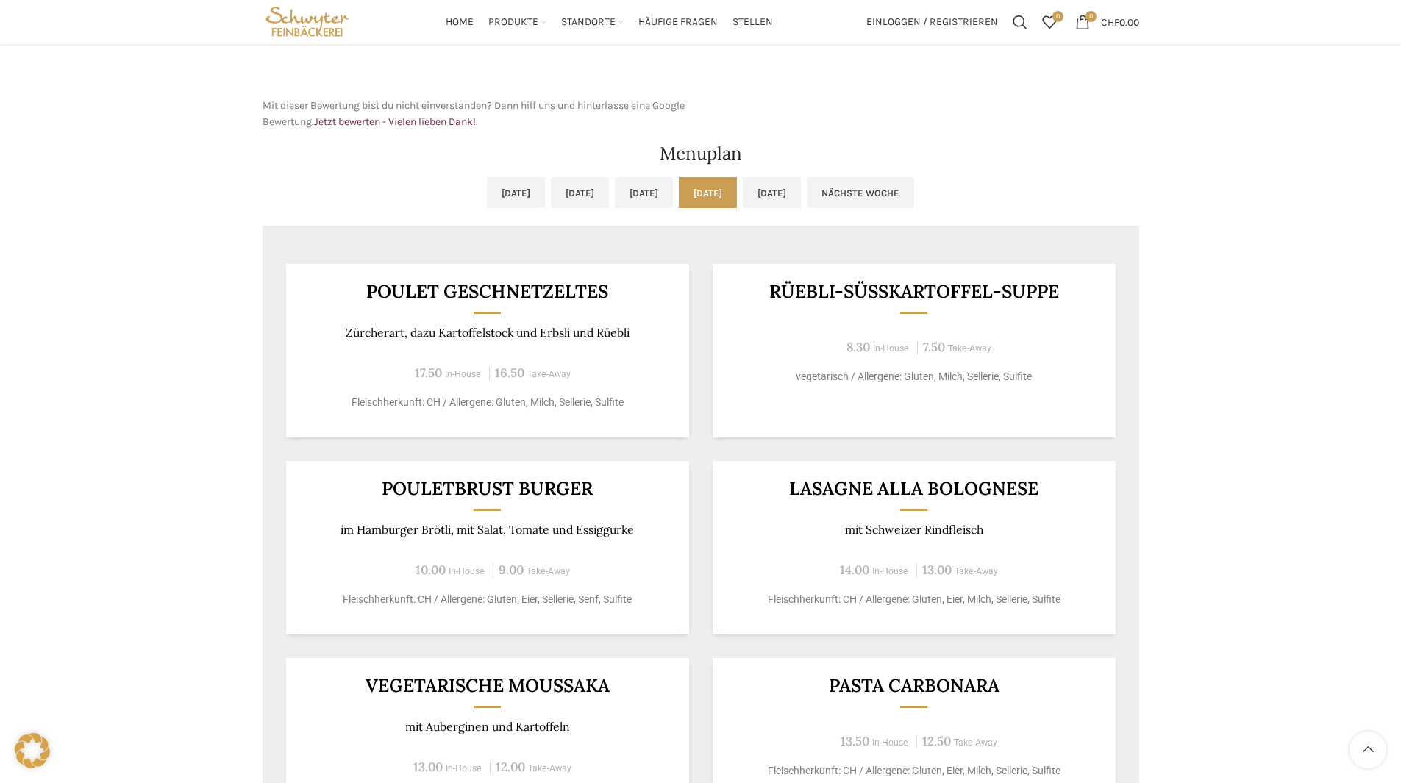
scroll to position [0, 0]
